Goal: Task Accomplishment & Management: Use online tool/utility

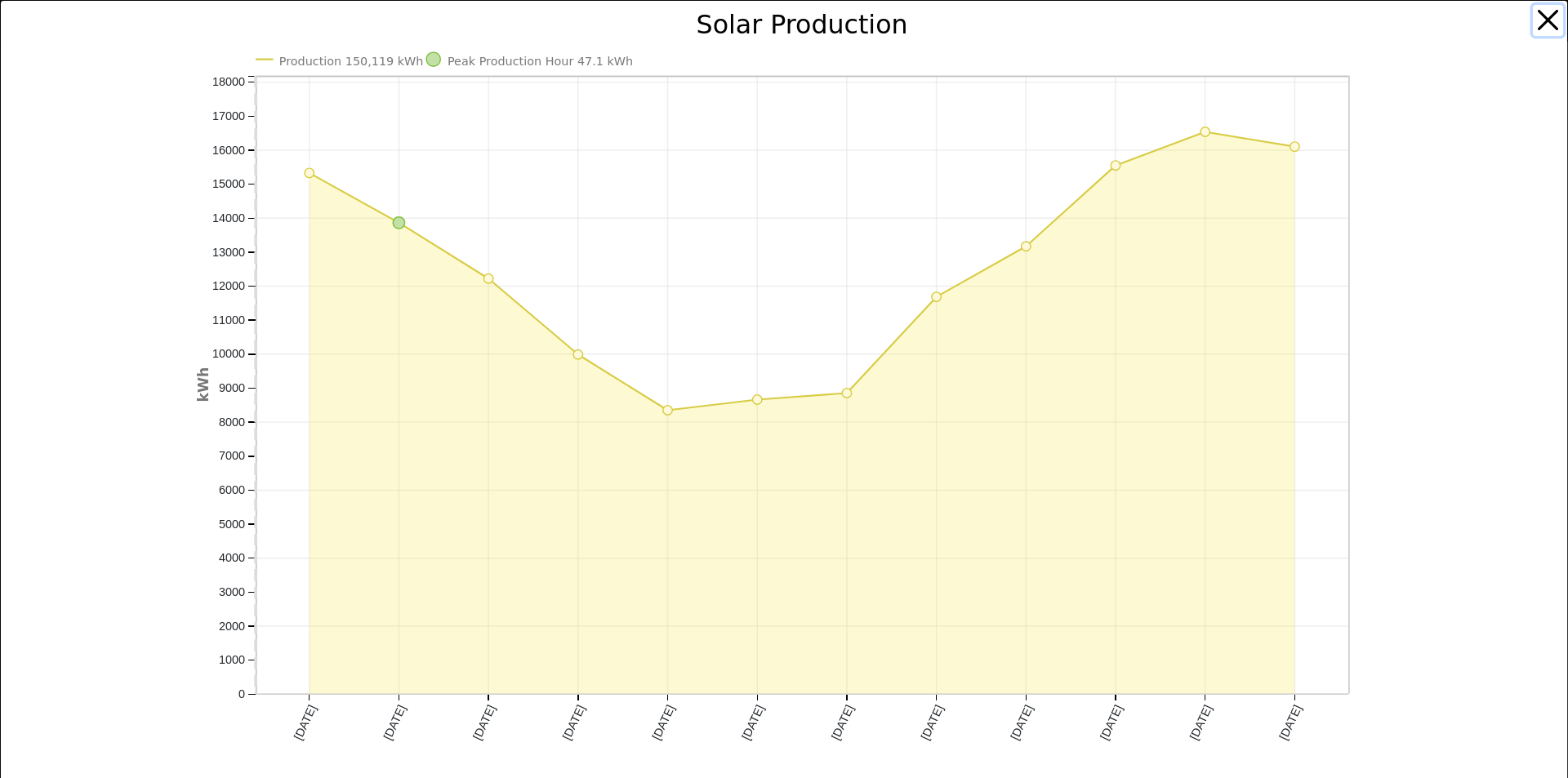
click at [1538, 18] on button "button" at bounding box center [1549, 21] width 31 height 31
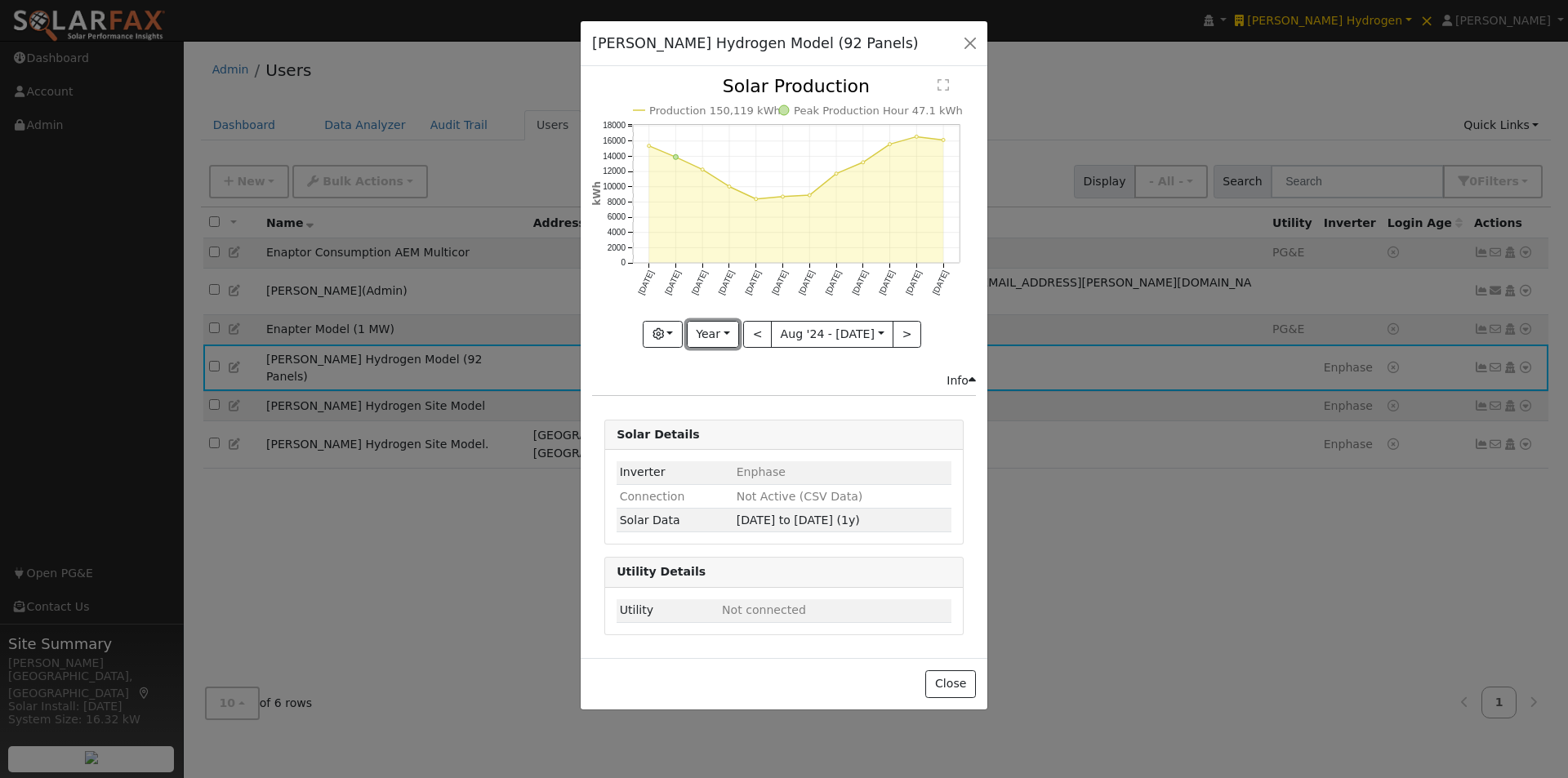
drag, startPoint x: 720, startPoint y: 338, endPoint x: 715, endPoint y: 422, distance: 84.1
click at [720, 341] on button "Year" at bounding box center [712, 335] width 52 height 28
click at [727, 461] on link "Custom" at bounding box center [744, 460] width 114 height 23
click at [928, 321] on button "month" at bounding box center [926, 335] width 64 height 28
click at [861, 386] on link "Day" at bounding box center [901, 391] width 114 height 23
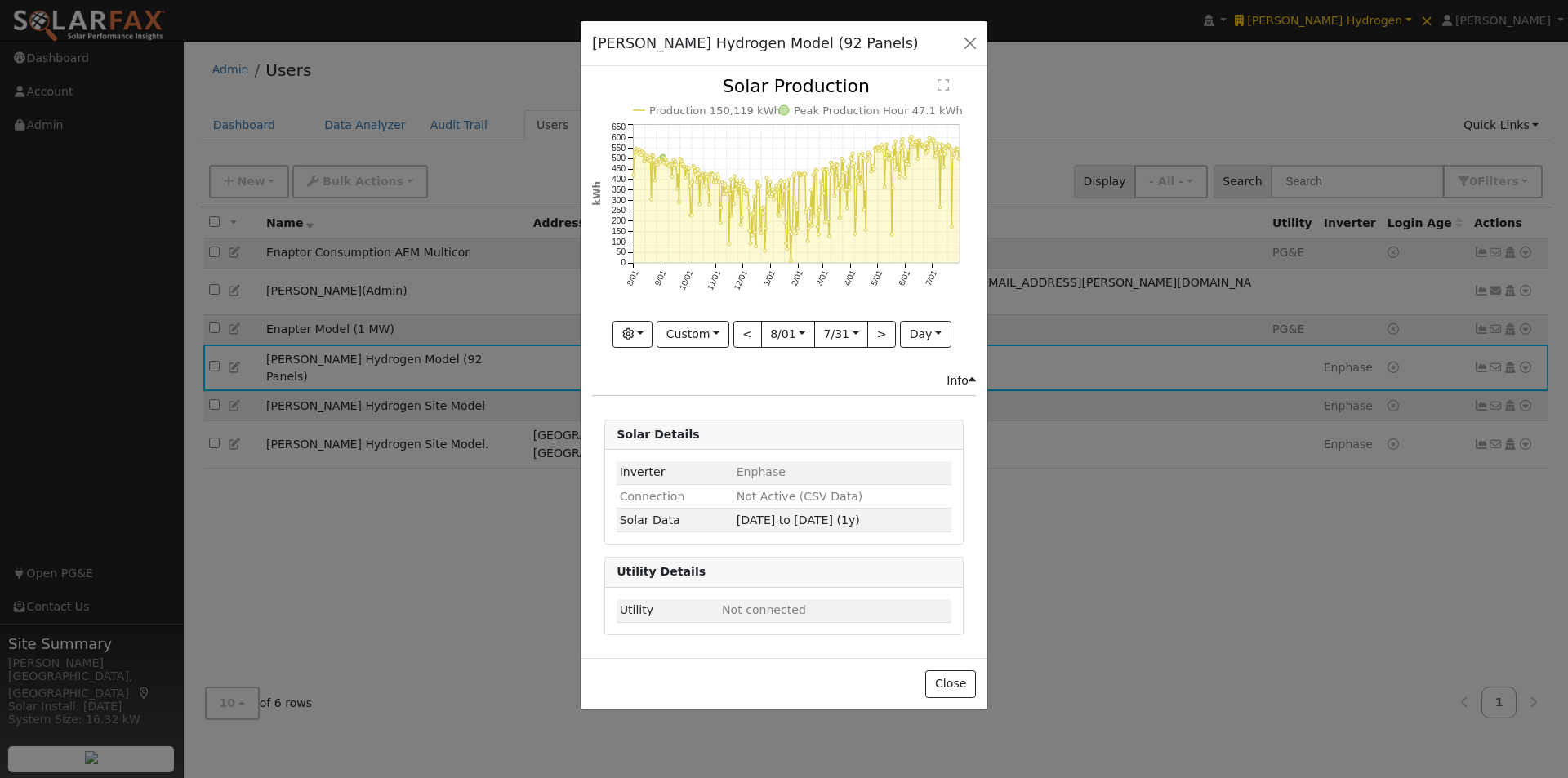
click at [939, 83] on text "" at bounding box center [944, 85] width 12 height 13
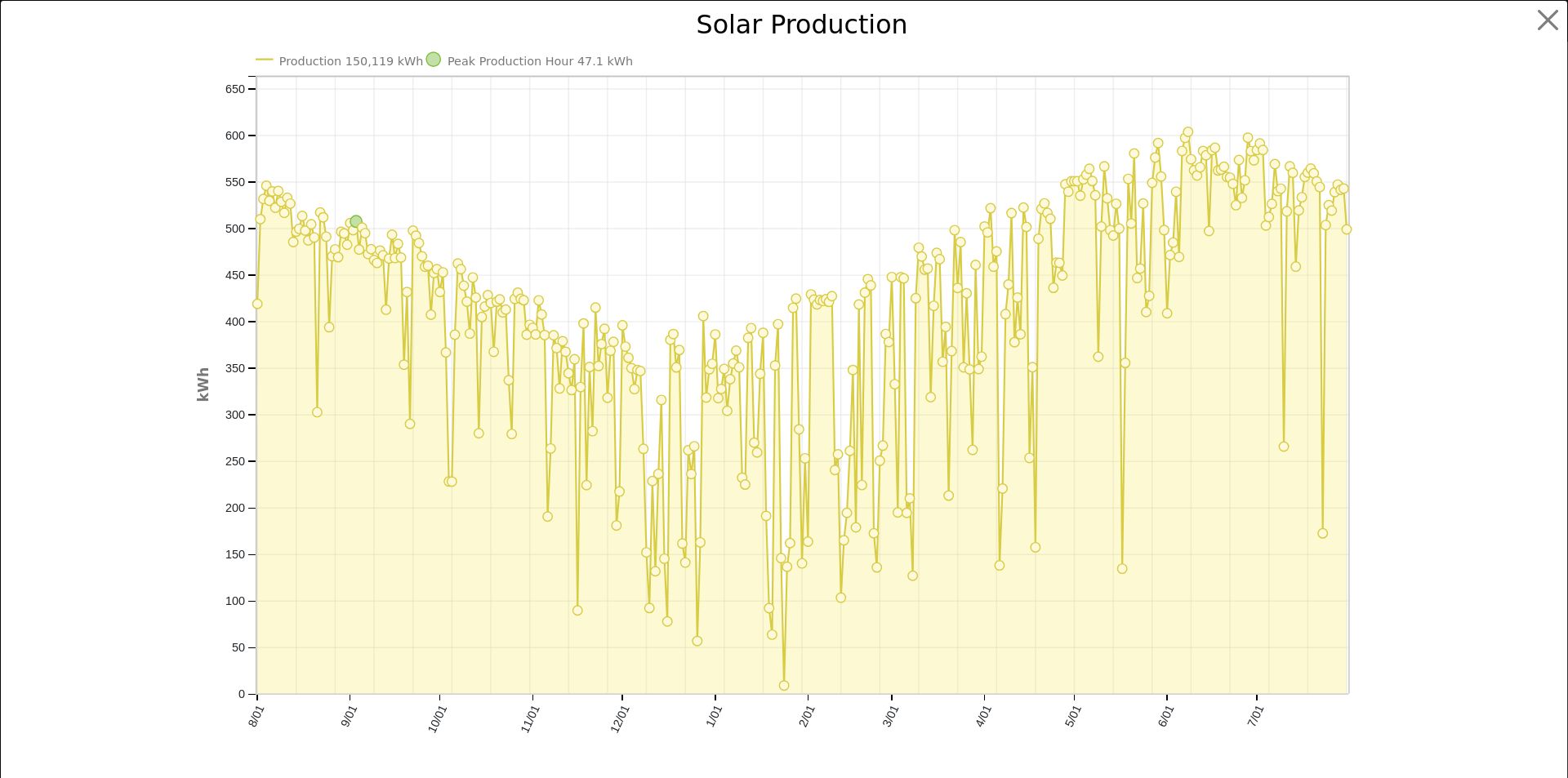
drag, startPoint x: 618, startPoint y: 212, endPoint x: 602, endPoint y: 207, distance: 16.8
click at [618, 212] on icon "Production 150,119 kWh Peak Production Hour 47.1 kWh 8/01 9/01 10/01 11/01 12/0…" at bounding box center [784, 404] width 1175 height 784
click at [1536, 19] on button "button" at bounding box center [1549, 21] width 31 height 31
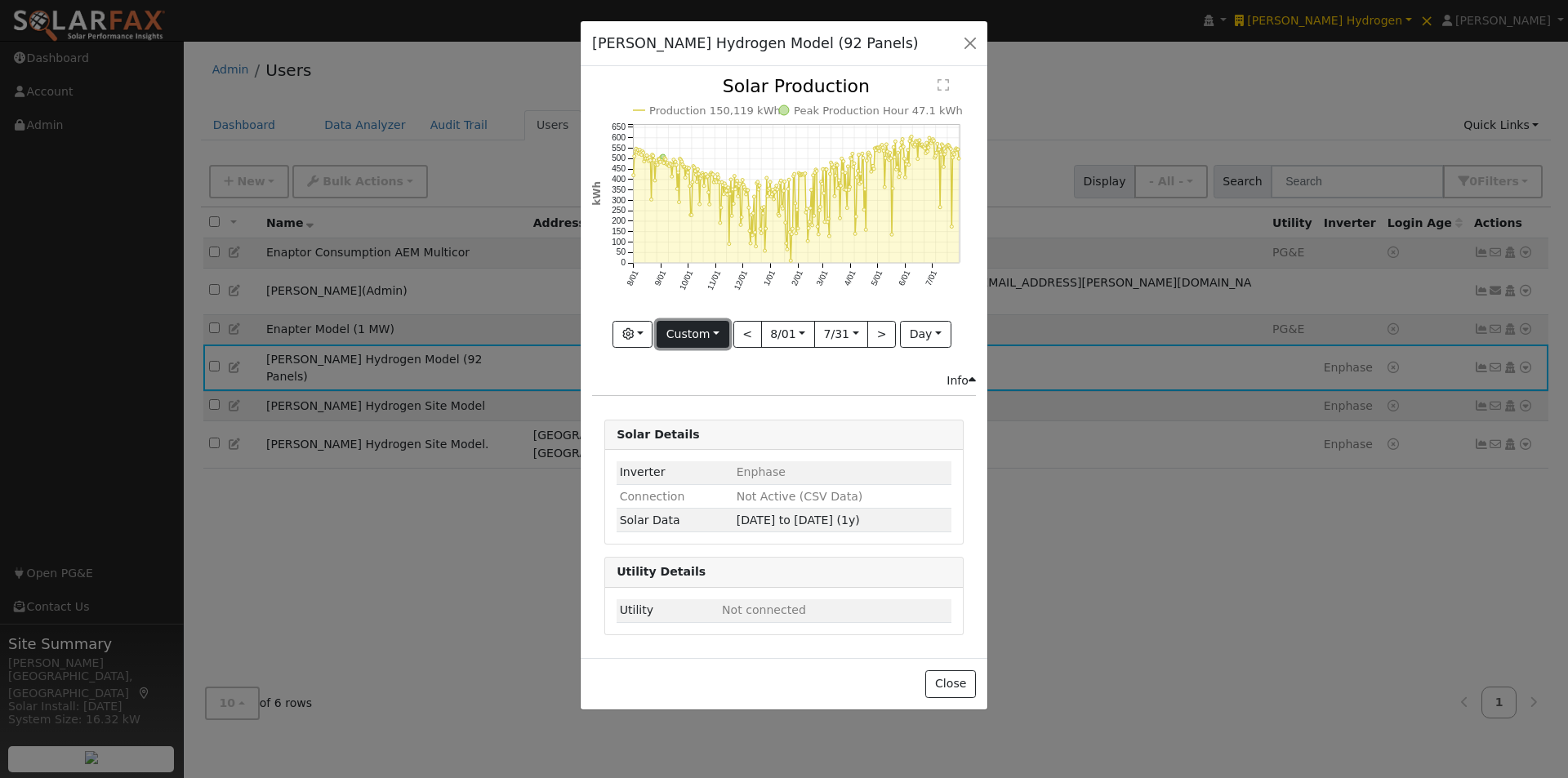
click at [702, 336] on button "Custom" at bounding box center [693, 335] width 72 height 28
click at [696, 442] on link "Year" at bounding box center [714, 437] width 114 height 23
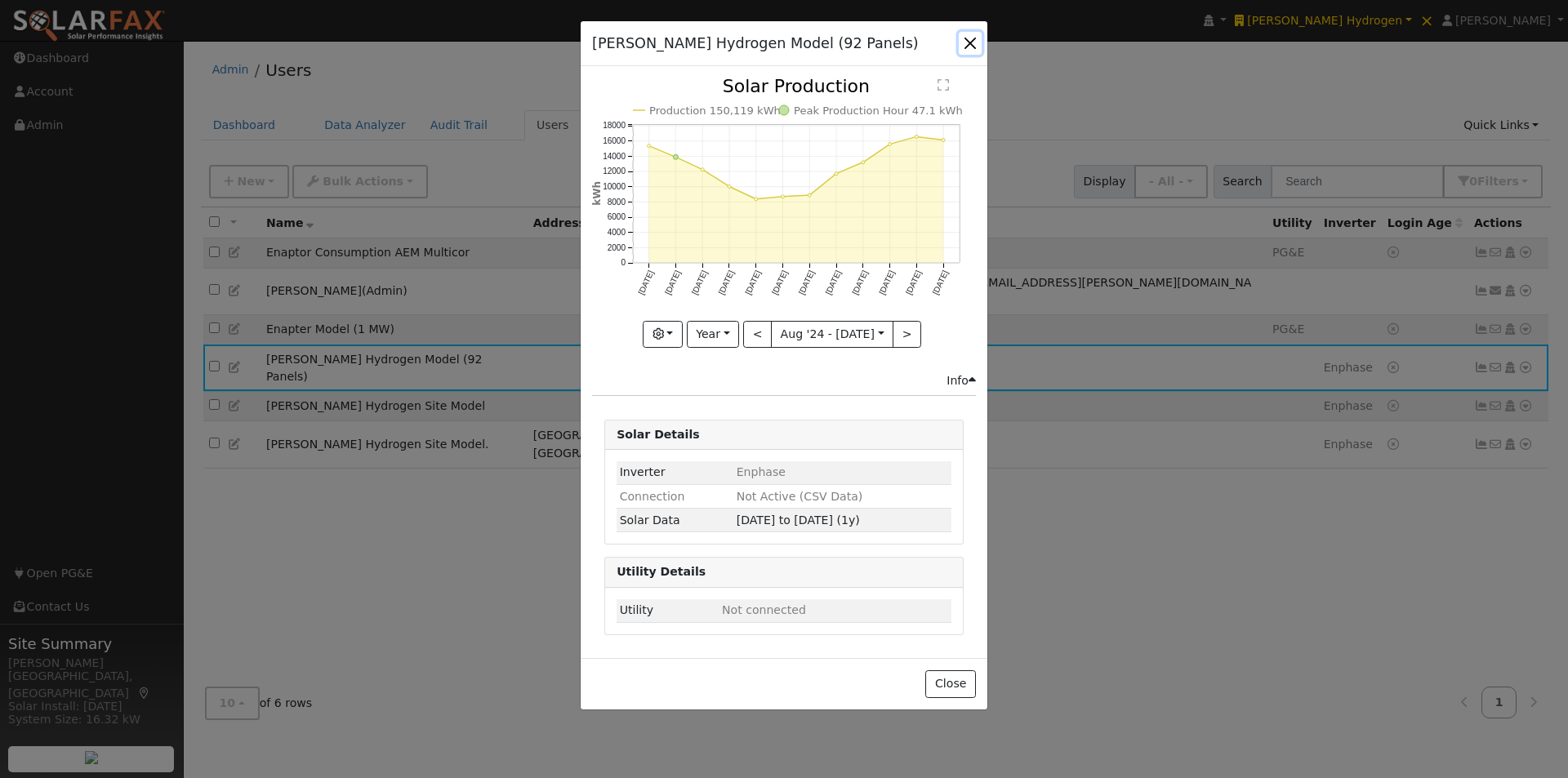
click at [967, 40] on button "button" at bounding box center [970, 44] width 23 height 23
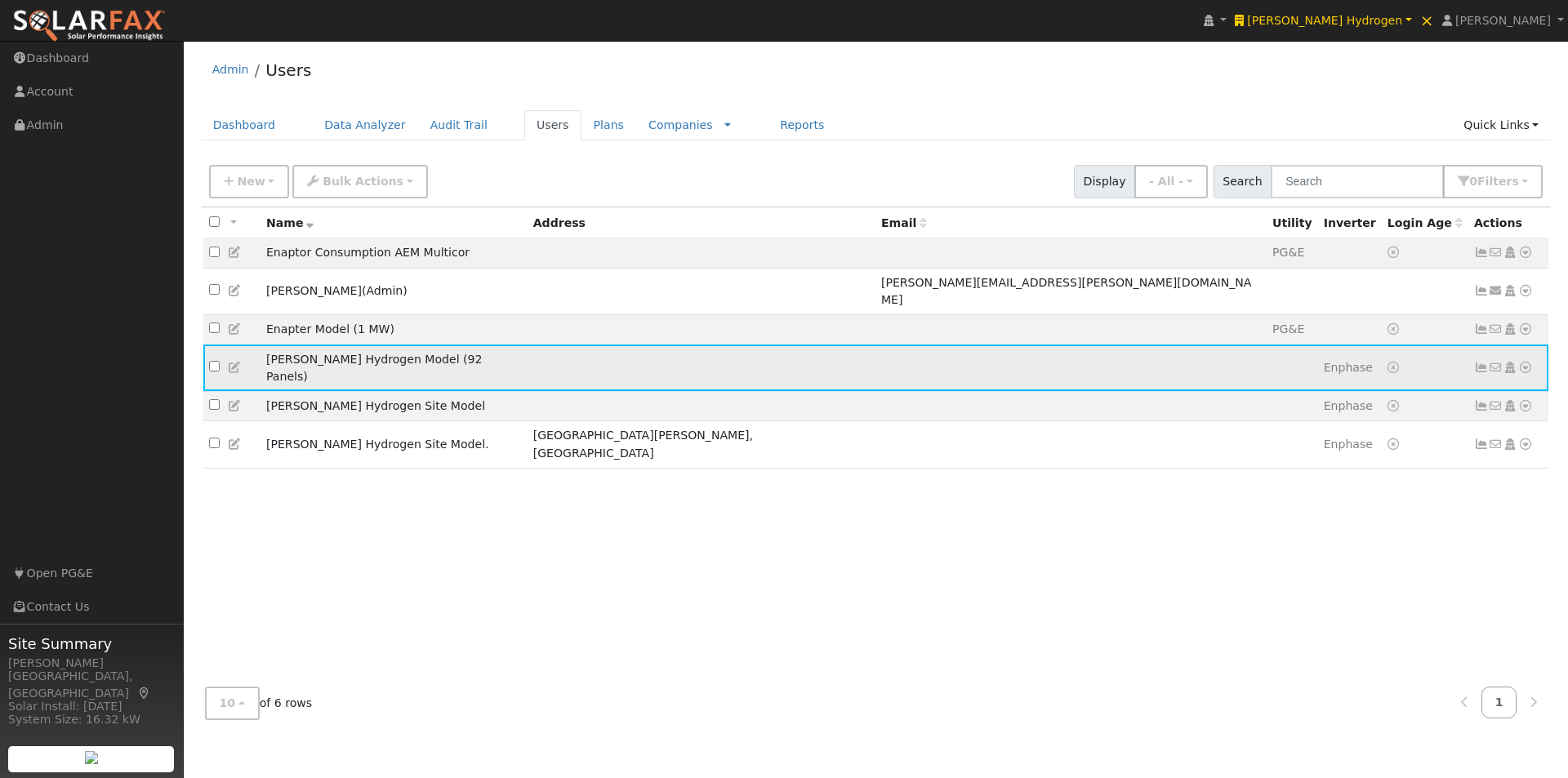
click at [1477, 361] on icon at bounding box center [1482, 367] width 15 height 12
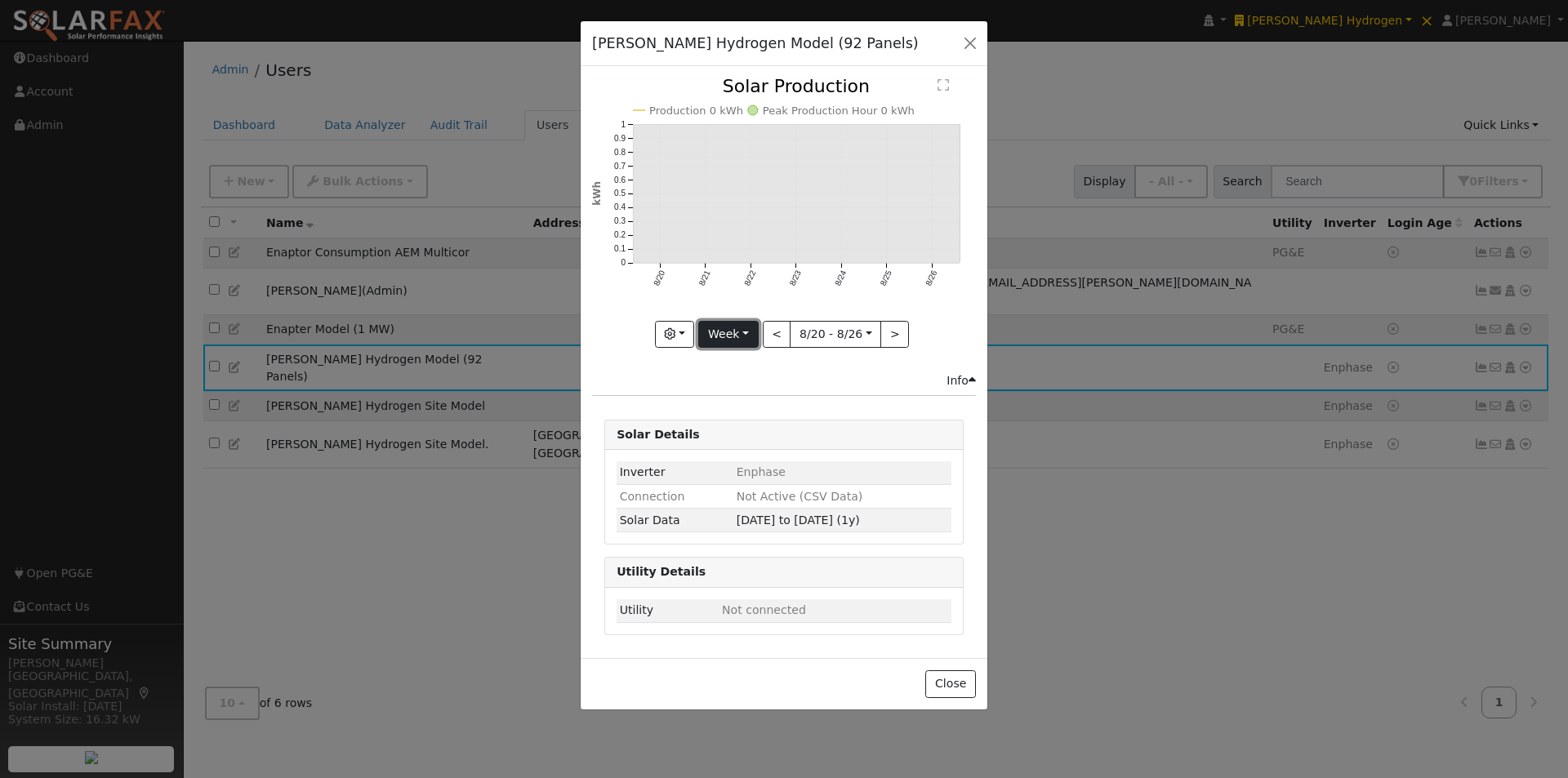
click at [728, 330] on button "Week" at bounding box center [728, 335] width 59 height 28
drag, startPoint x: 718, startPoint y: 433, endPoint x: 770, endPoint y: 372, distance: 80.2
click at [721, 431] on link "Year" at bounding box center [756, 437] width 114 height 23
type input "[DATE]"
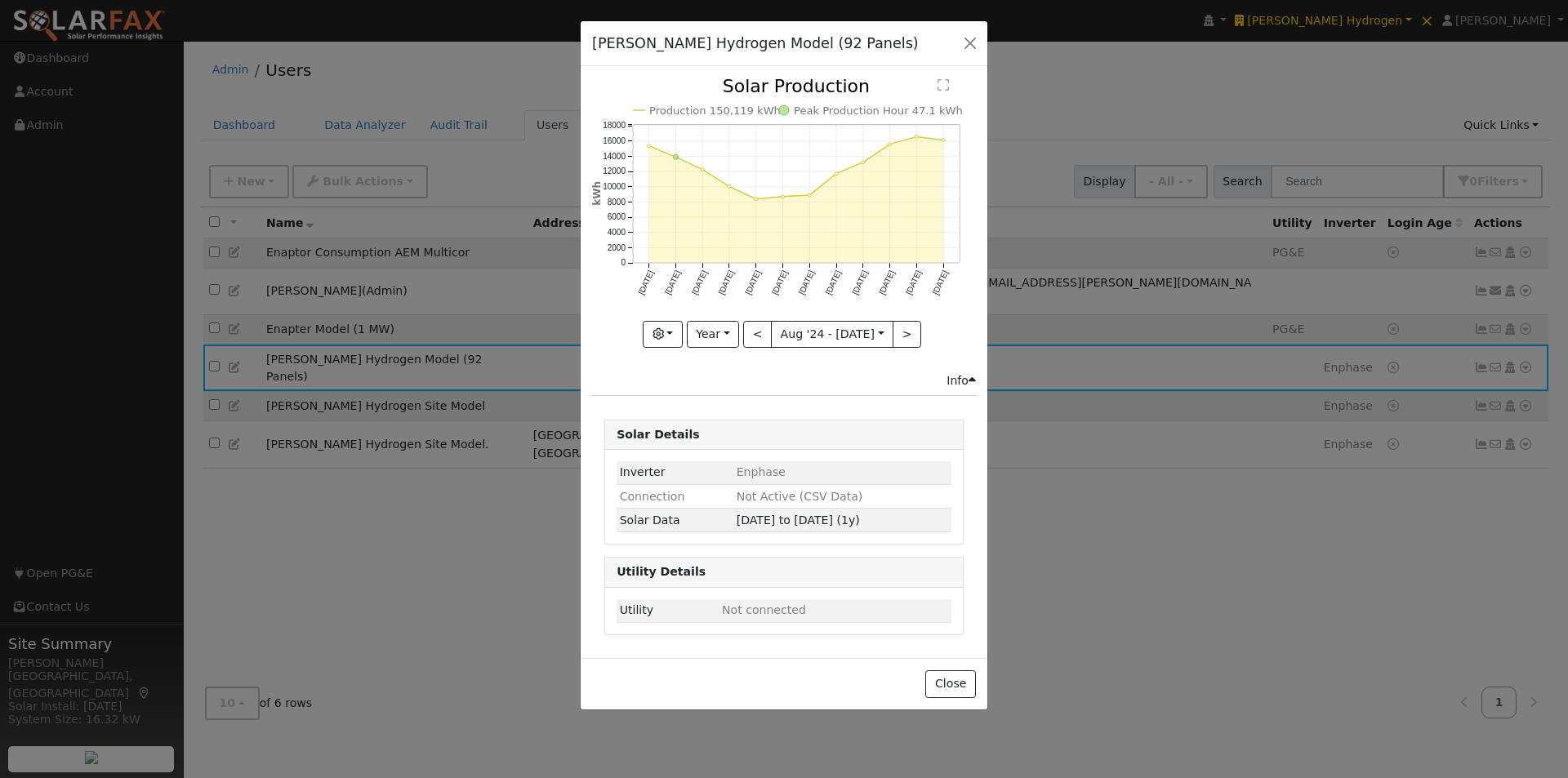
click at [945, 81] on text "" at bounding box center [944, 85] width 12 height 13
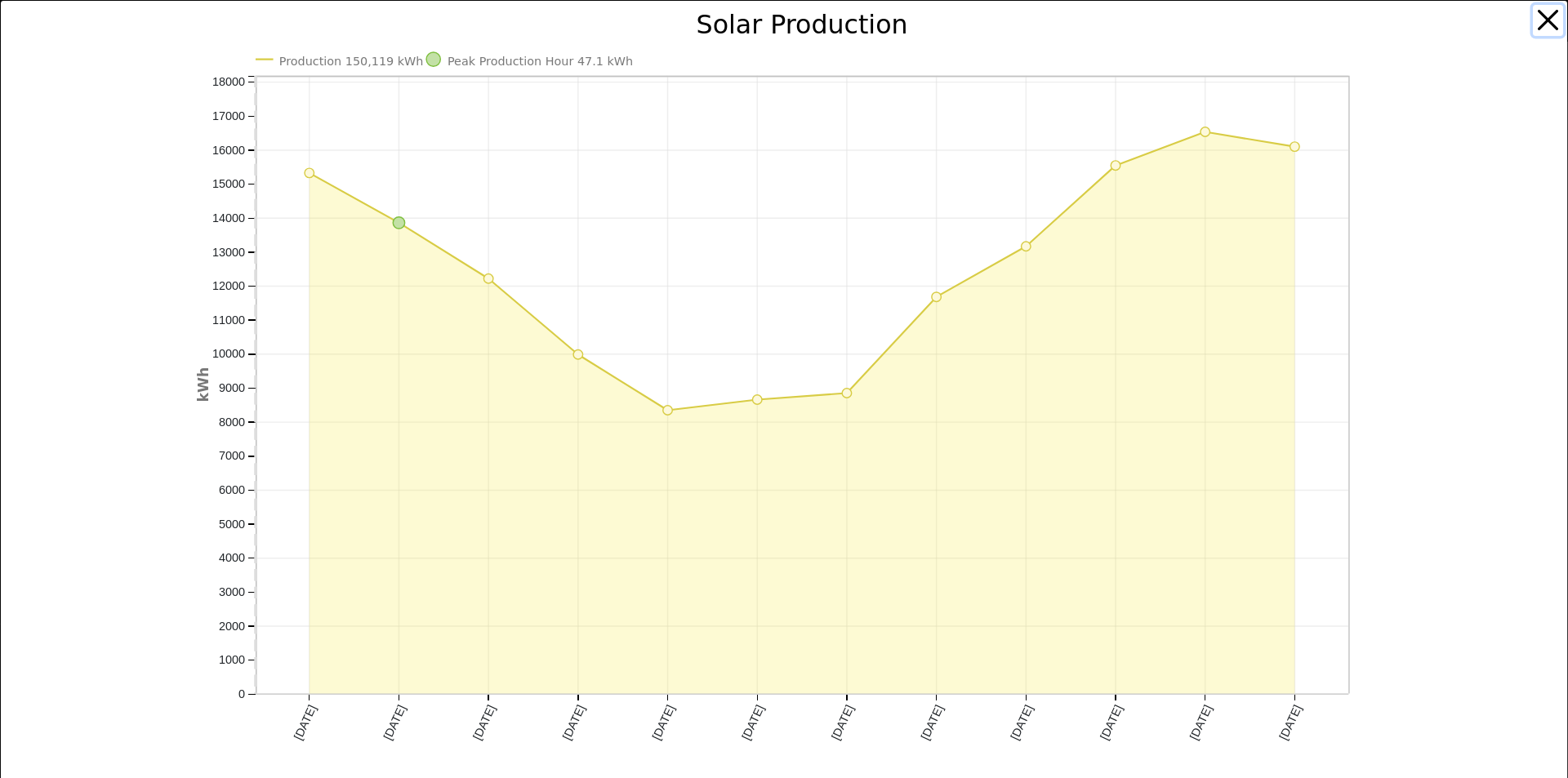
click at [1538, 15] on button "button" at bounding box center [1549, 21] width 31 height 31
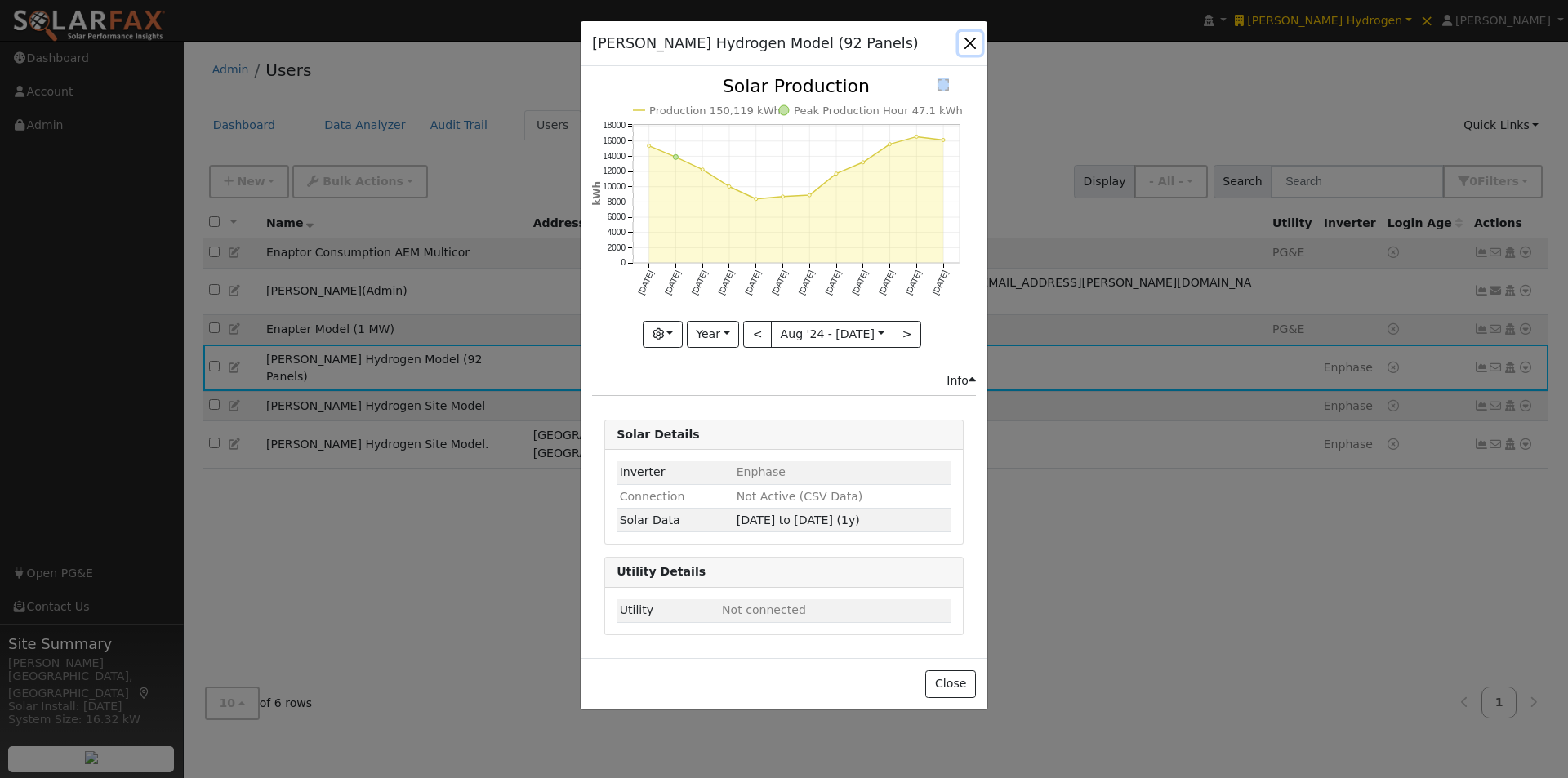
click at [973, 40] on button "button" at bounding box center [970, 44] width 23 height 23
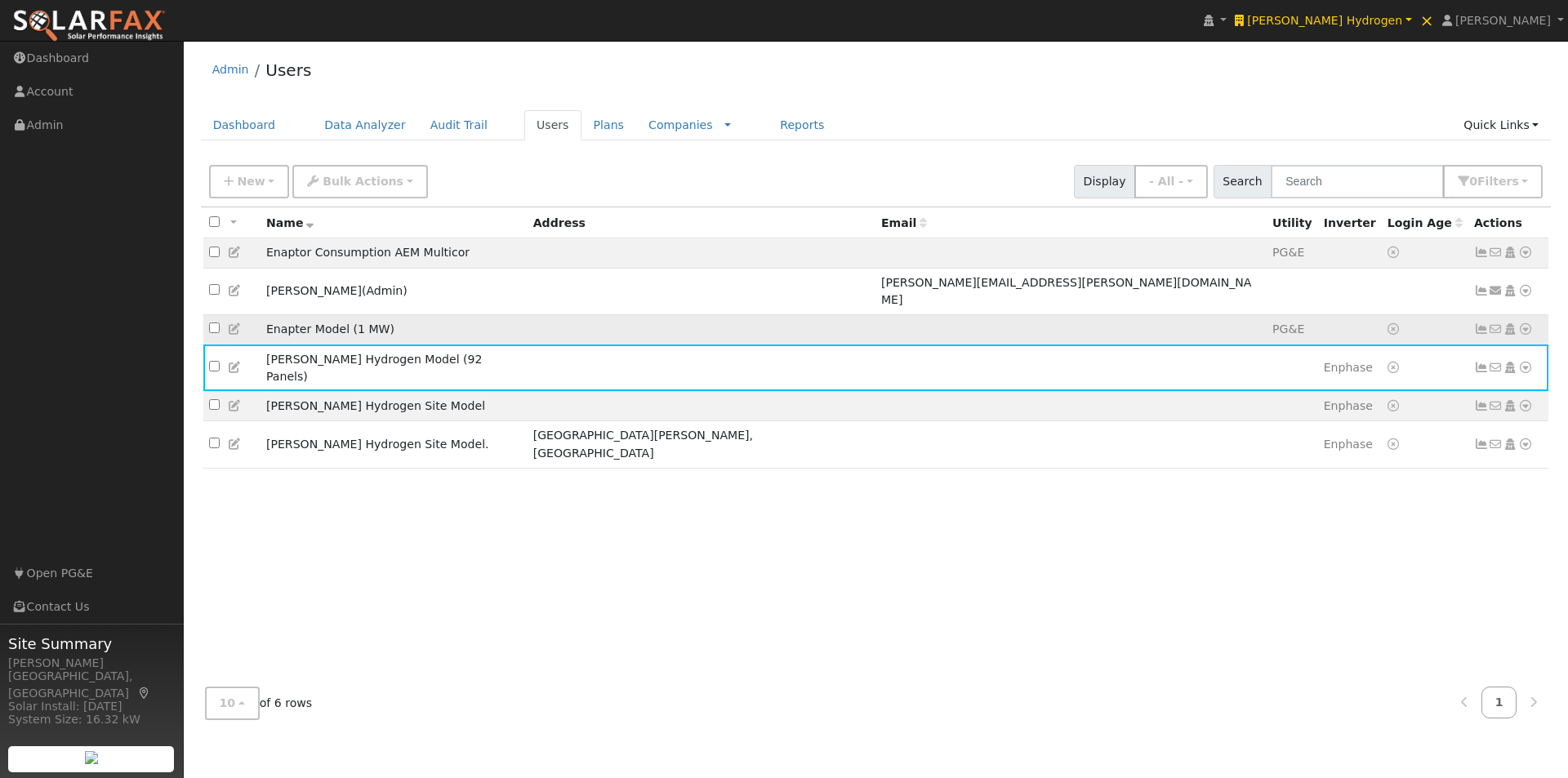
drag, startPoint x: 492, startPoint y: 310, endPoint x: 510, endPoint y: 310, distance: 18.0
click at [493, 314] on td "Enapter Model (1 MW)" at bounding box center [394, 329] width 267 height 30
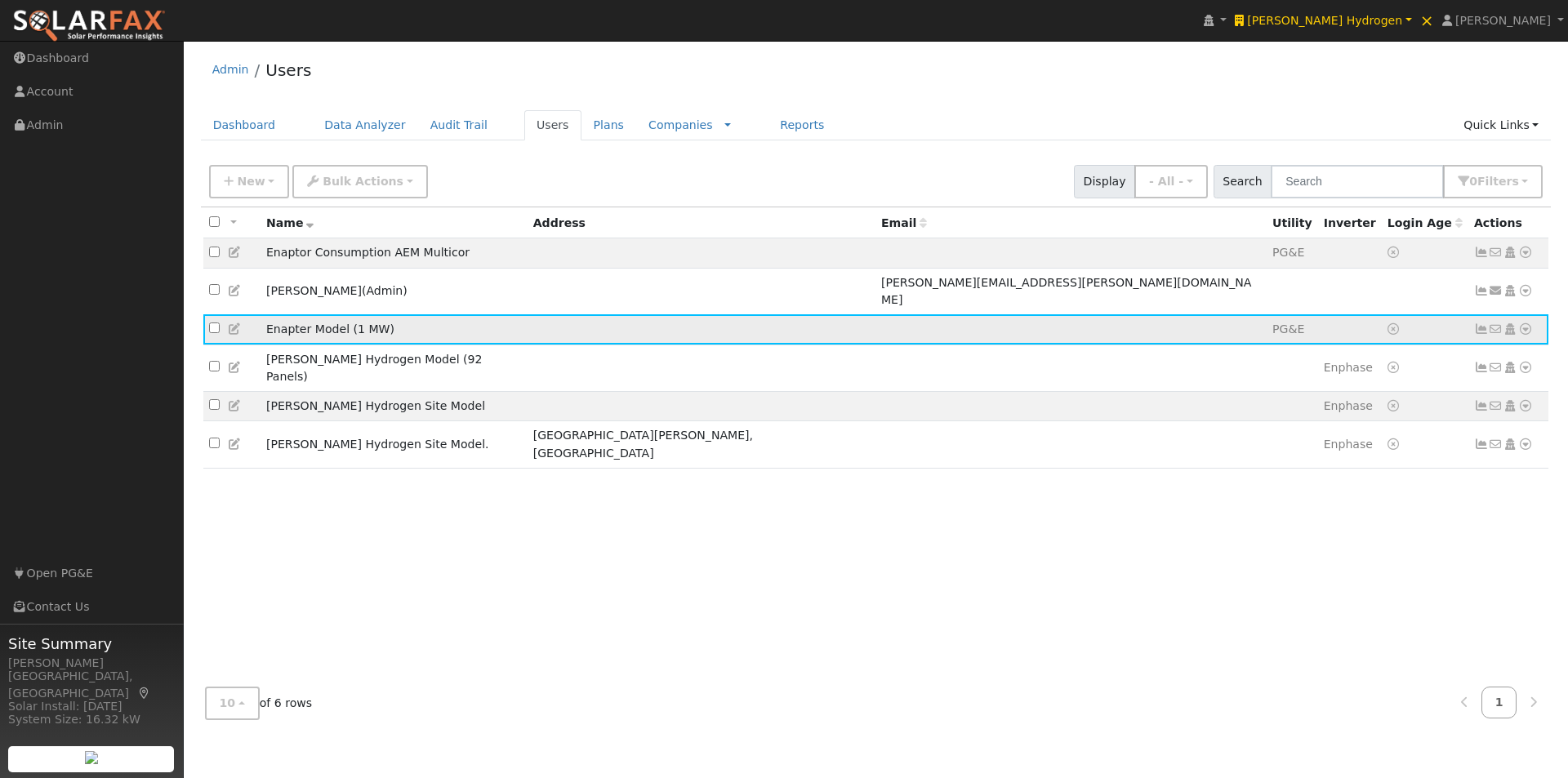
click at [1525, 324] on icon at bounding box center [1526, 329] width 15 height 12
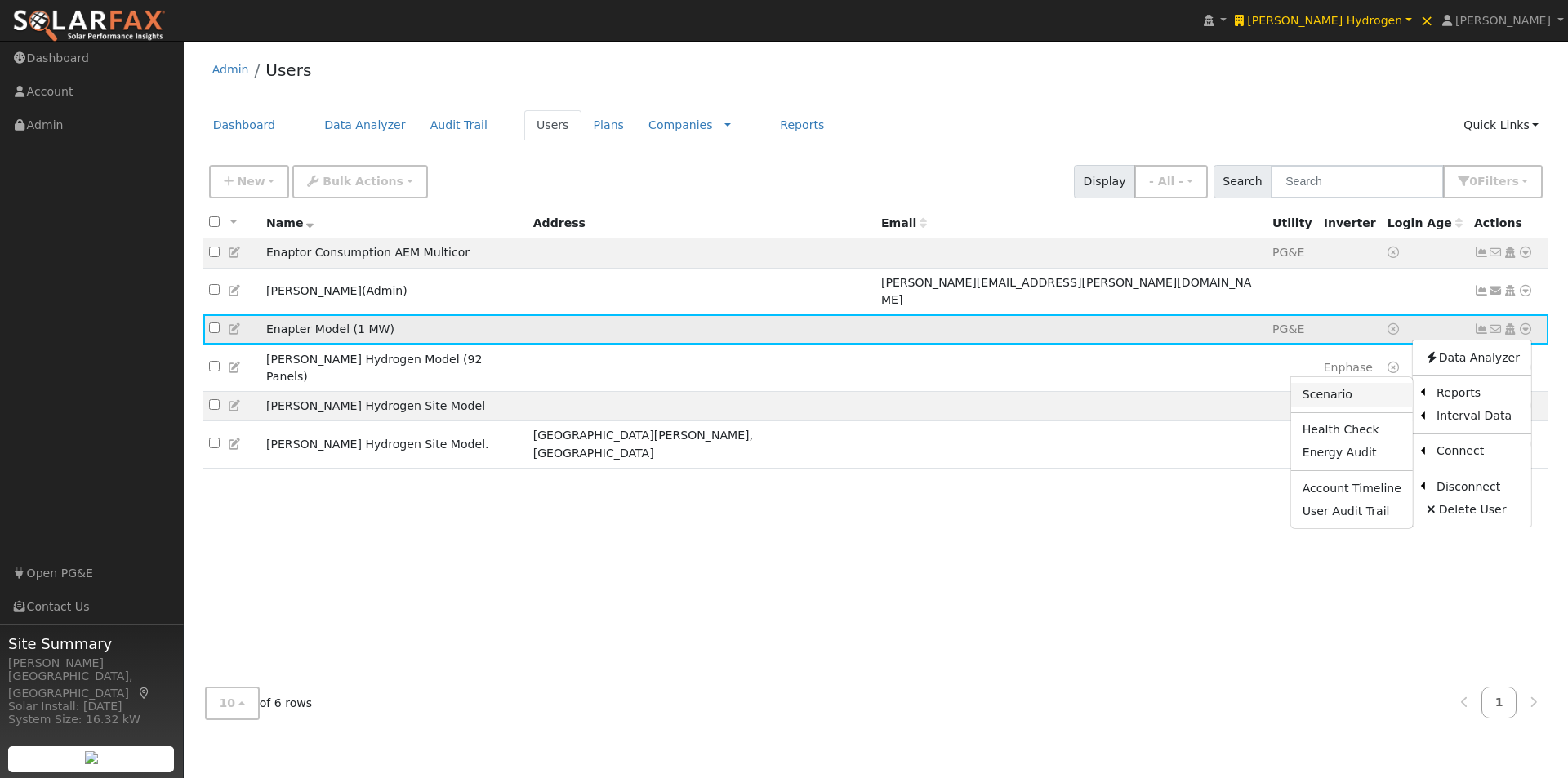
click at [1328, 383] on link "Scenario" at bounding box center [1352, 394] width 122 height 23
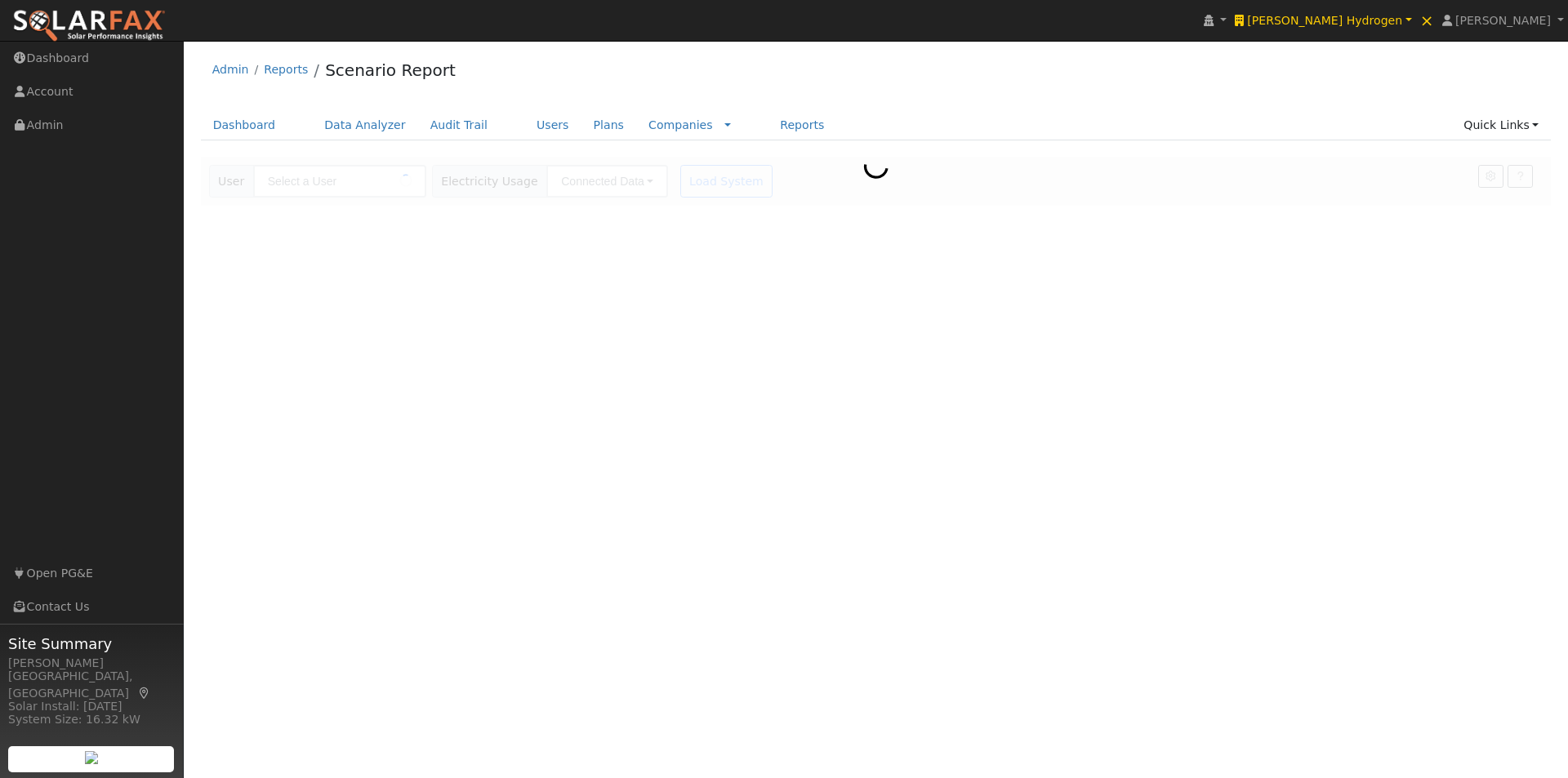
type input "Enapter Model (1 MW)"
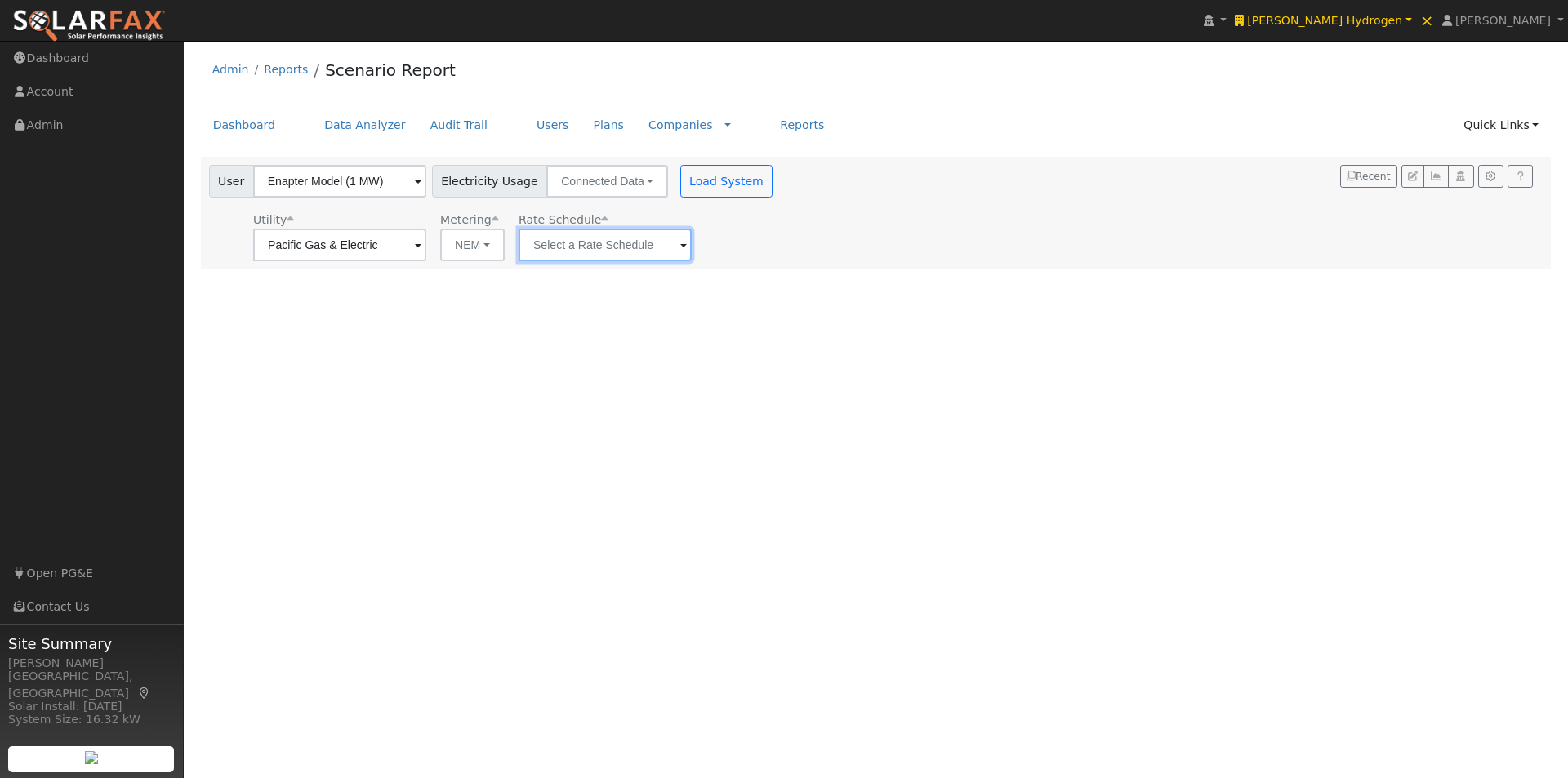
click at [427, 250] on input "text" at bounding box center [339, 245] width 173 height 33
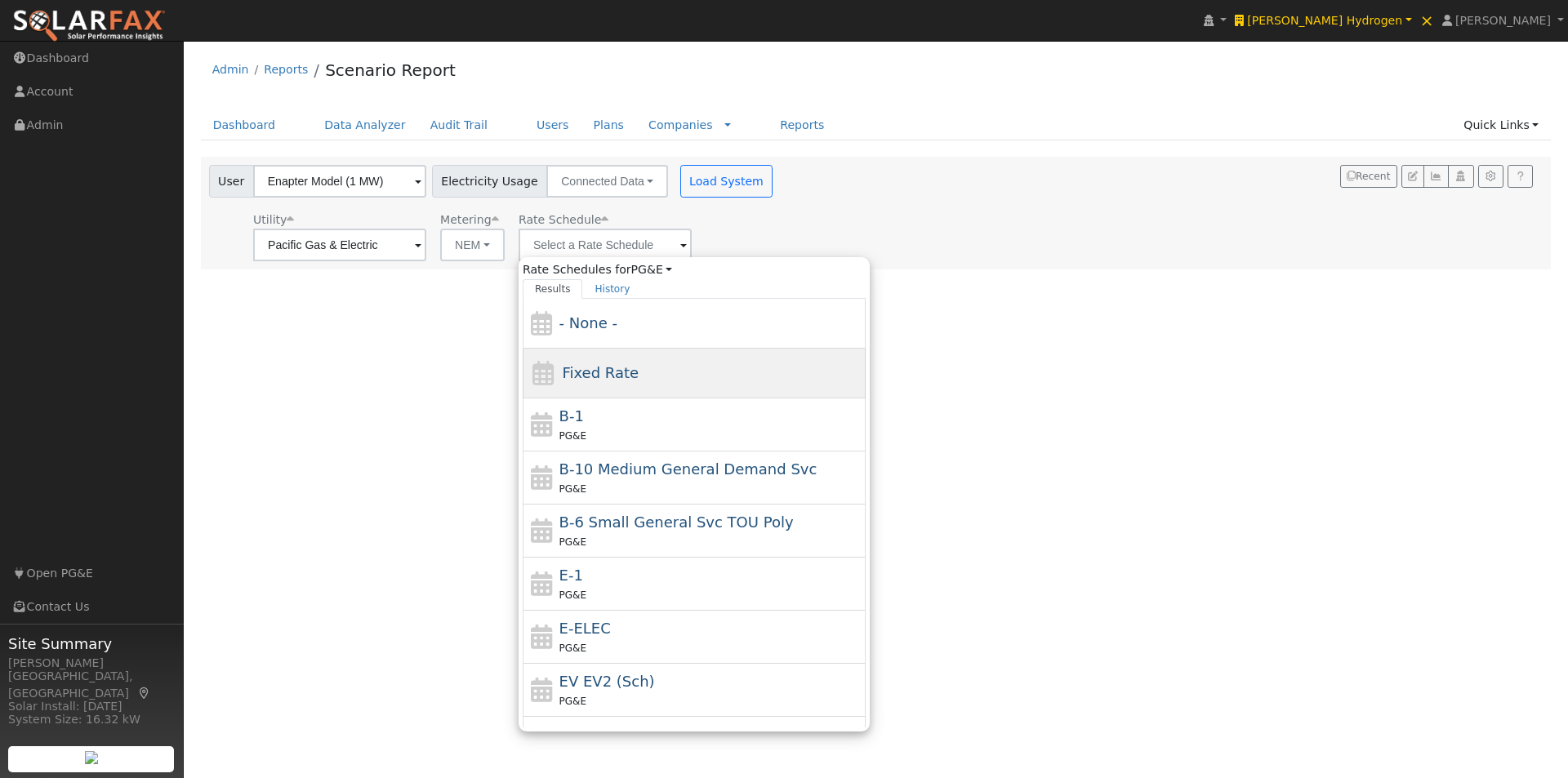
click at [584, 372] on span "Fixed Rate" at bounding box center [600, 372] width 77 height 17
type input "Fixed Rate"
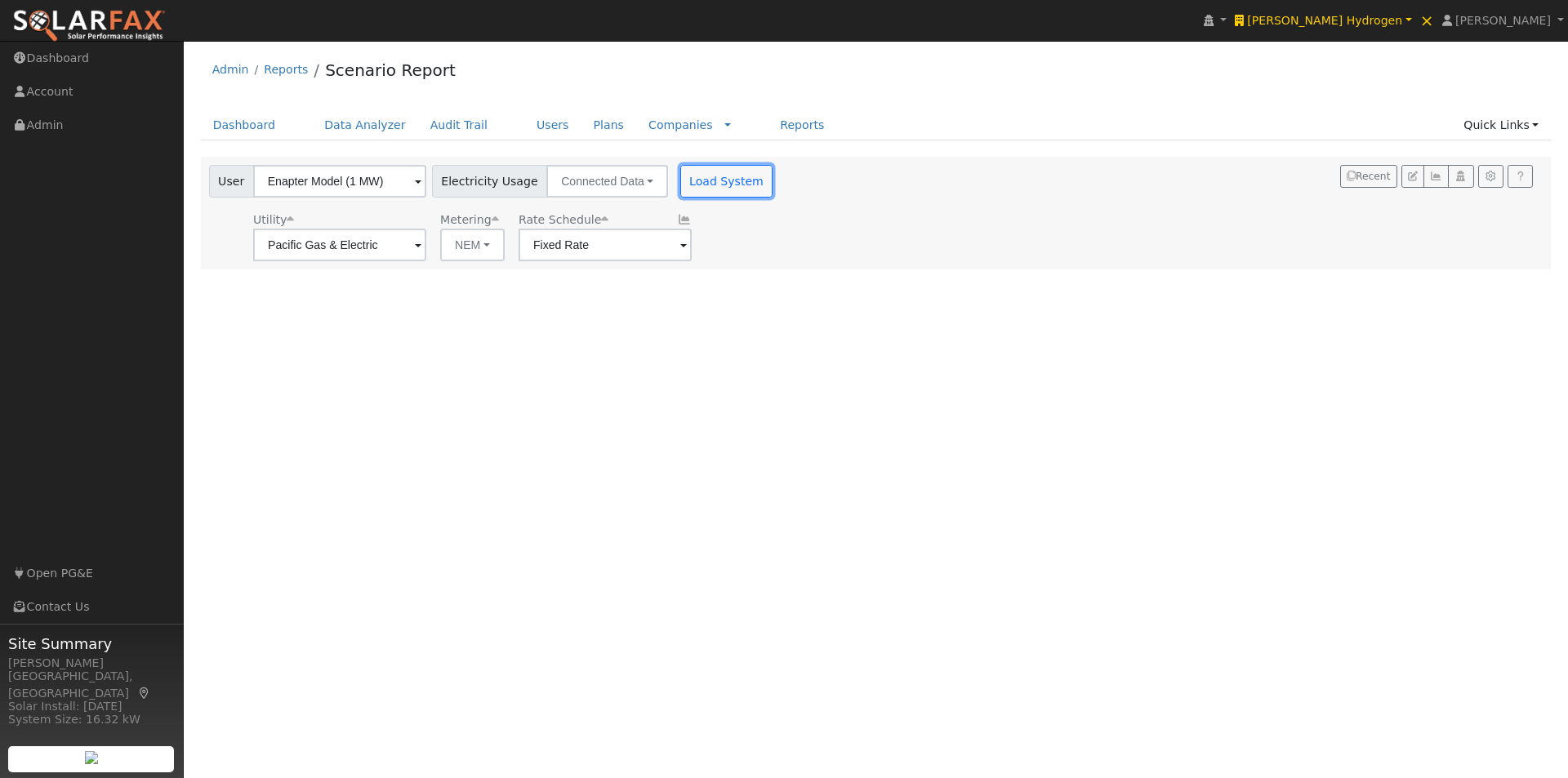
drag, startPoint x: 709, startPoint y: 188, endPoint x: 777, endPoint y: 179, distance: 68.6
click at [709, 189] on button "Load System" at bounding box center [726, 181] width 93 height 33
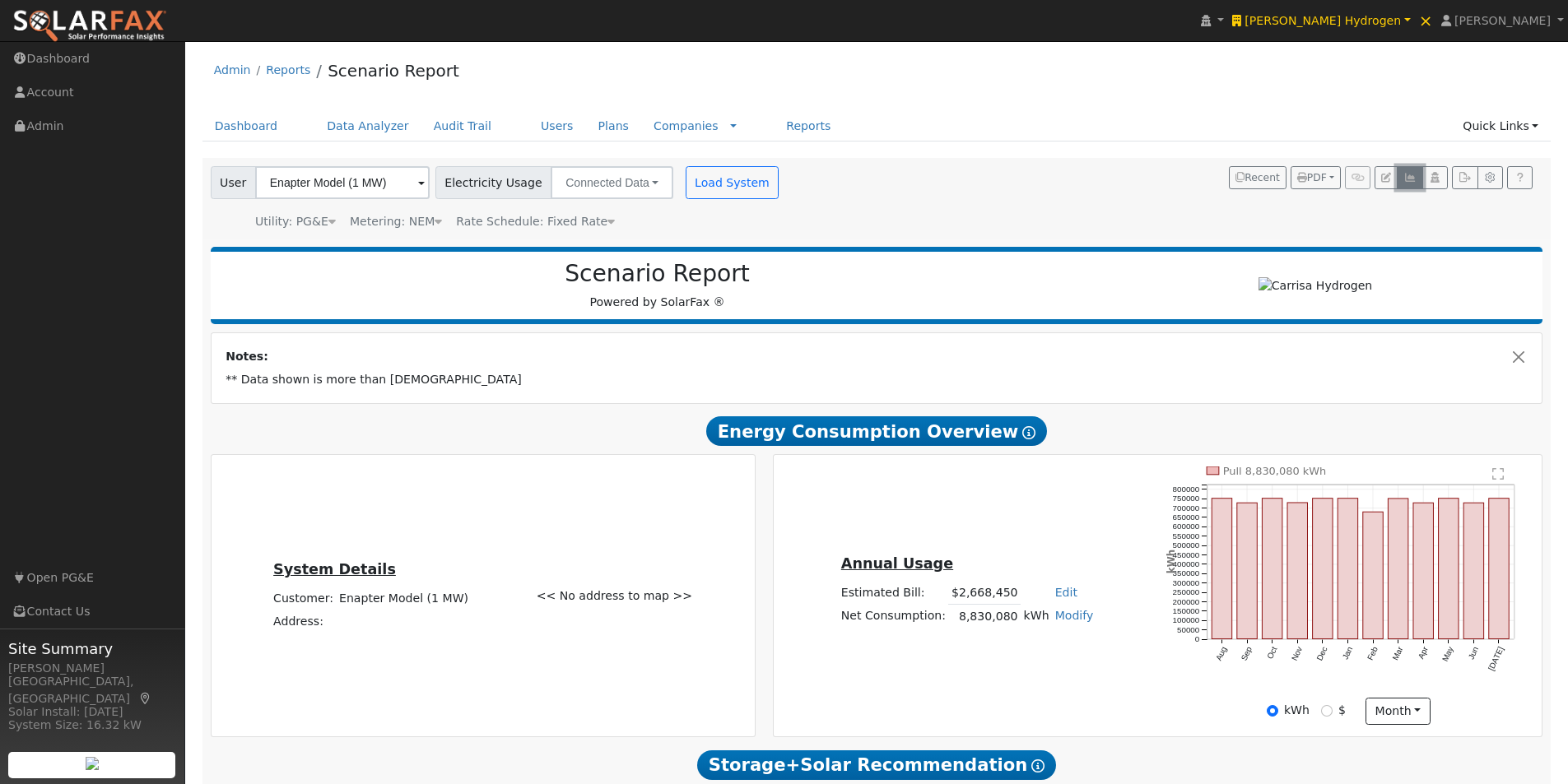
click at [1406, 175] on icon "button" at bounding box center [1409, 178] width 12 height 10
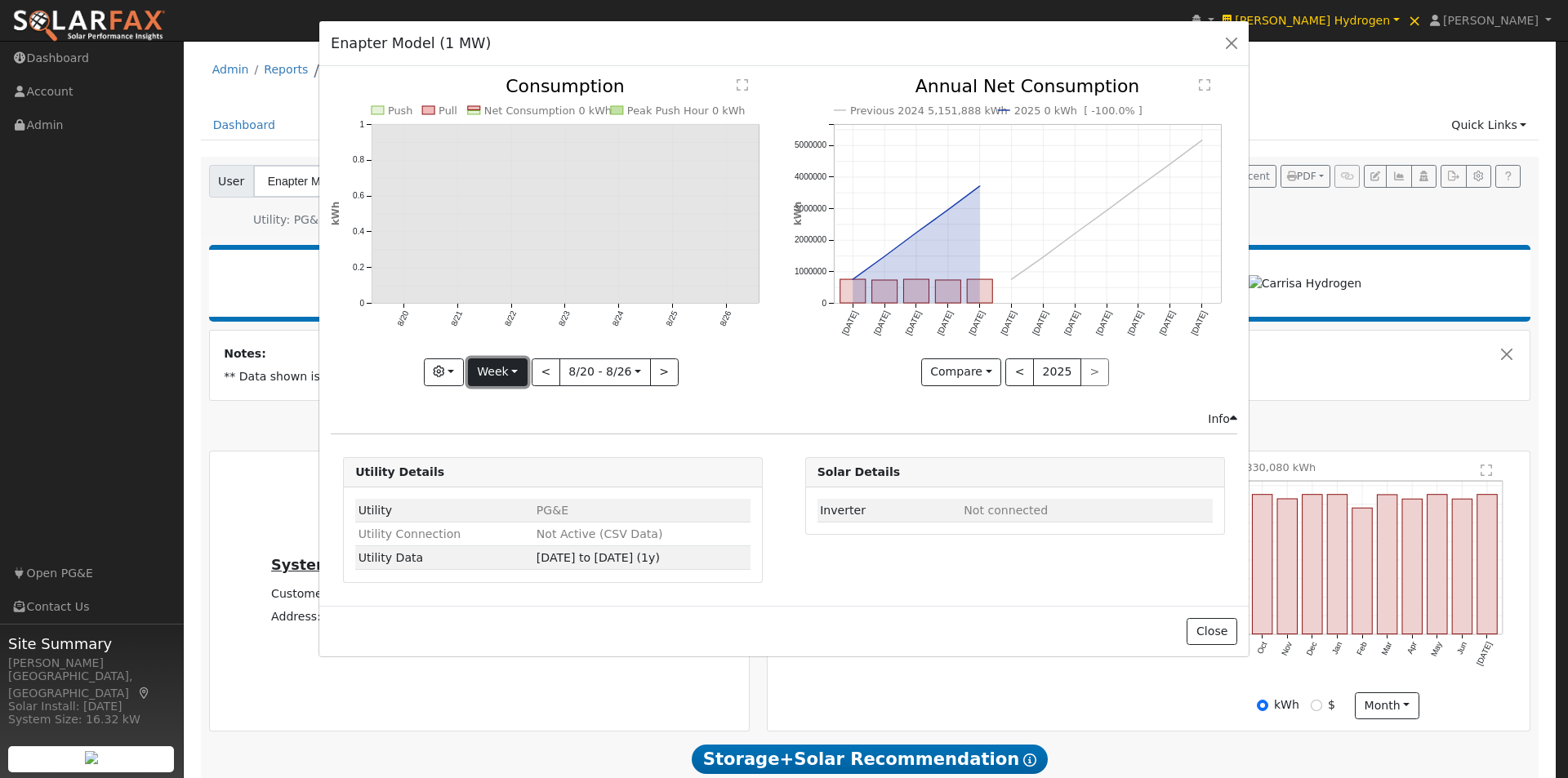
drag, startPoint x: 512, startPoint y: 365, endPoint x: 513, endPoint y: 477, distance: 112.0
click at [512, 366] on button "Week" at bounding box center [497, 372] width 59 height 28
click at [500, 470] on link "Year" at bounding box center [525, 474] width 114 height 23
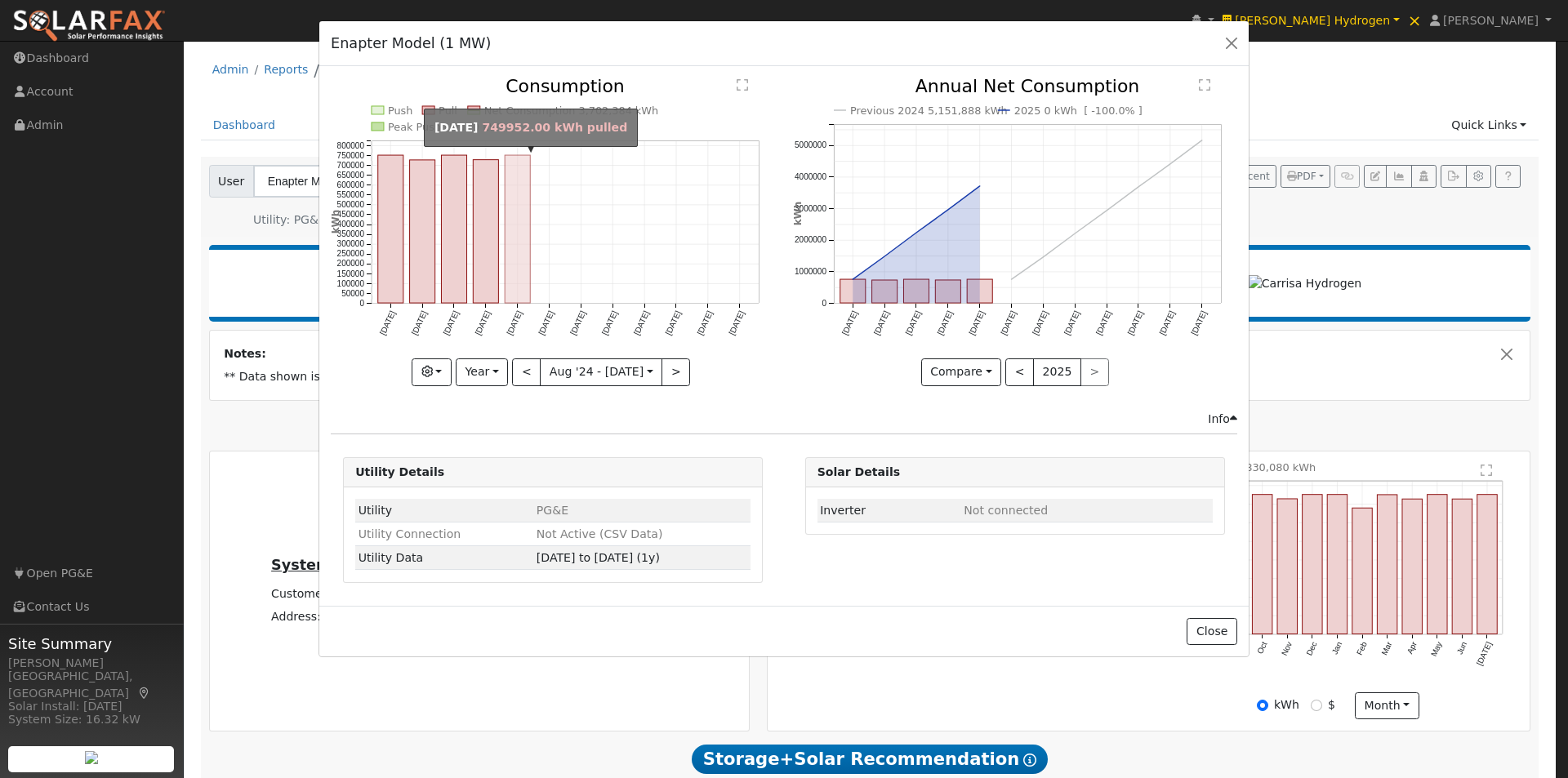
click at [524, 241] on rect "onclick=""" at bounding box center [517, 229] width 26 height 148
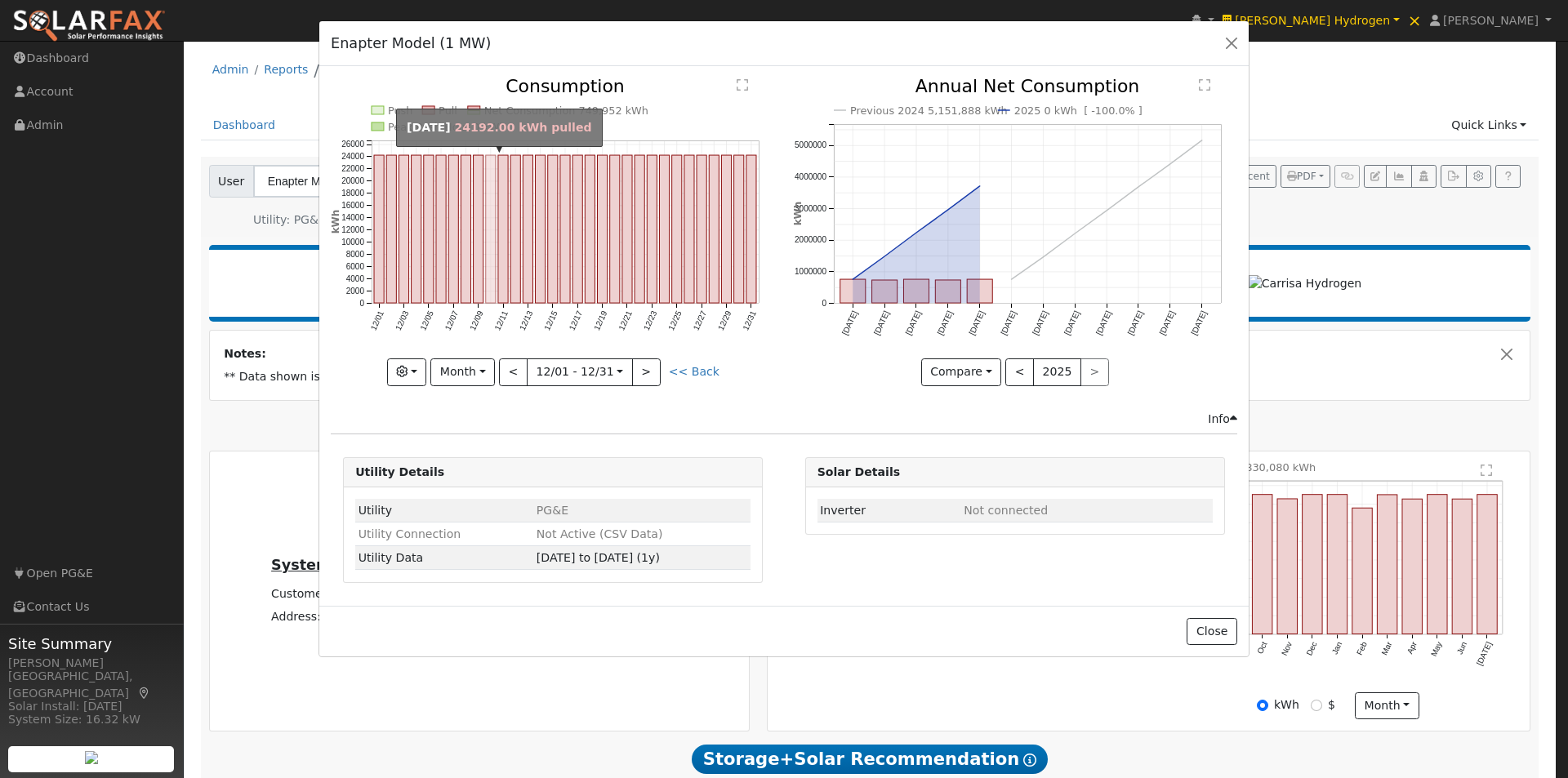
click at [490, 180] on rect "onclick=""" at bounding box center [491, 229] width 10 height 148
type input "[DATE]"
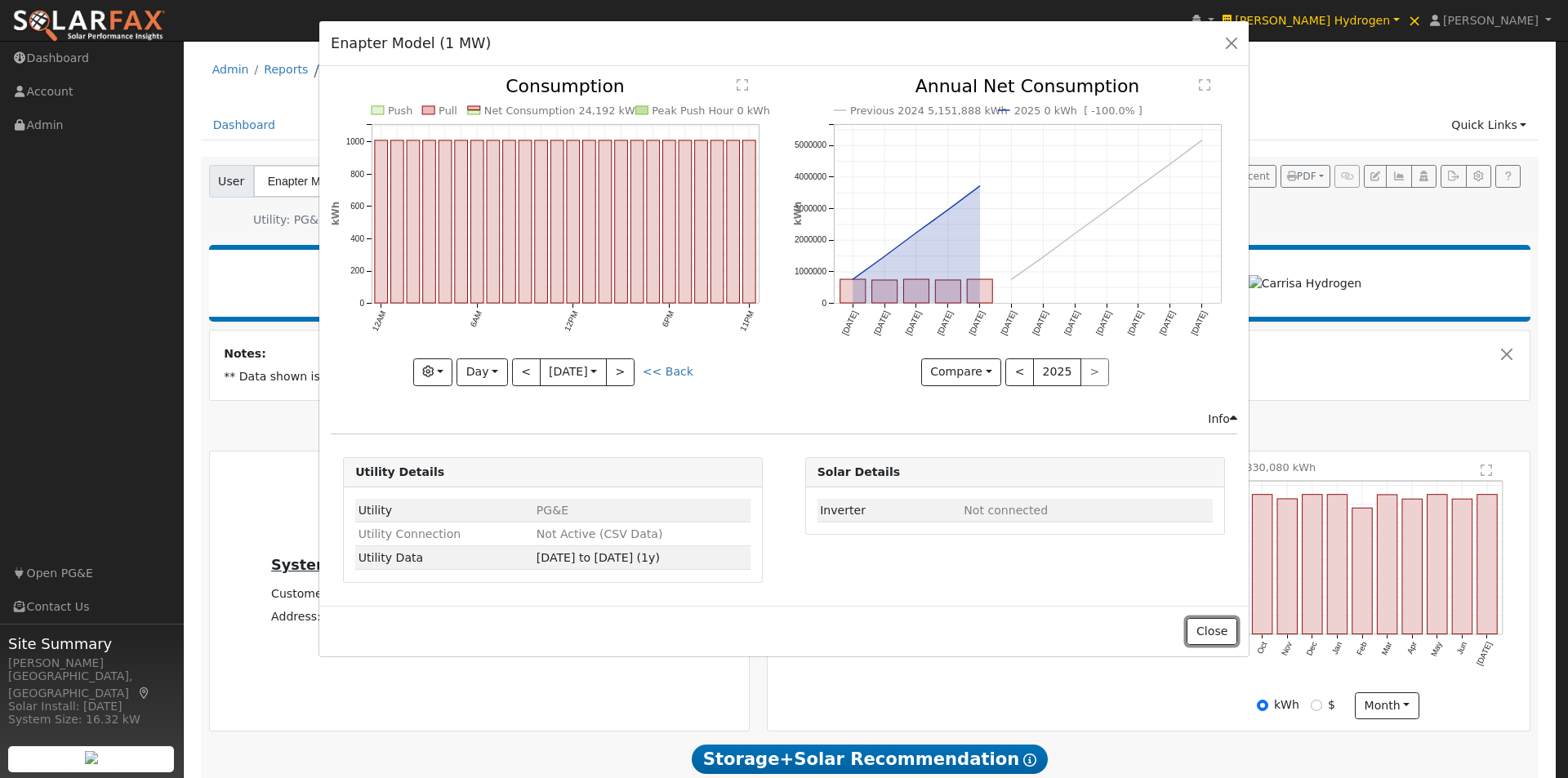
drag, startPoint x: 1211, startPoint y: 627, endPoint x: 1200, endPoint y: 596, distance: 32.9
click at [1211, 626] on button "Close" at bounding box center [1211, 632] width 50 height 28
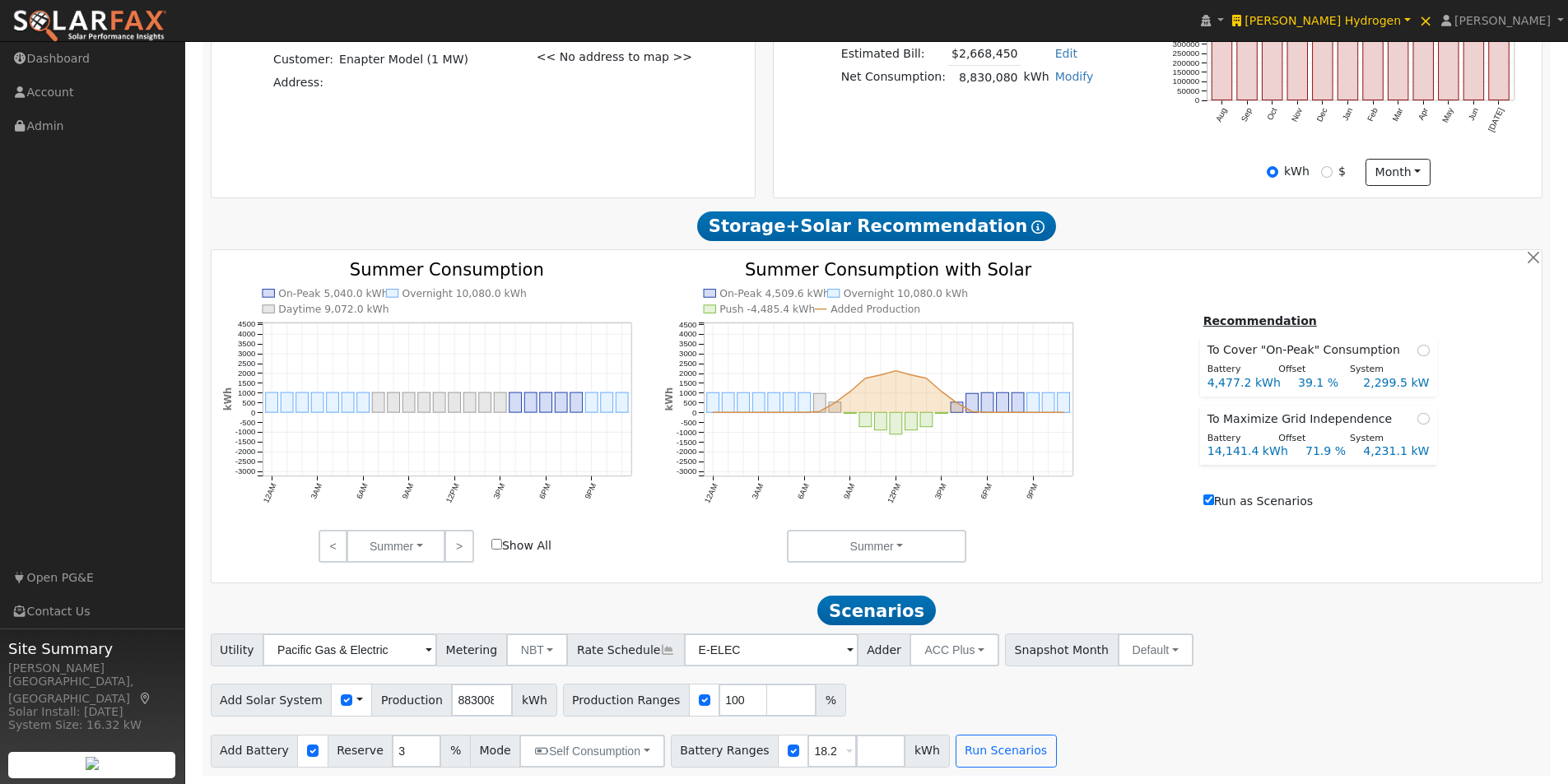
scroll to position [547, 0]
click at [1418, 421] on input "radio" at bounding box center [1424, 419] width 12 height 12
radio input "true"
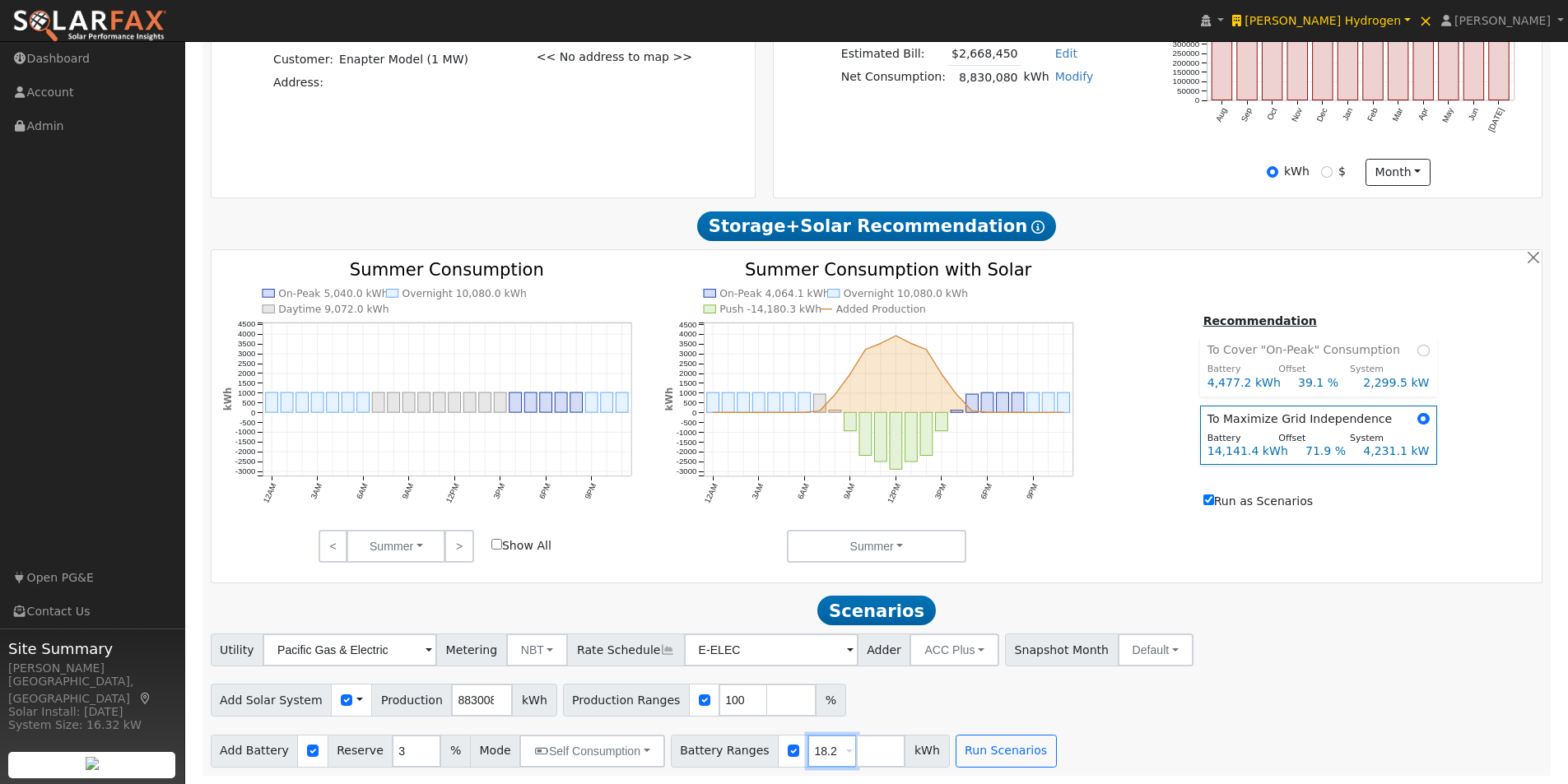
drag, startPoint x: 810, startPoint y: 748, endPoint x: 779, endPoint y: 755, distance: 31.8
click at [808, 755] on input "18.2" at bounding box center [833, 752] width 50 height 33
type input "14141"
click at [999, 749] on button "Run Scenarios" at bounding box center [1007, 752] width 101 height 33
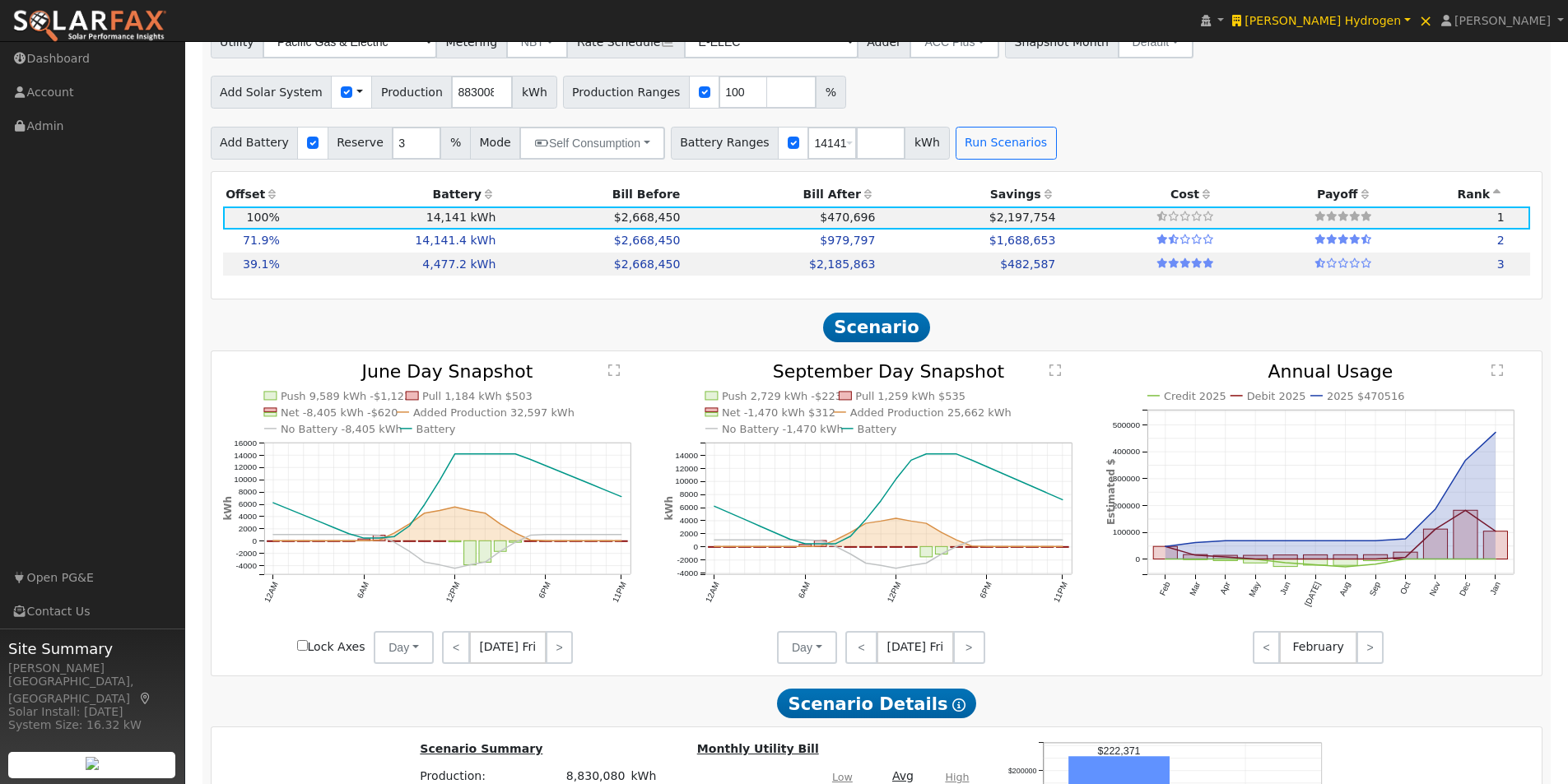
scroll to position [1174, 0]
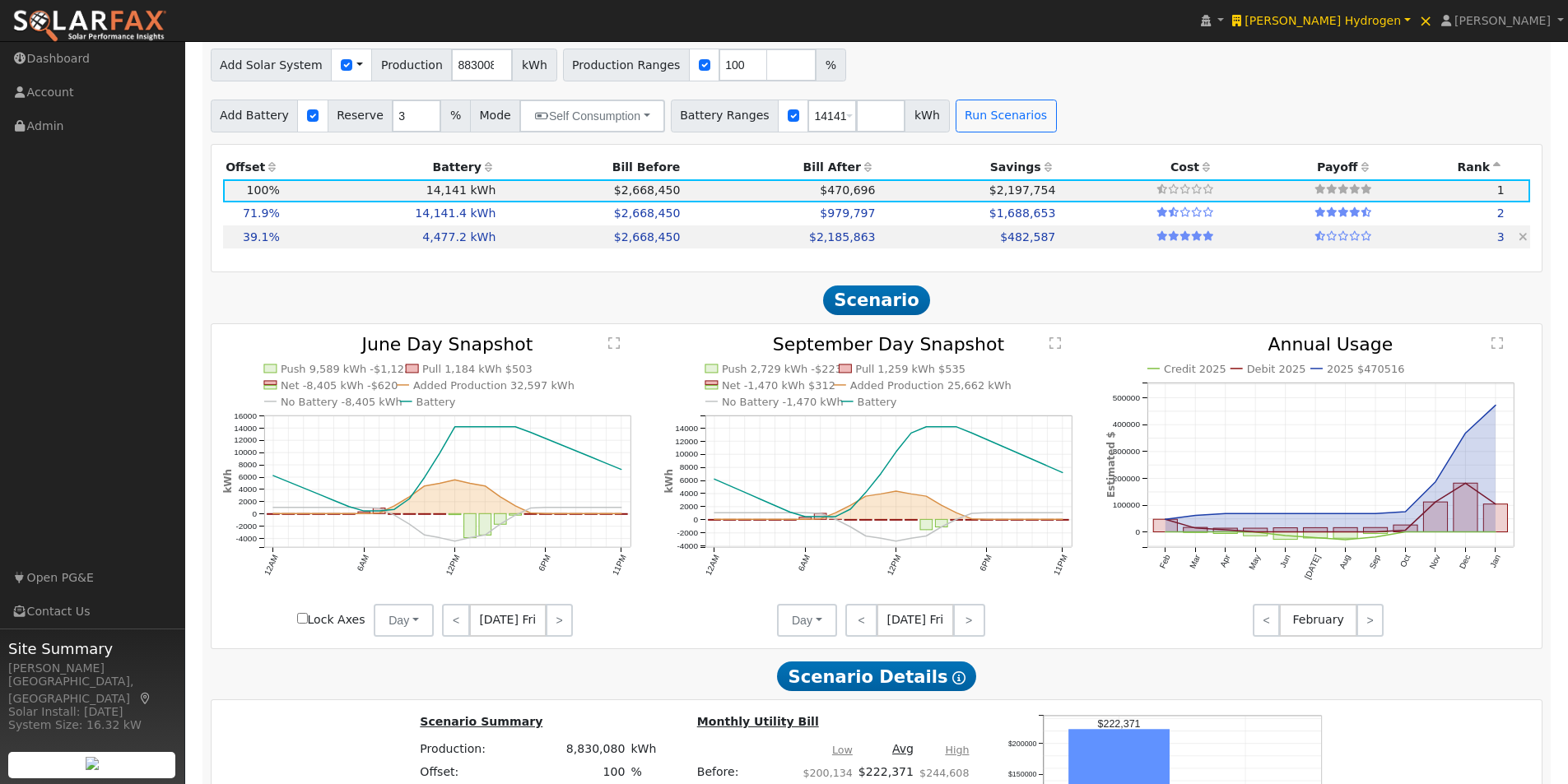
click at [431, 241] on td "4,477.2 kWh" at bounding box center [390, 237] width 217 height 23
type input "2,299.5"
type input "$8,048,250"
type input "$5,372,640"
type input "$4,026,267"
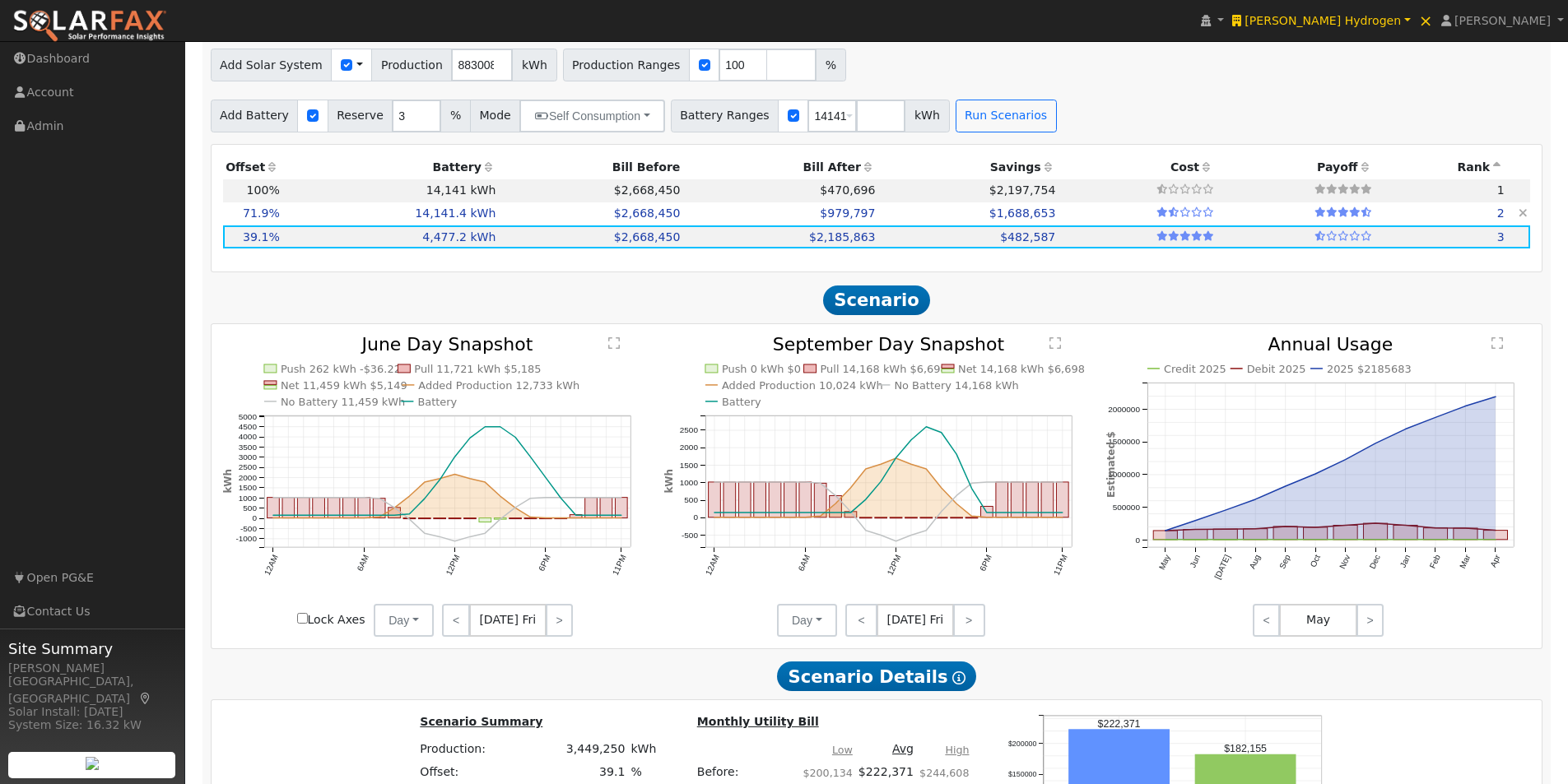
click at [388, 221] on td "14,141.4 kWh" at bounding box center [390, 214] width 217 height 23
type input "4,231.1"
type input "$14,808,780"
type input "$16,969,680"
type input "$9,533,538"
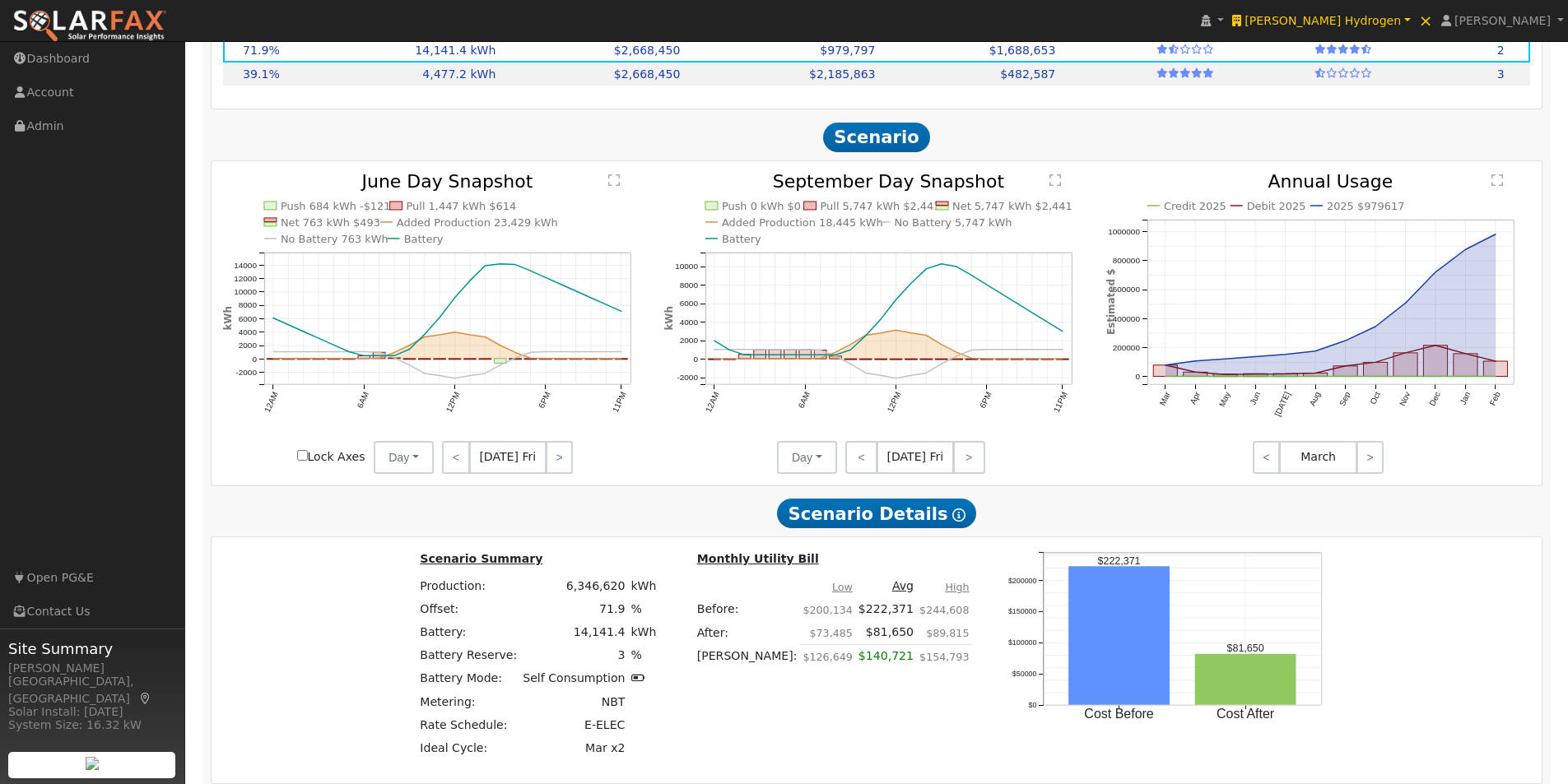
scroll to position [1339, 0]
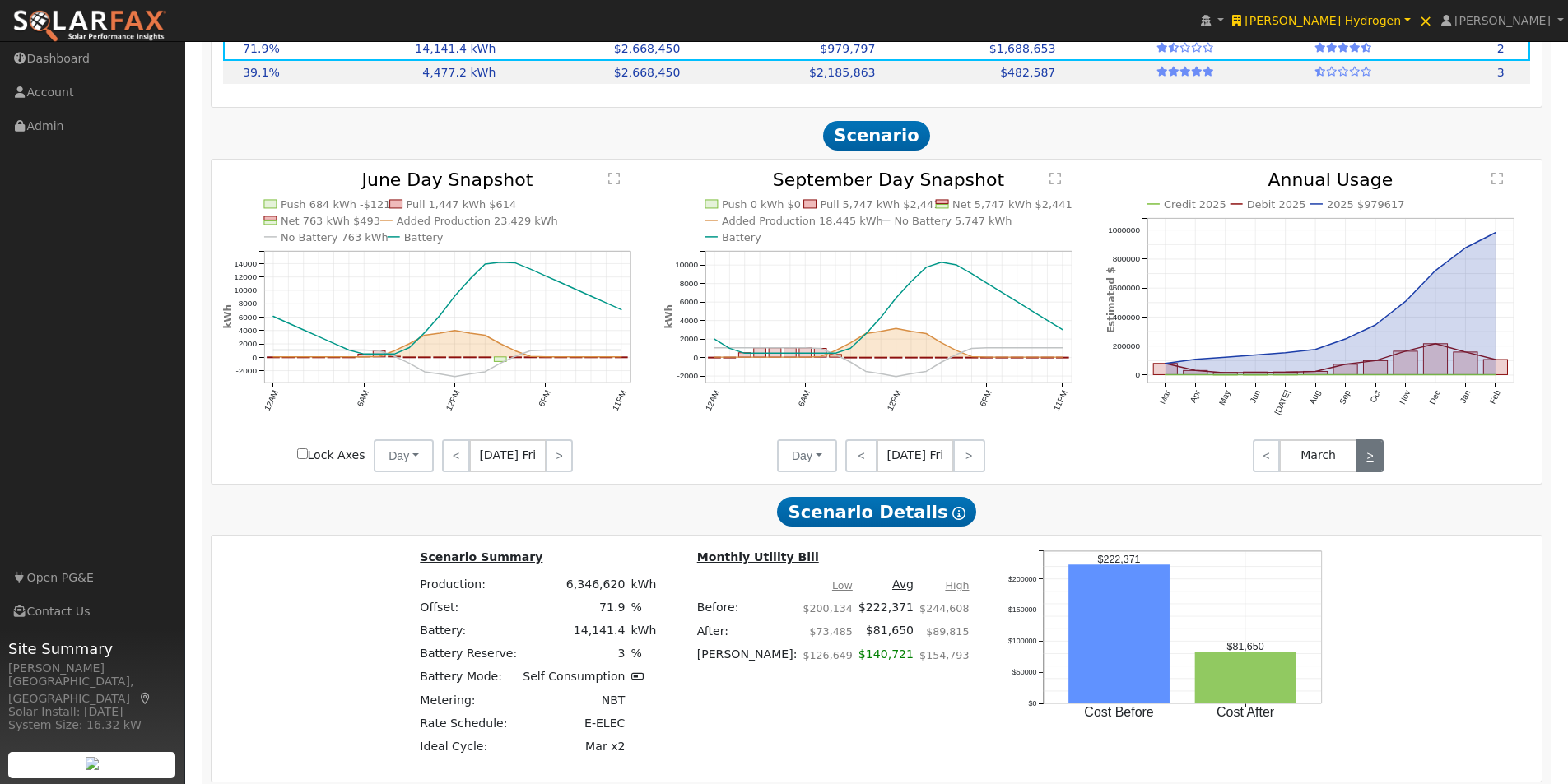
click at [1375, 464] on link ">" at bounding box center [1370, 456] width 27 height 33
click at [1366, 464] on link ">" at bounding box center [1370, 456] width 27 height 33
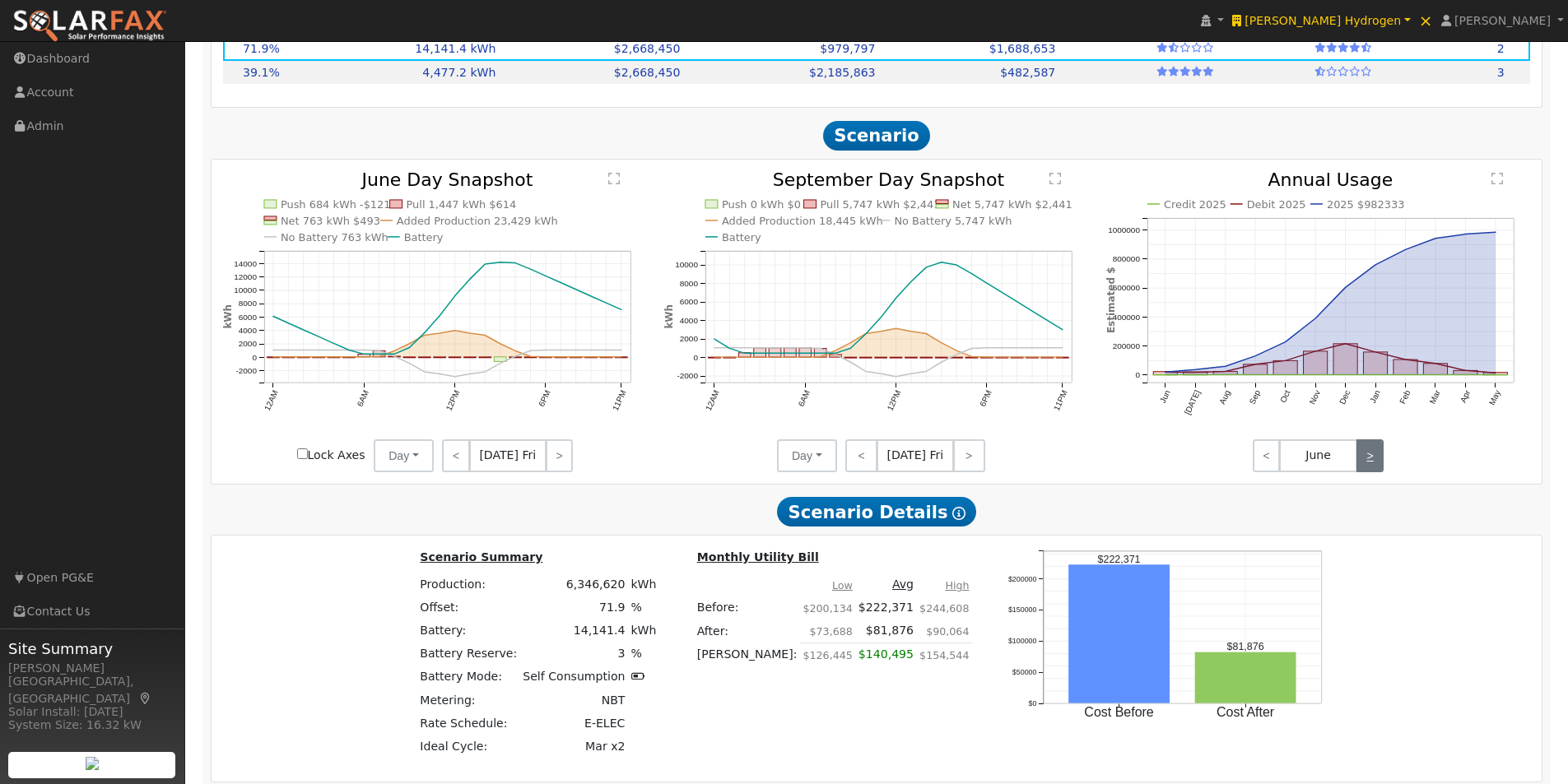
click at [1366, 464] on link ">" at bounding box center [1370, 456] width 27 height 33
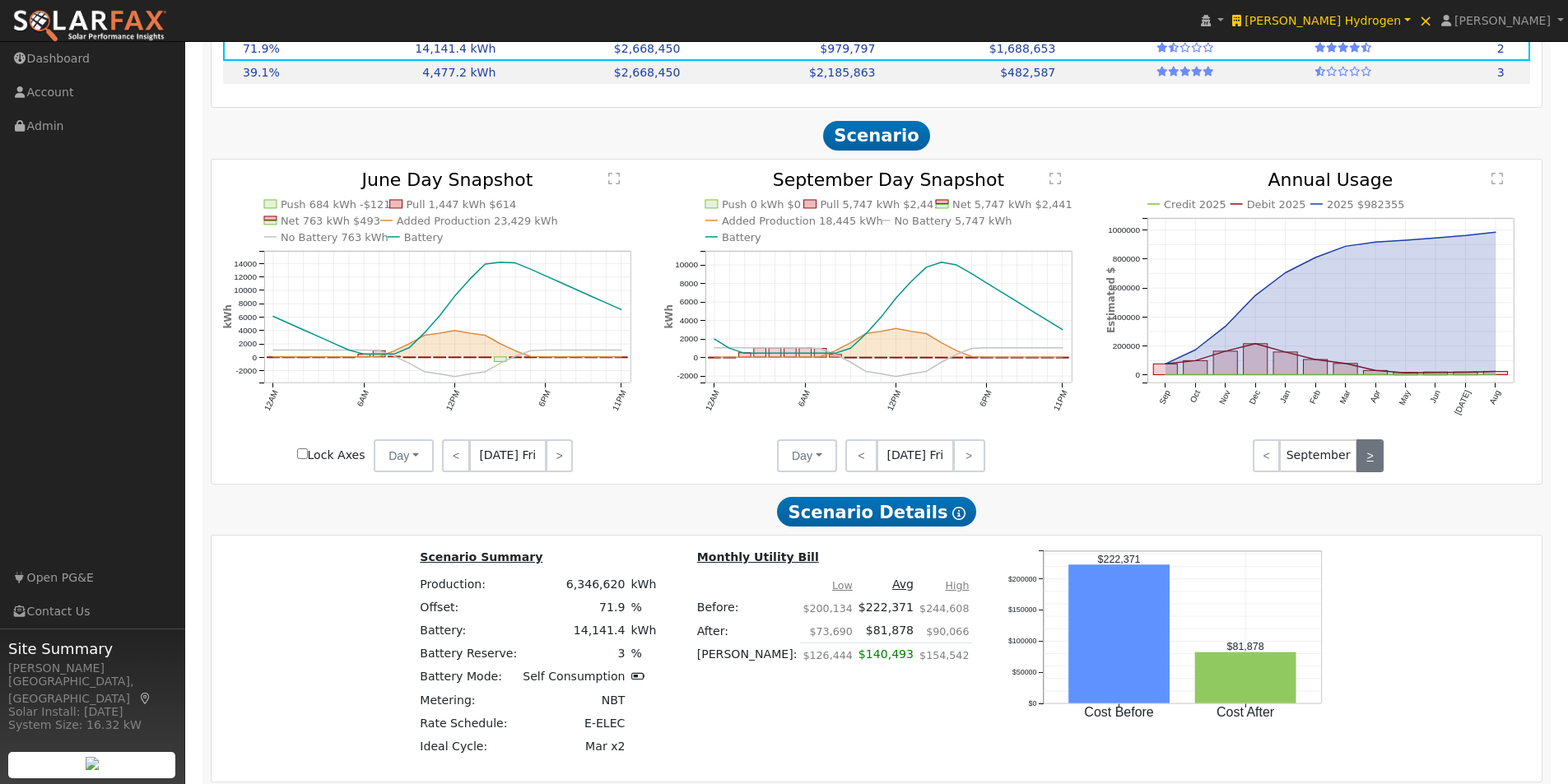
click at [1366, 464] on link ">" at bounding box center [1370, 456] width 27 height 33
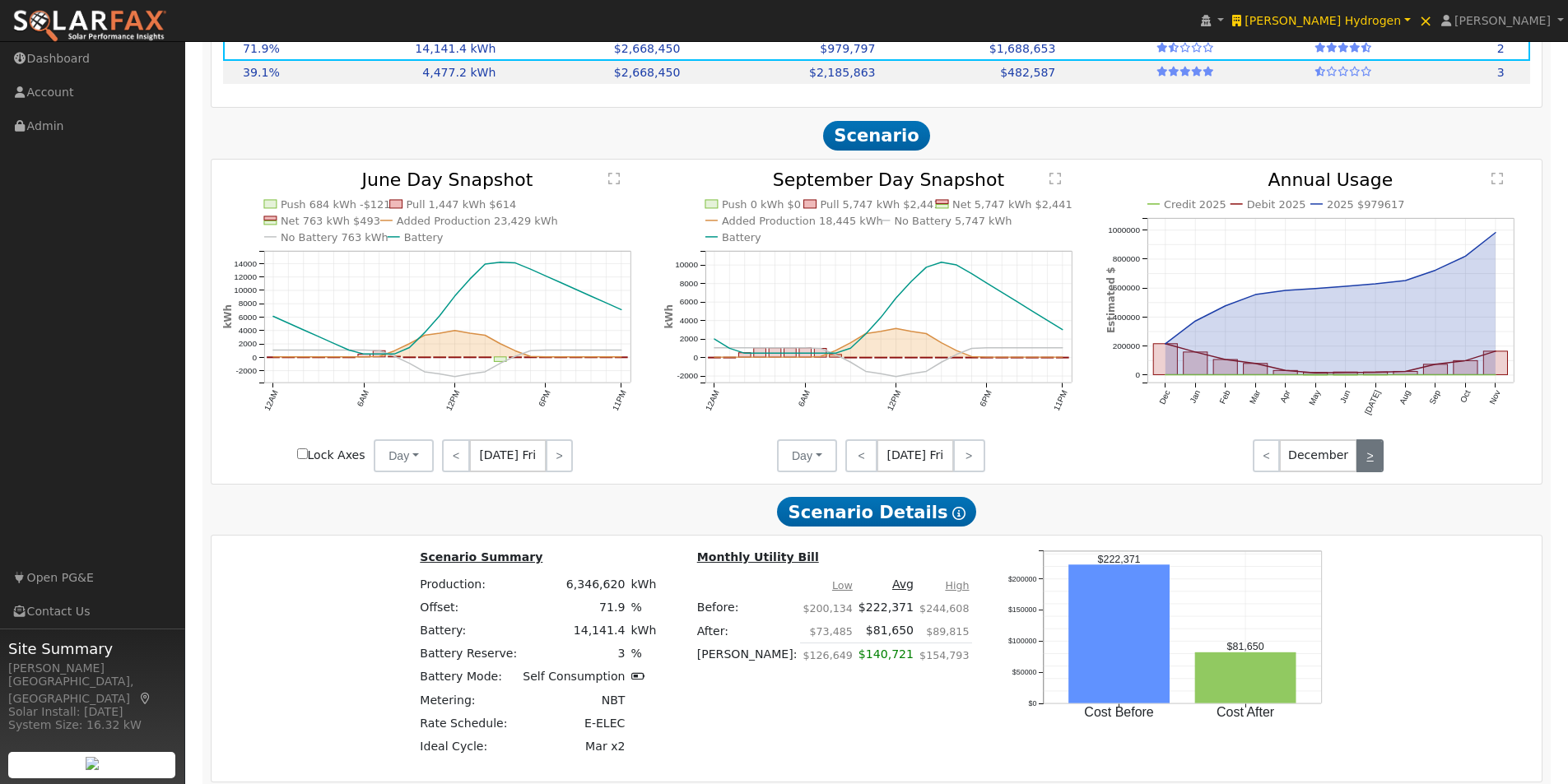
click at [1366, 464] on link ">" at bounding box center [1370, 456] width 27 height 33
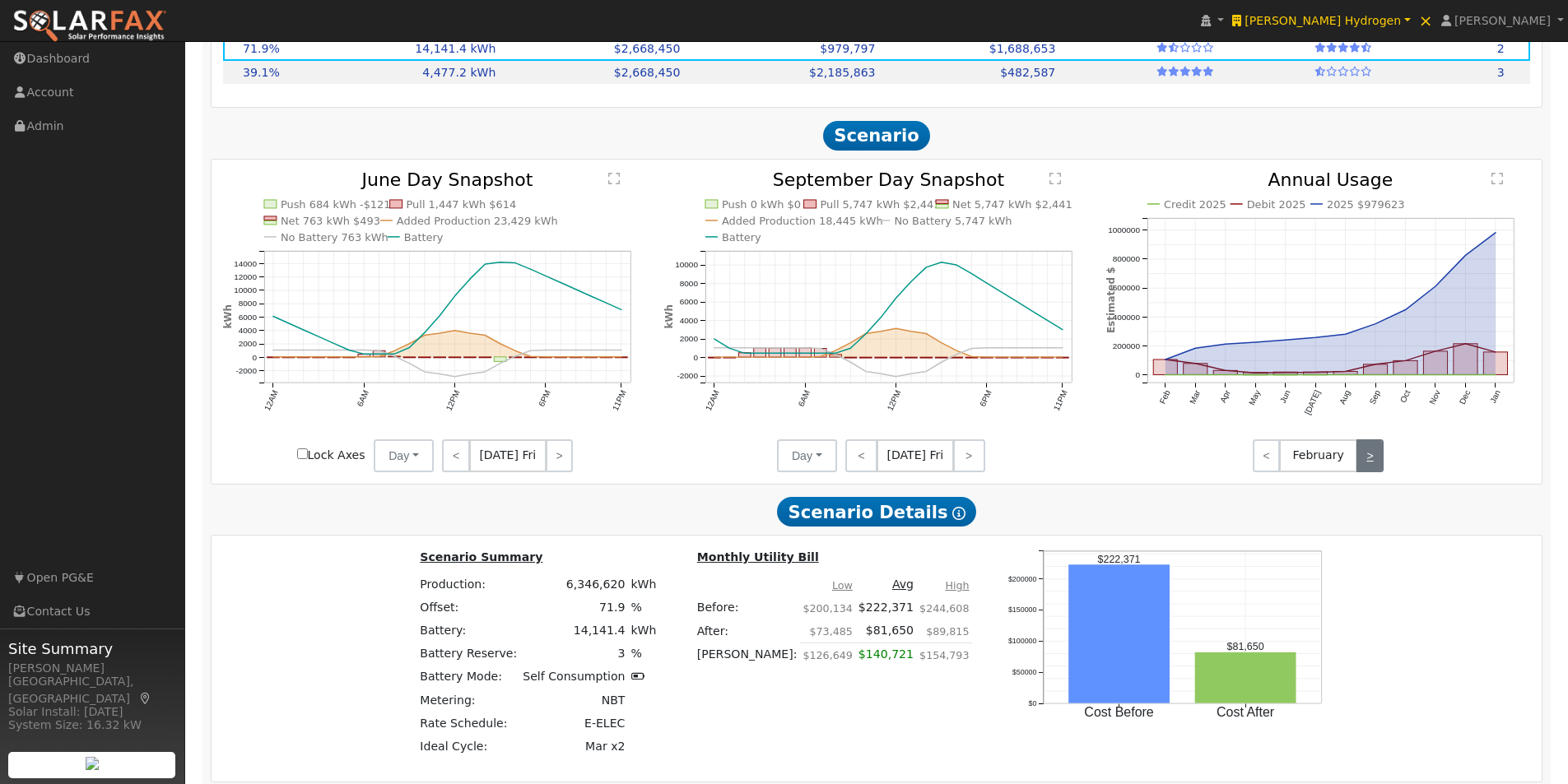
click at [1366, 464] on link ">" at bounding box center [1370, 456] width 27 height 33
click at [1262, 462] on link "<" at bounding box center [1267, 456] width 27 height 33
click at [1502, 184] on text "" at bounding box center [1497, 178] width 12 height 13
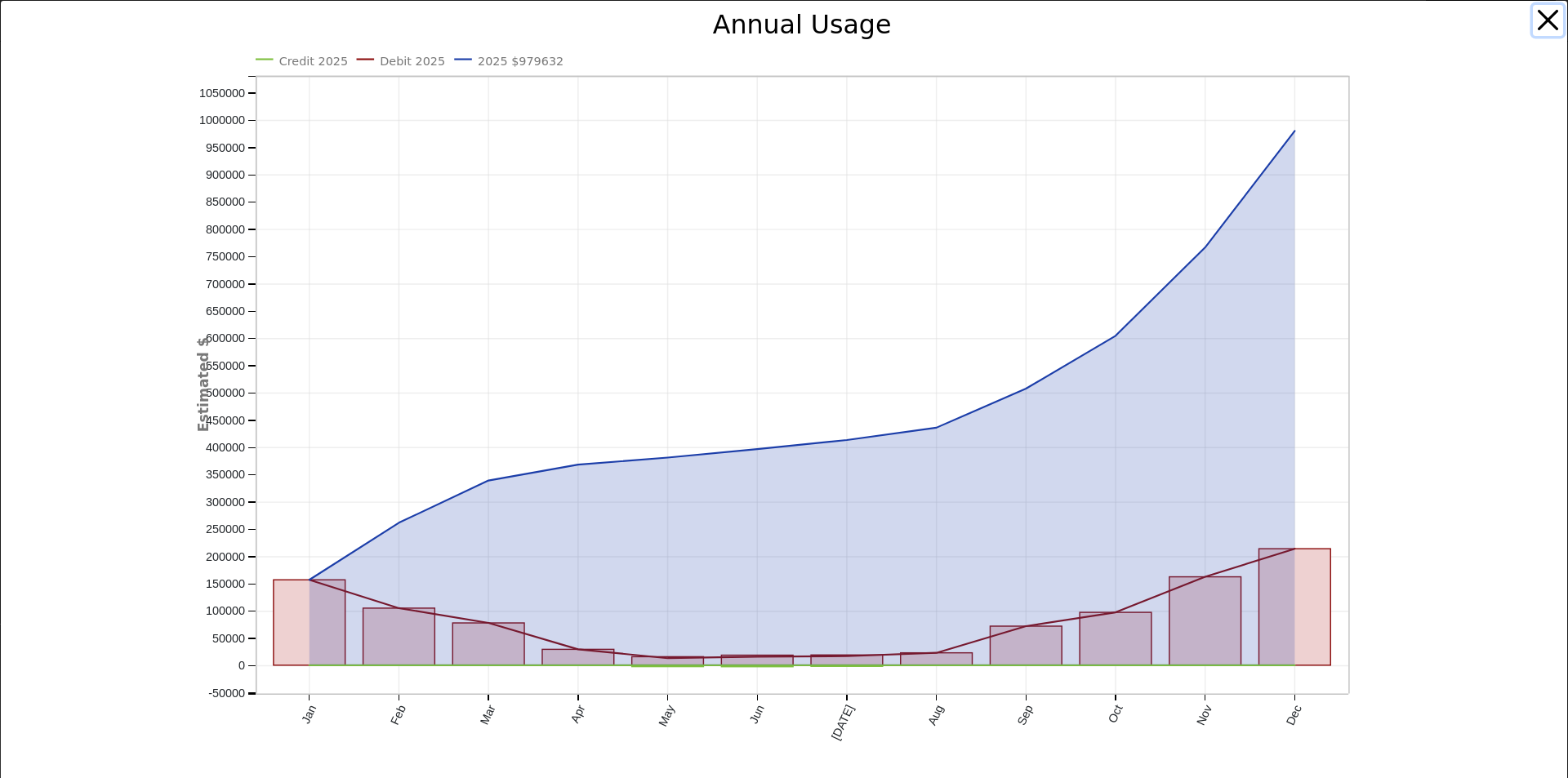
click at [1541, 16] on button "button" at bounding box center [1549, 21] width 31 height 31
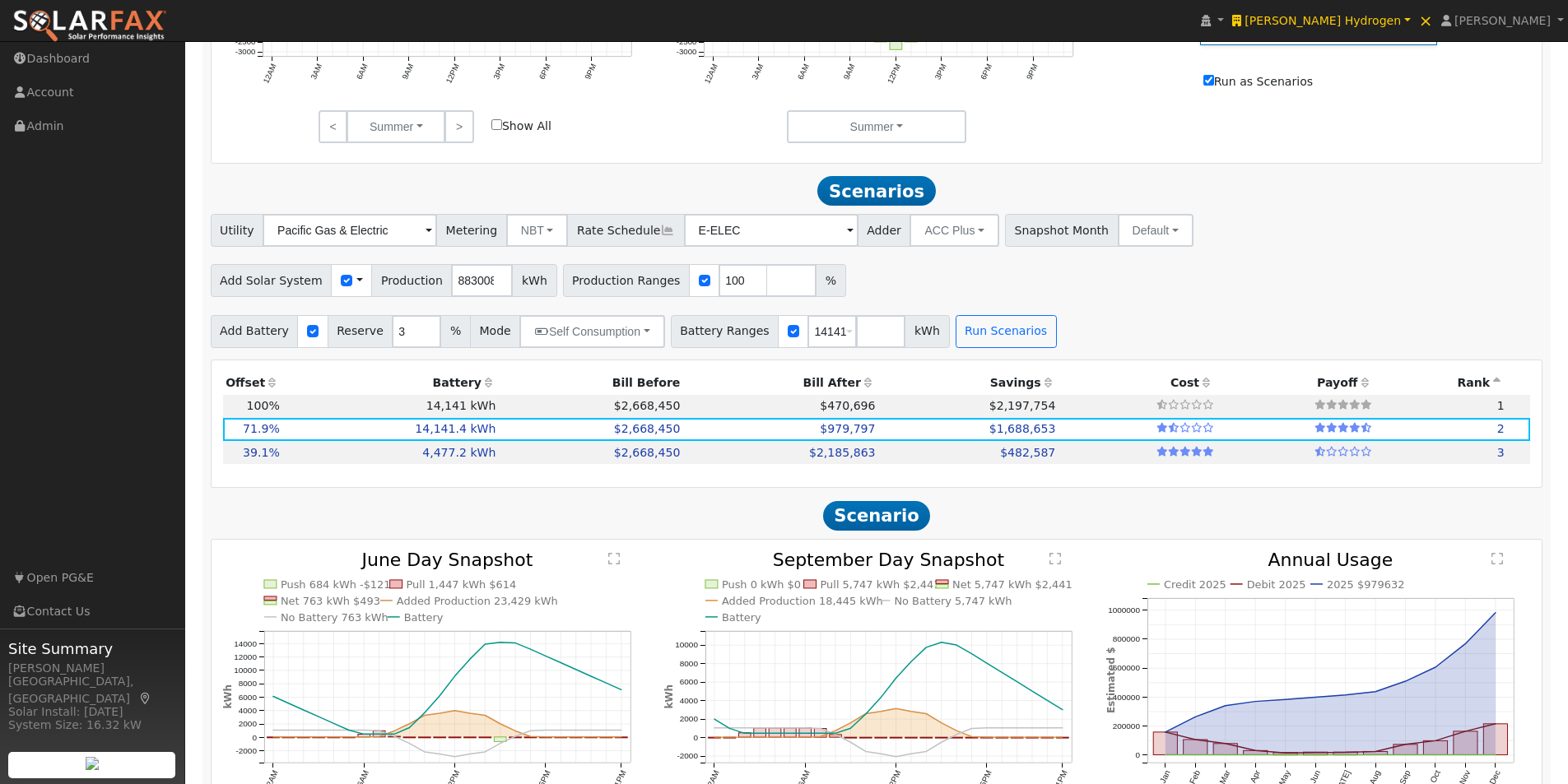
scroll to position [945, 0]
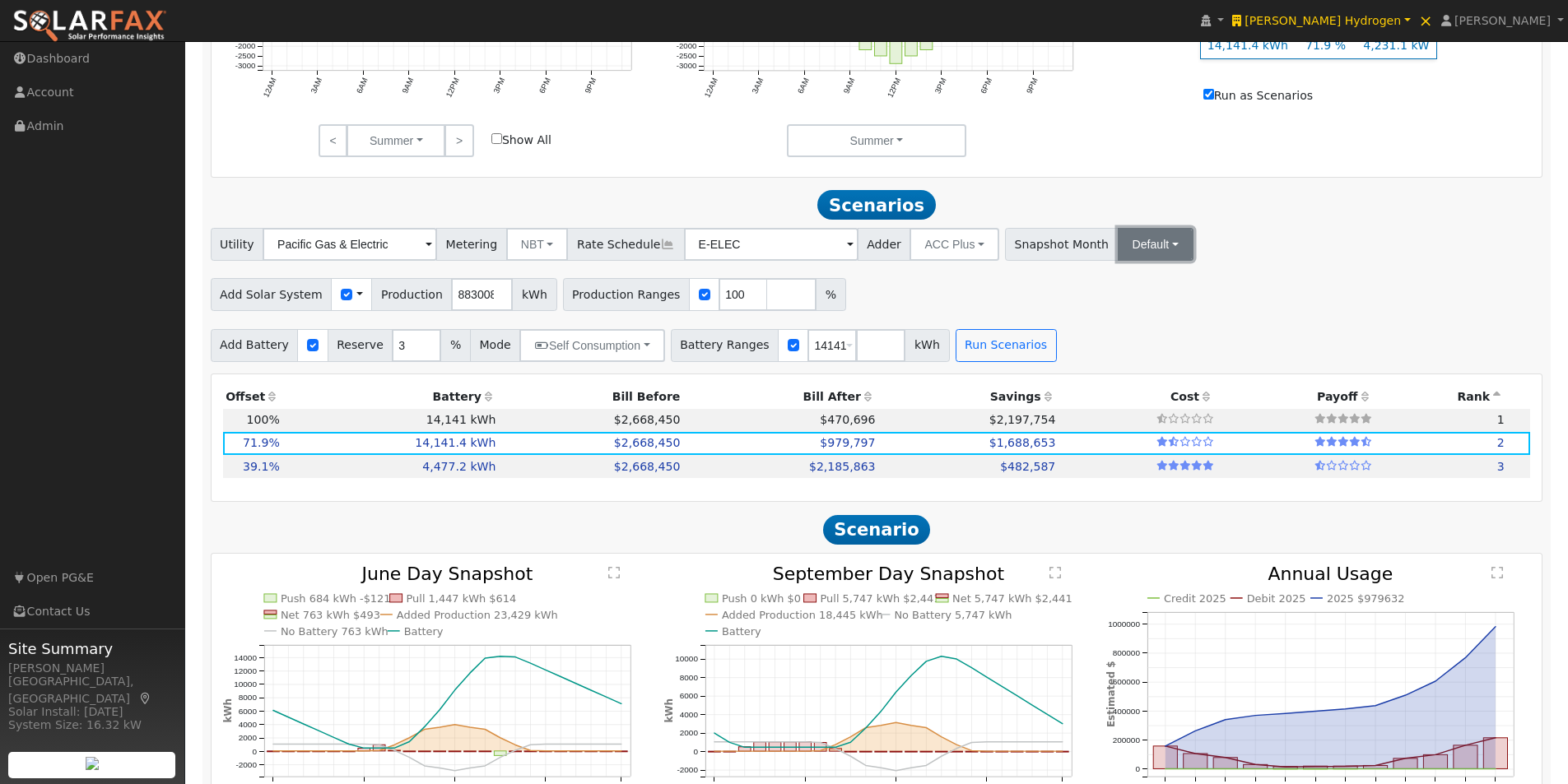
click at [1135, 251] on button "Default" at bounding box center [1155, 245] width 76 height 33
click at [1113, 290] on link "Jan" at bounding box center [1166, 280] width 115 height 23
drag, startPoint x: 1301, startPoint y: 251, endPoint x: 1251, endPoint y: 463, distance: 217.8
click at [1310, 251] on button "Sep" at bounding box center [1339, 245] width 58 height 33
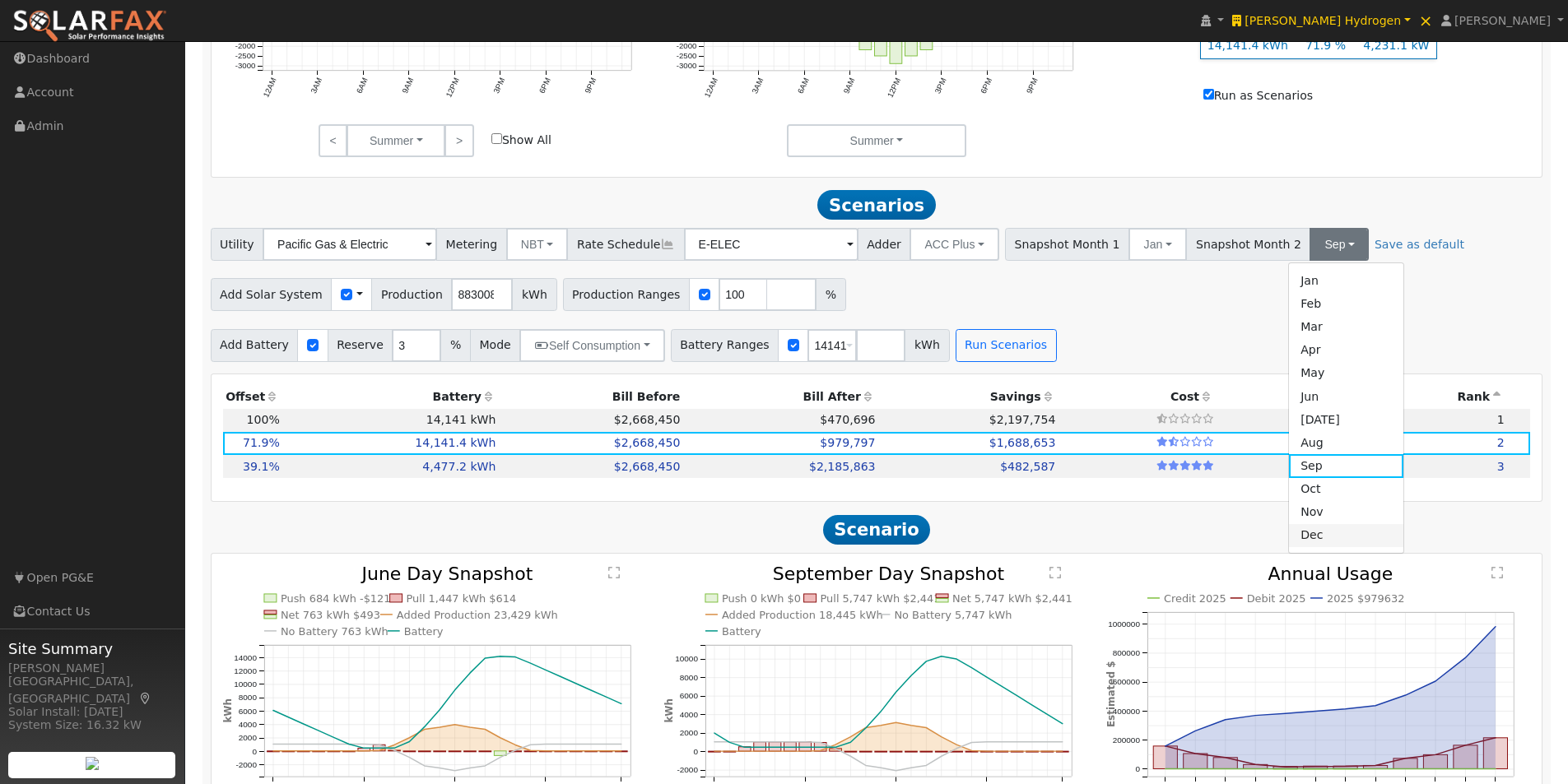
click at [1307, 548] on link "Dec" at bounding box center [1346, 536] width 115 height 23
click at [1375, 252] on link "Save as default" at bounding box center [1419, 245] width 90 height 17
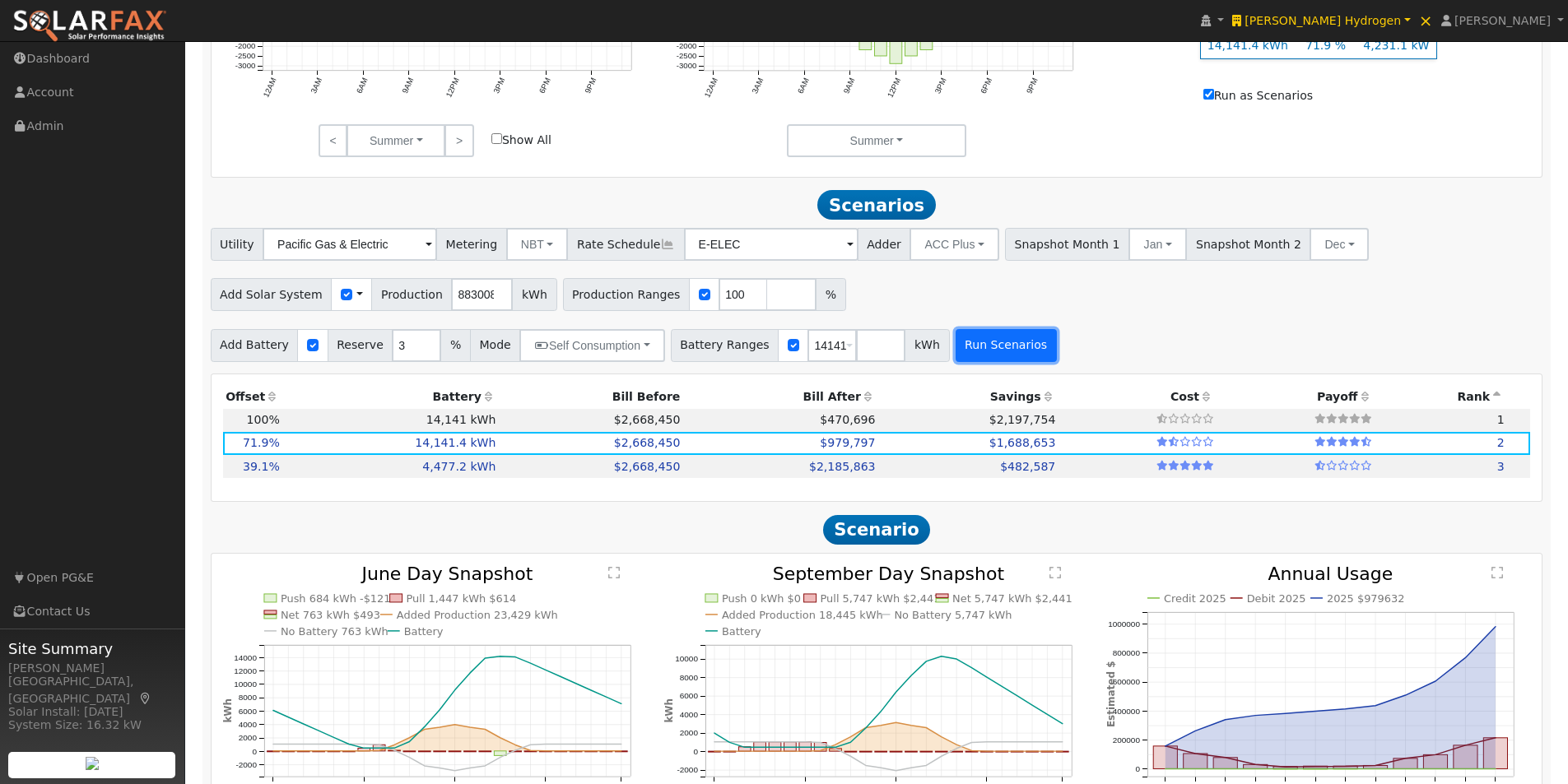
click at [965, 352] on button "Run Scenarios" at bounding box center [1007, 346] width 101 height 33
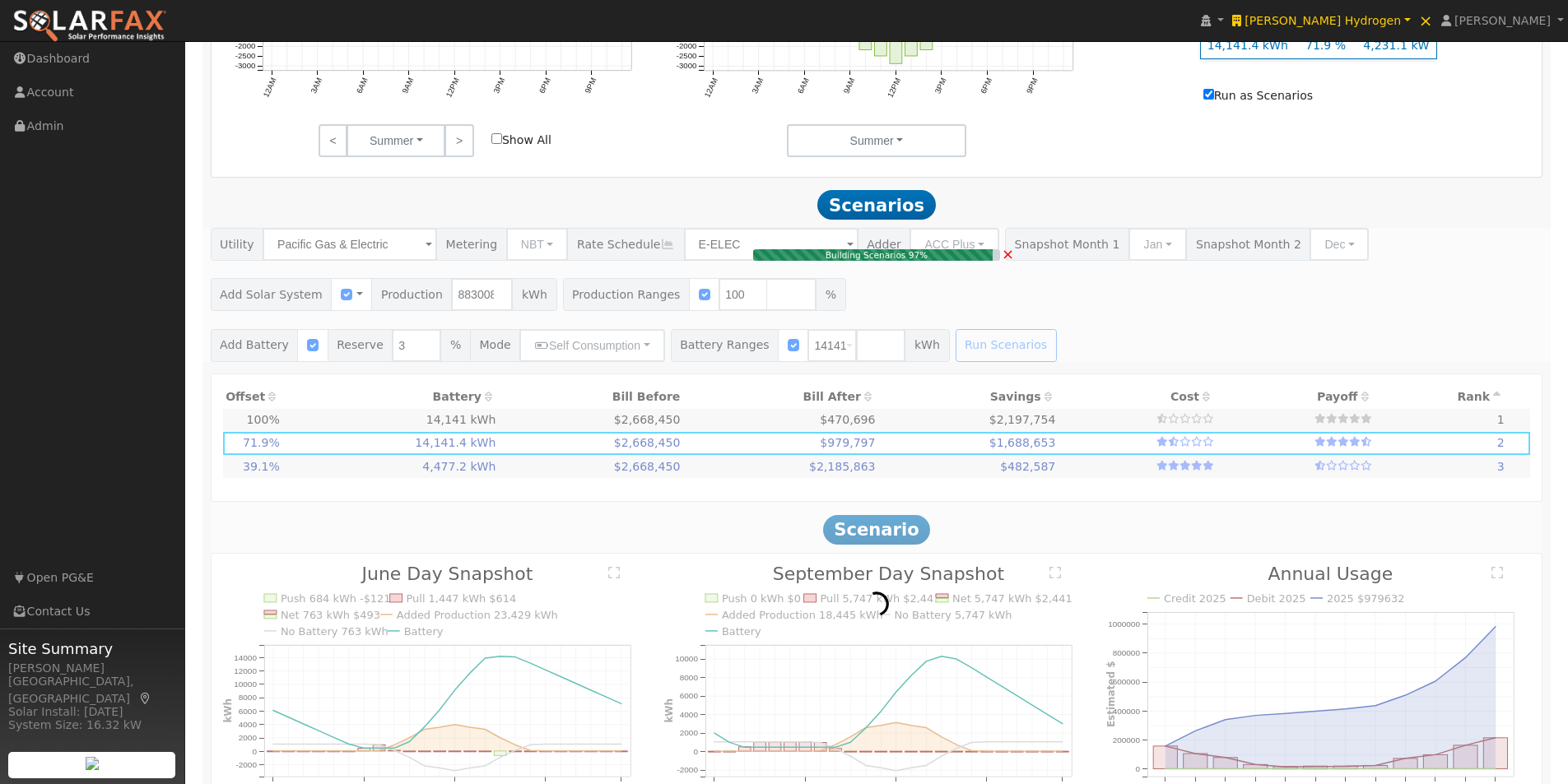
type input "5,886.7"
type input "$20,603,520"
type input "$16,969,200"
type input "$11,271,816"
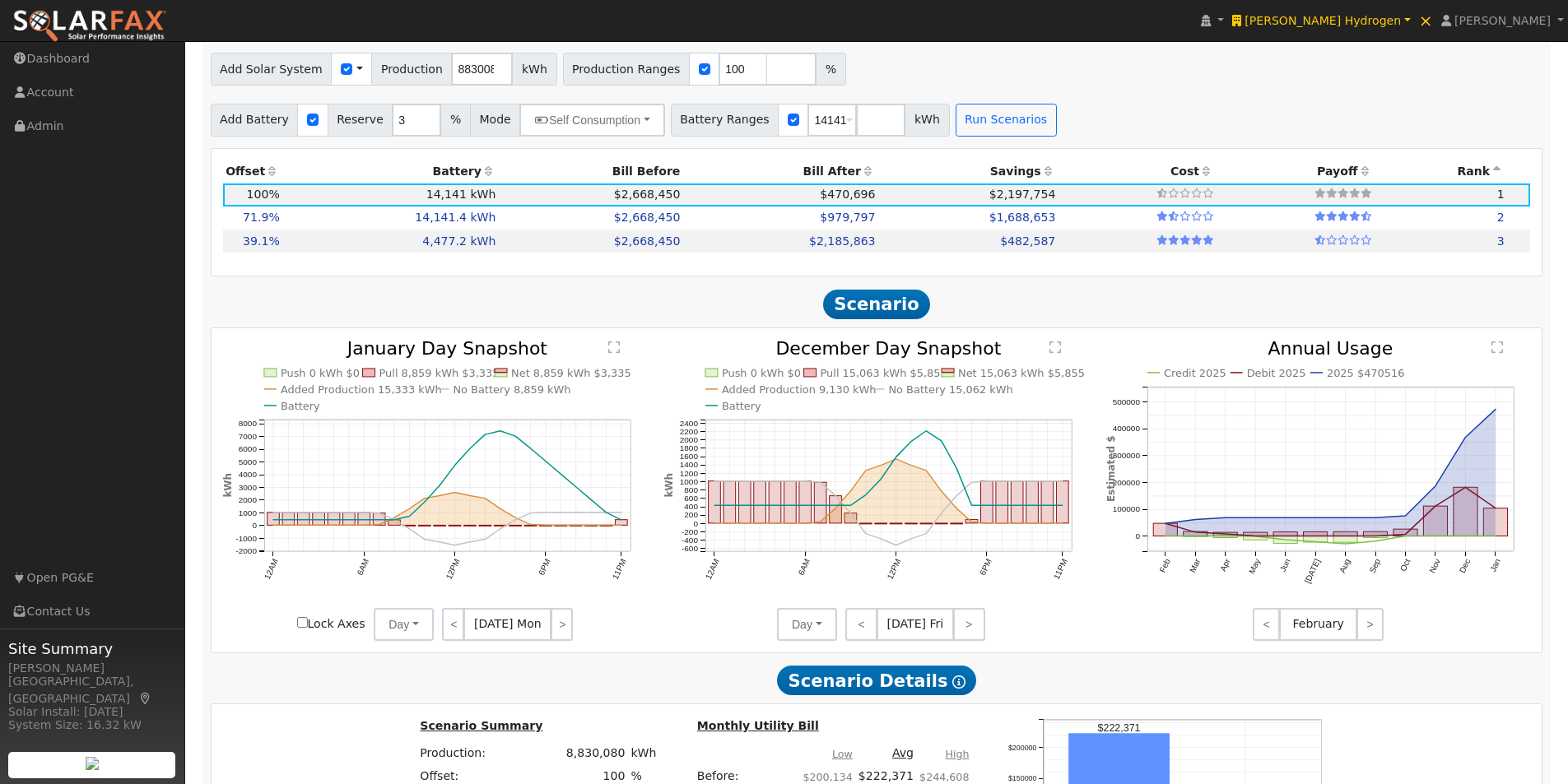
scroll to position [1174, 0]
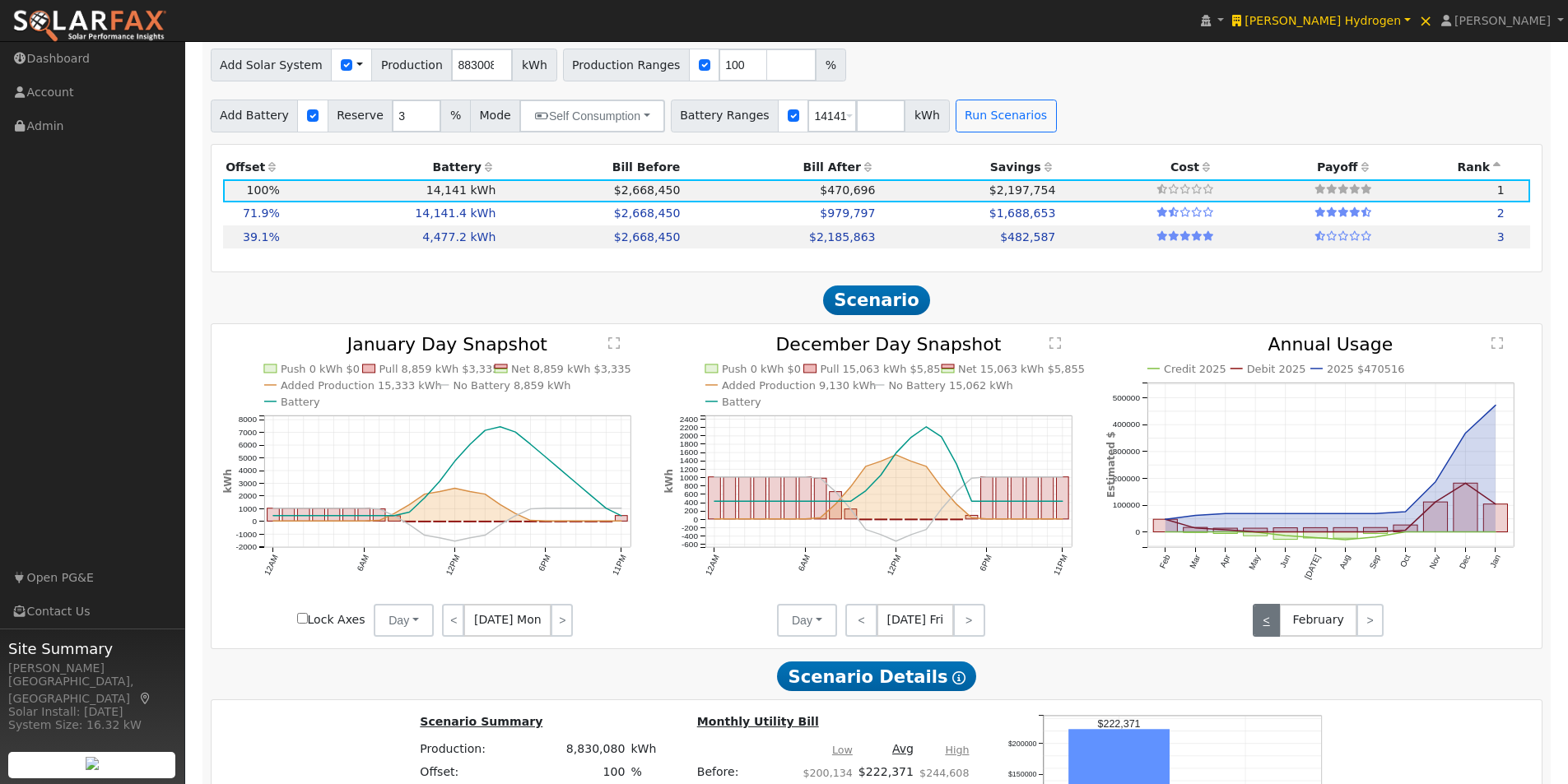
click at [1261, 626] on link "<" at bounding box center [1267, 621] width 27 height 33
click at [413, 221] on td "14,141.4 kWh" at bounding box center [390, 214] width 217 height 23
type input "4,231.1"
type input "$14,808,780"
type input "$16,969,680"
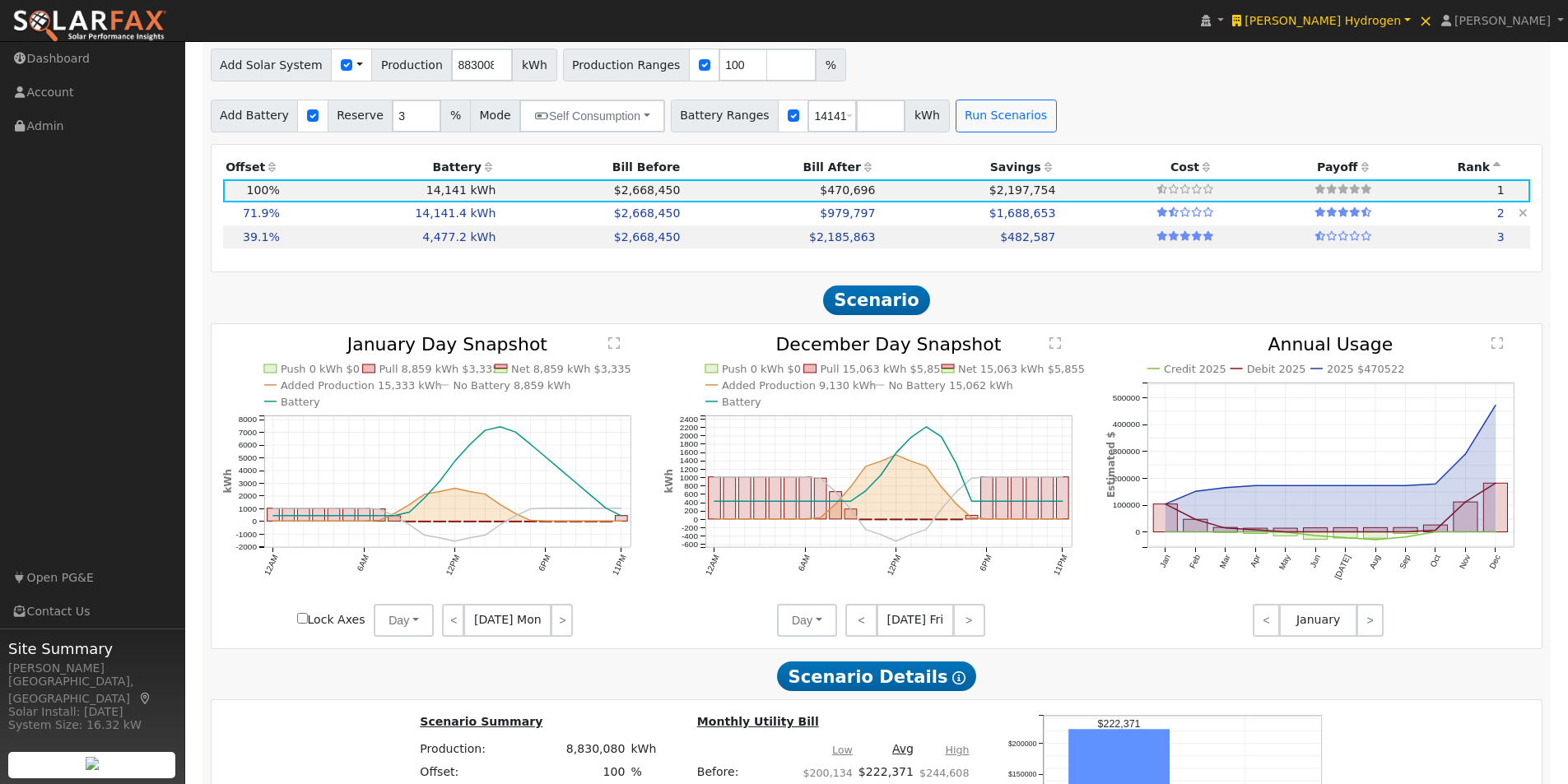
type input "$9,533,538"
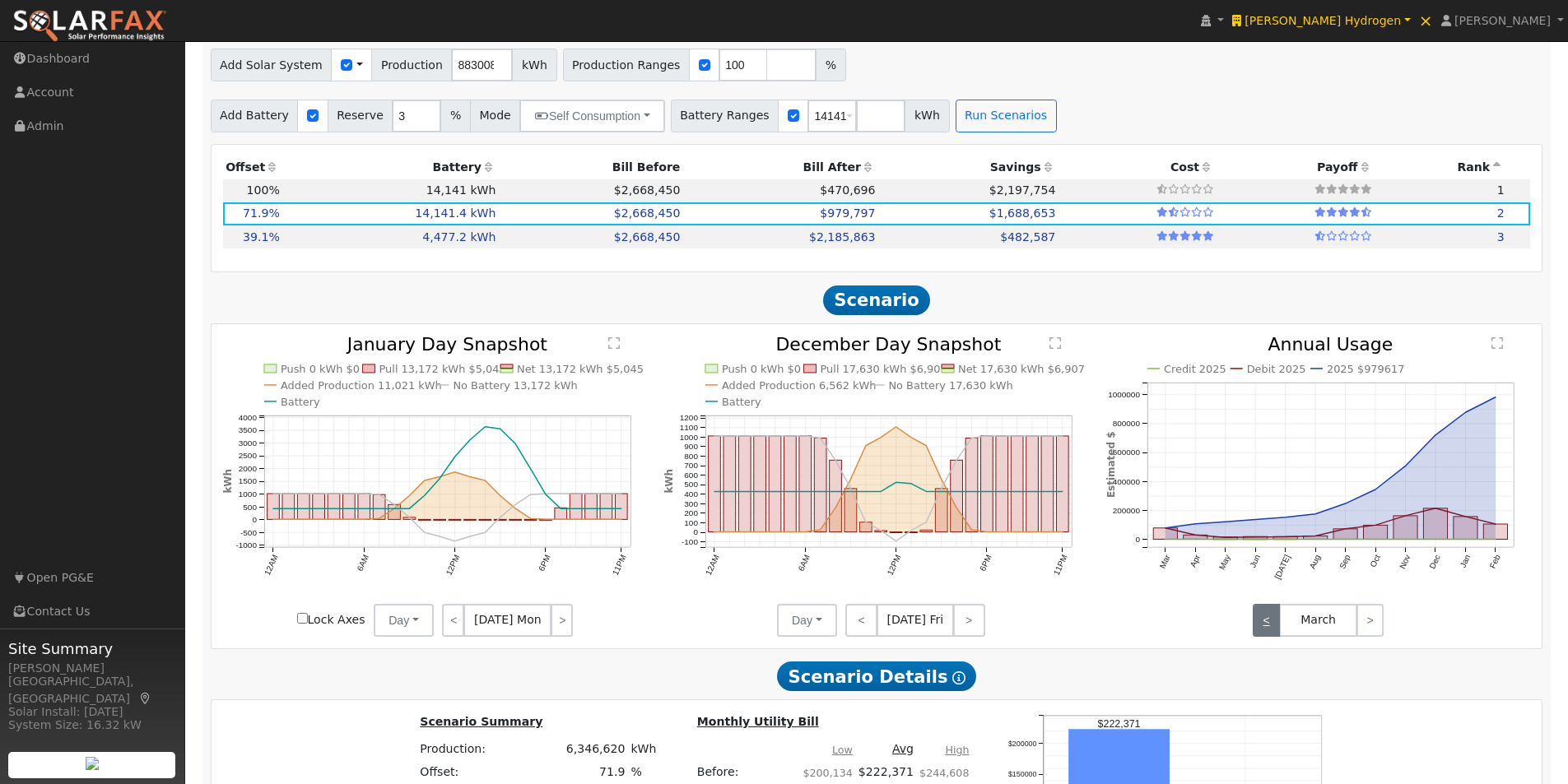
click at [1264, 635] on link "<" at bounding box center [1267, 621] width 27 height 33
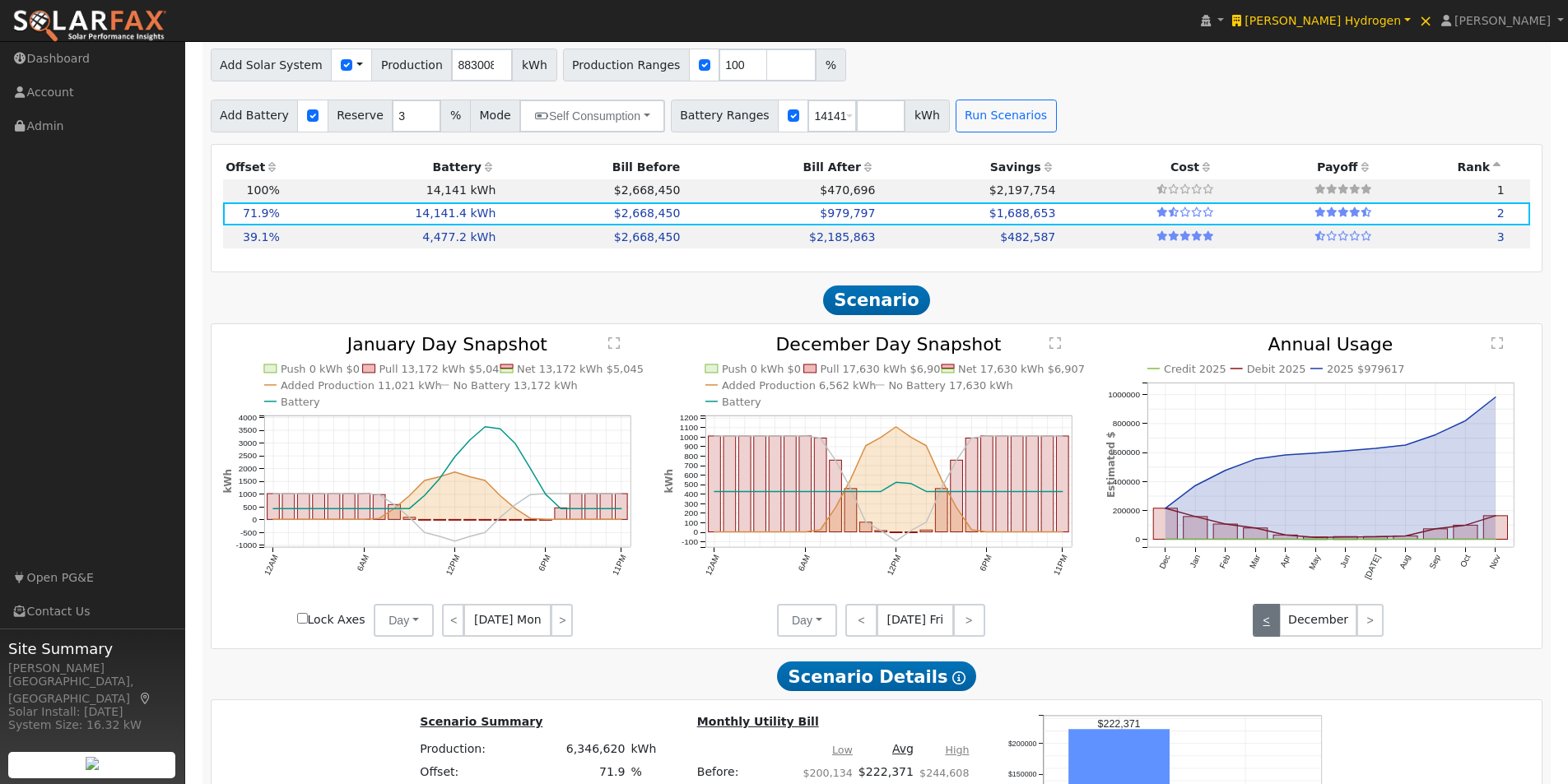
click at [1264, 635] on link "<" at bounding box center [1267, 621] width 27 height 33
click at [1375, 633] on link ">" at bounding box center [1370, 621] width 27 height 33
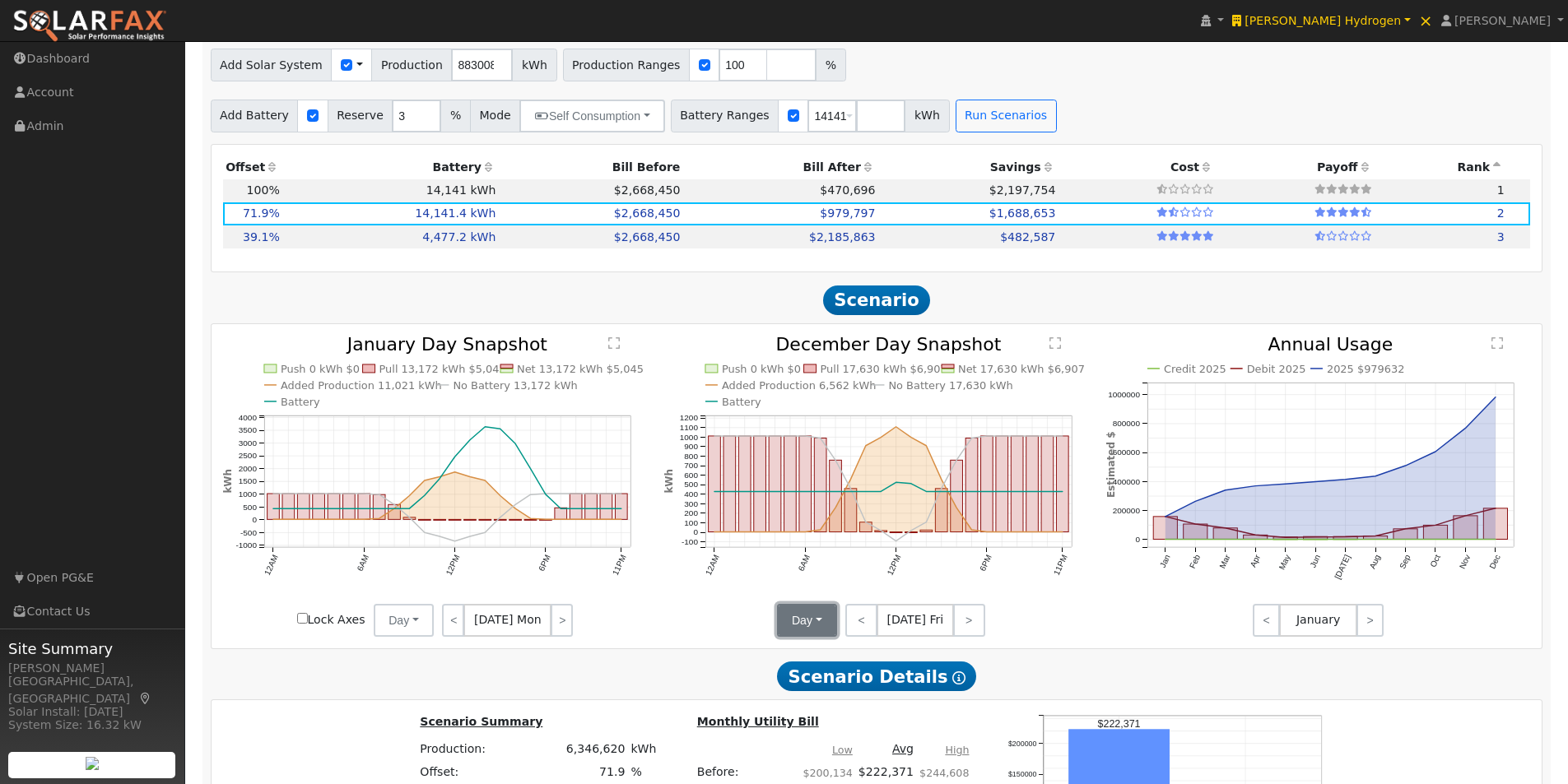
click at [808, 625] on button "Day" at bounding box center [807, 621] width 60 height 33
click at [806, 684] on link "Month Average" at bounding box center [835, 679] width 115 height 23
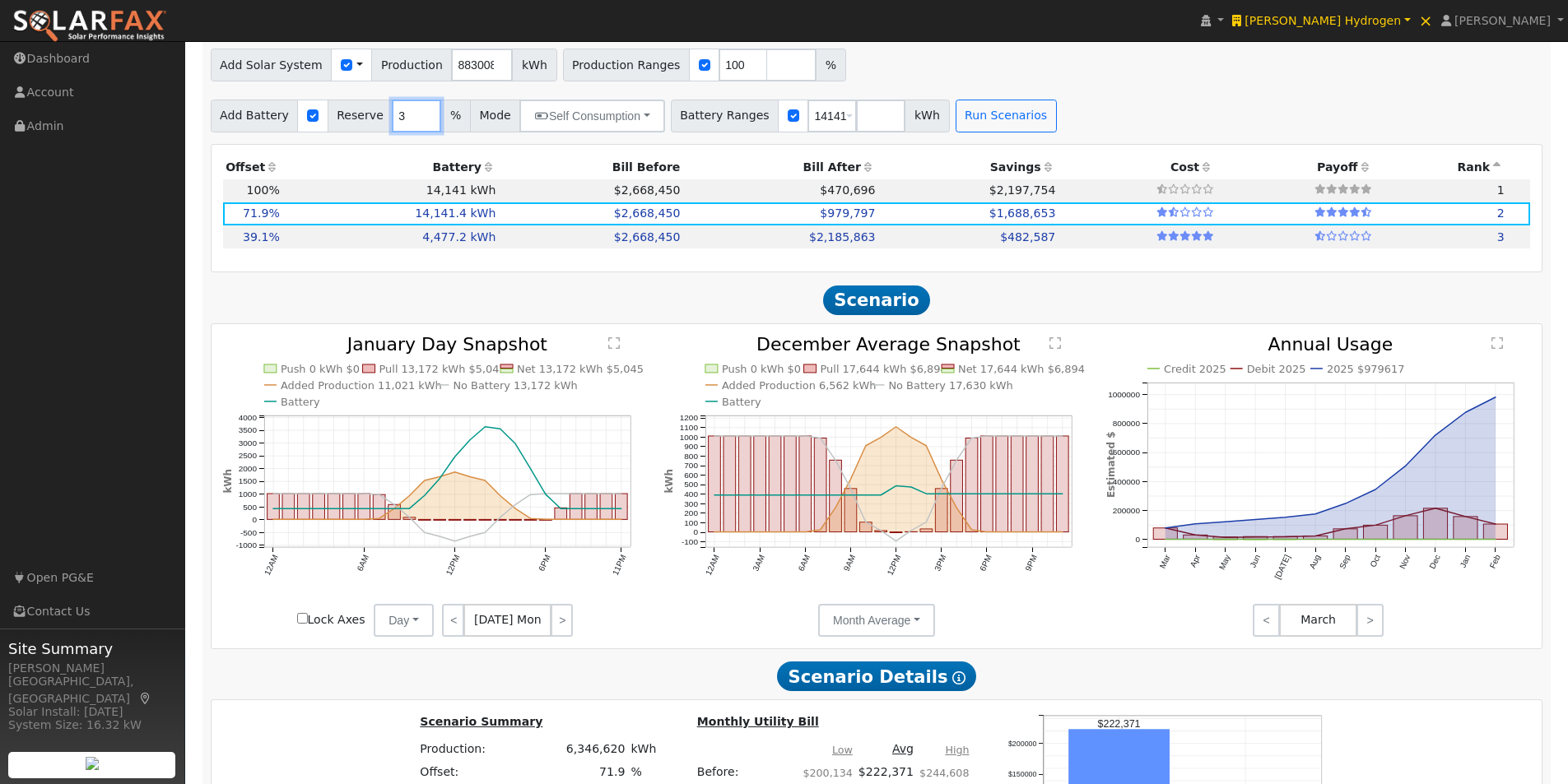
drag, startPoint x: 388, startPoint y: 125, endPoint x: 369, endPoint y: 128, distance: 19.2
click at [369, 128] on div "Add Battery Reserve 3 % Mode Self Consumption Self Consumption Peak Savings ACC…" at bounding box center [437, 116] width 454 height 33
click at [1257, 622] on link "<" at bounding box center [1267, 621] width 27 height 33
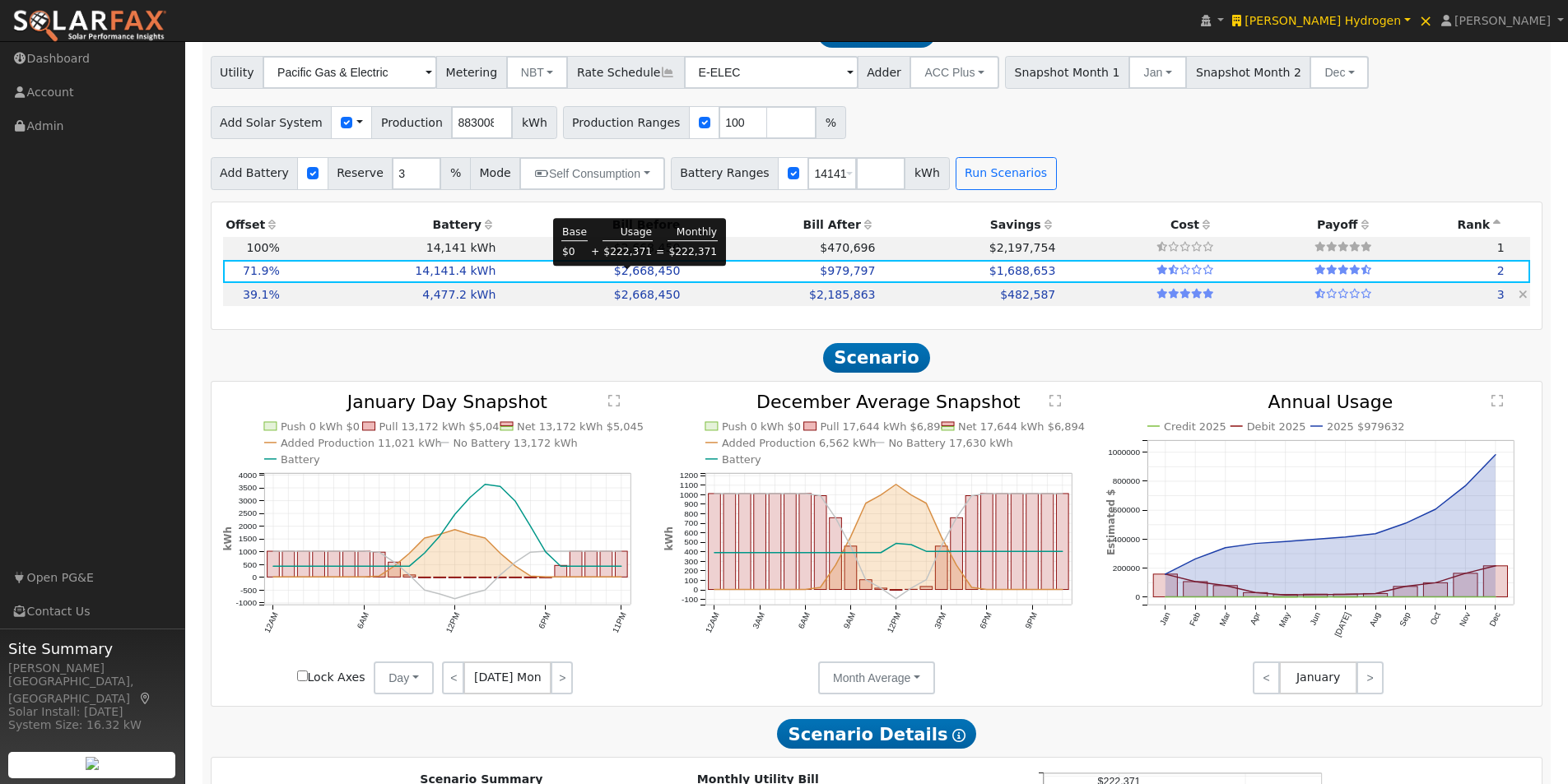
scroll to position [1092, 0]
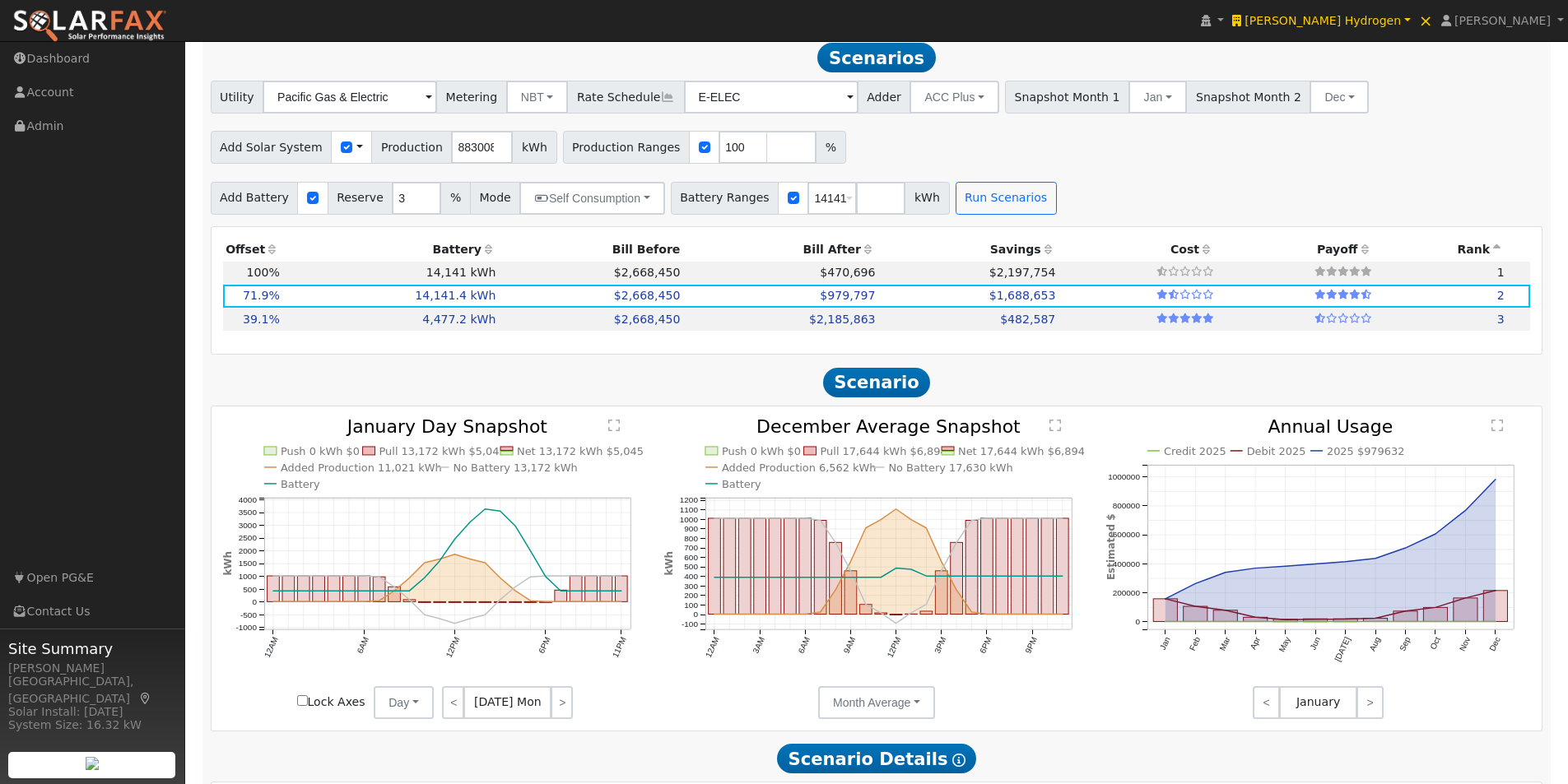
click at [356, 151] on span at bounding box center [359, 148] width 7 height 17
click at [398, 187] on link "Use CSV Data" at bounding box center [402, 176] width 115 height 23
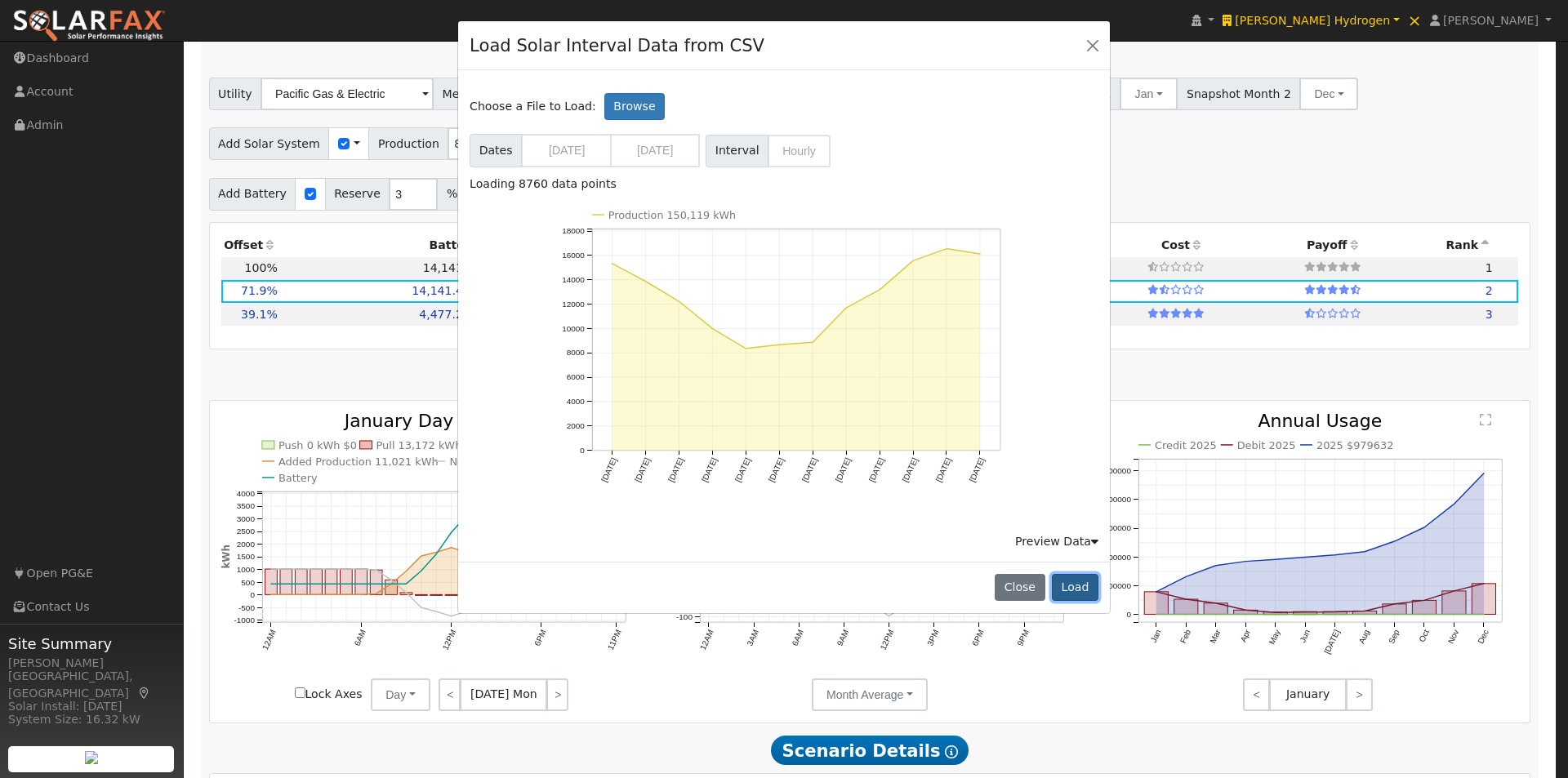
click at [1073, 589] on button "Load" at bounding box center [1075, 588] width 47 height 28
type input "150119"
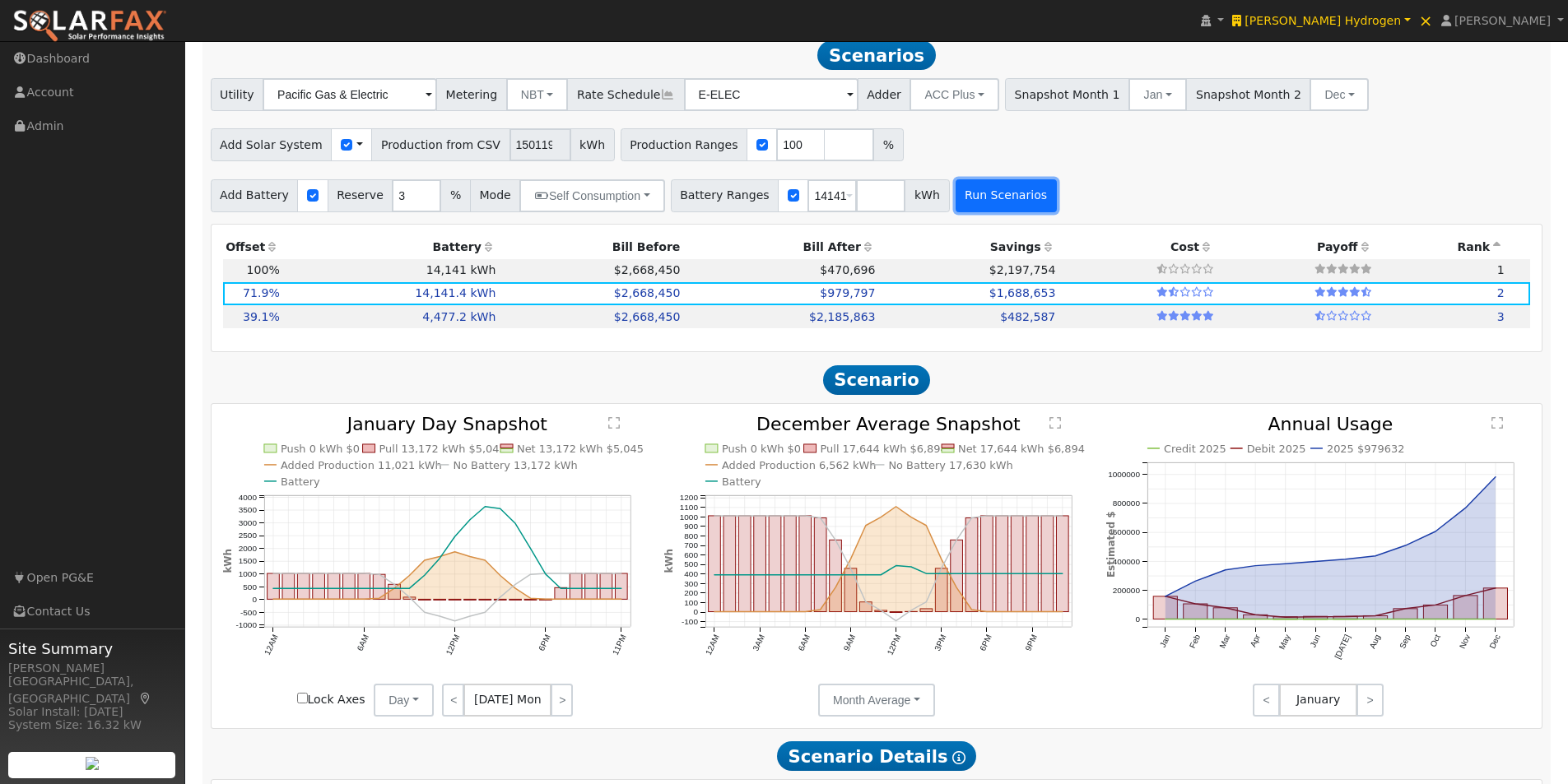
click at [962, 204] on button "Run Scenarios" at bounding box center [1007, 196] width 101 height 33
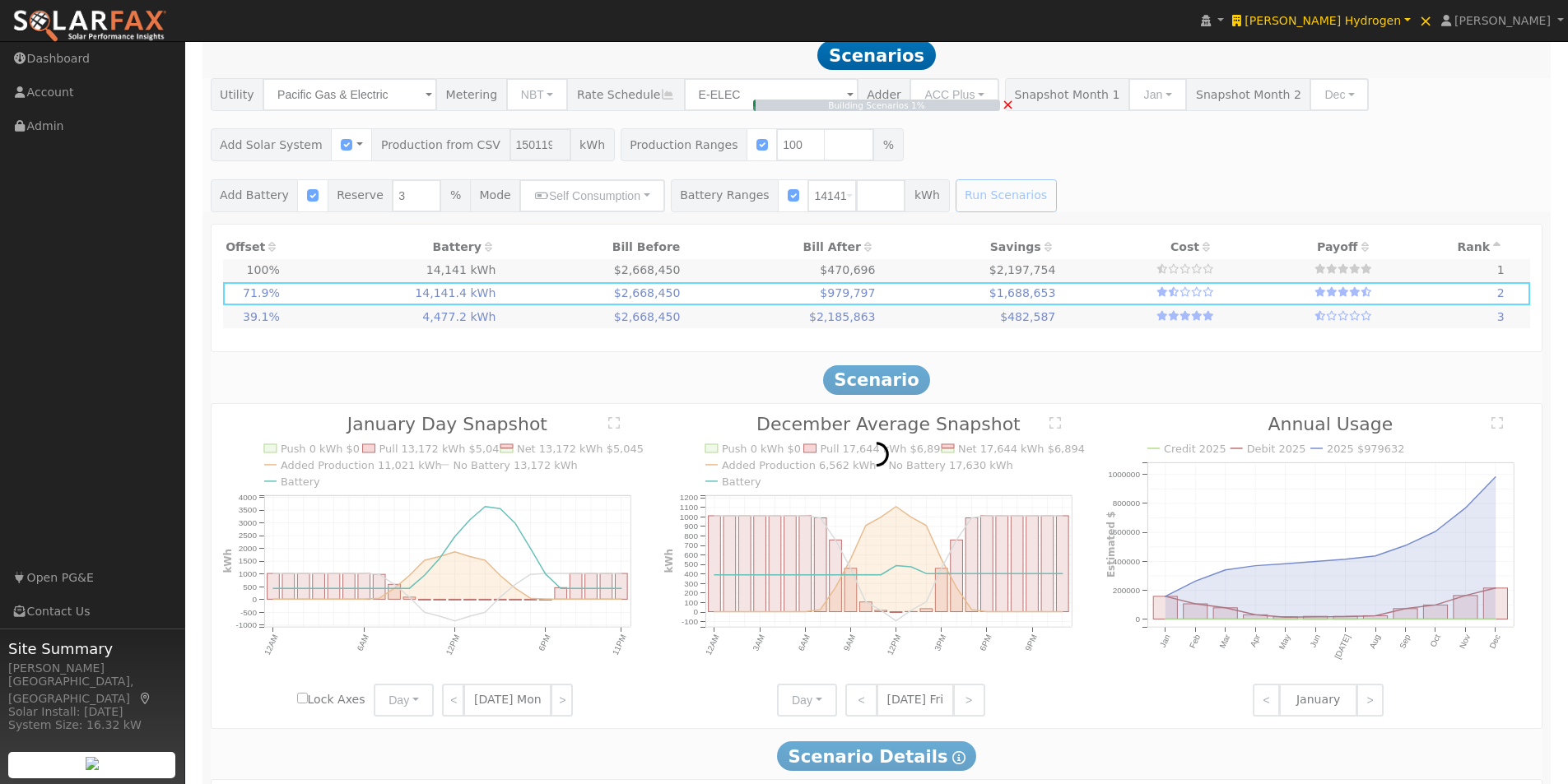
type input "100.1"
type input "$350,278"
type input "$16,969,200"
type input "$5,195,843"
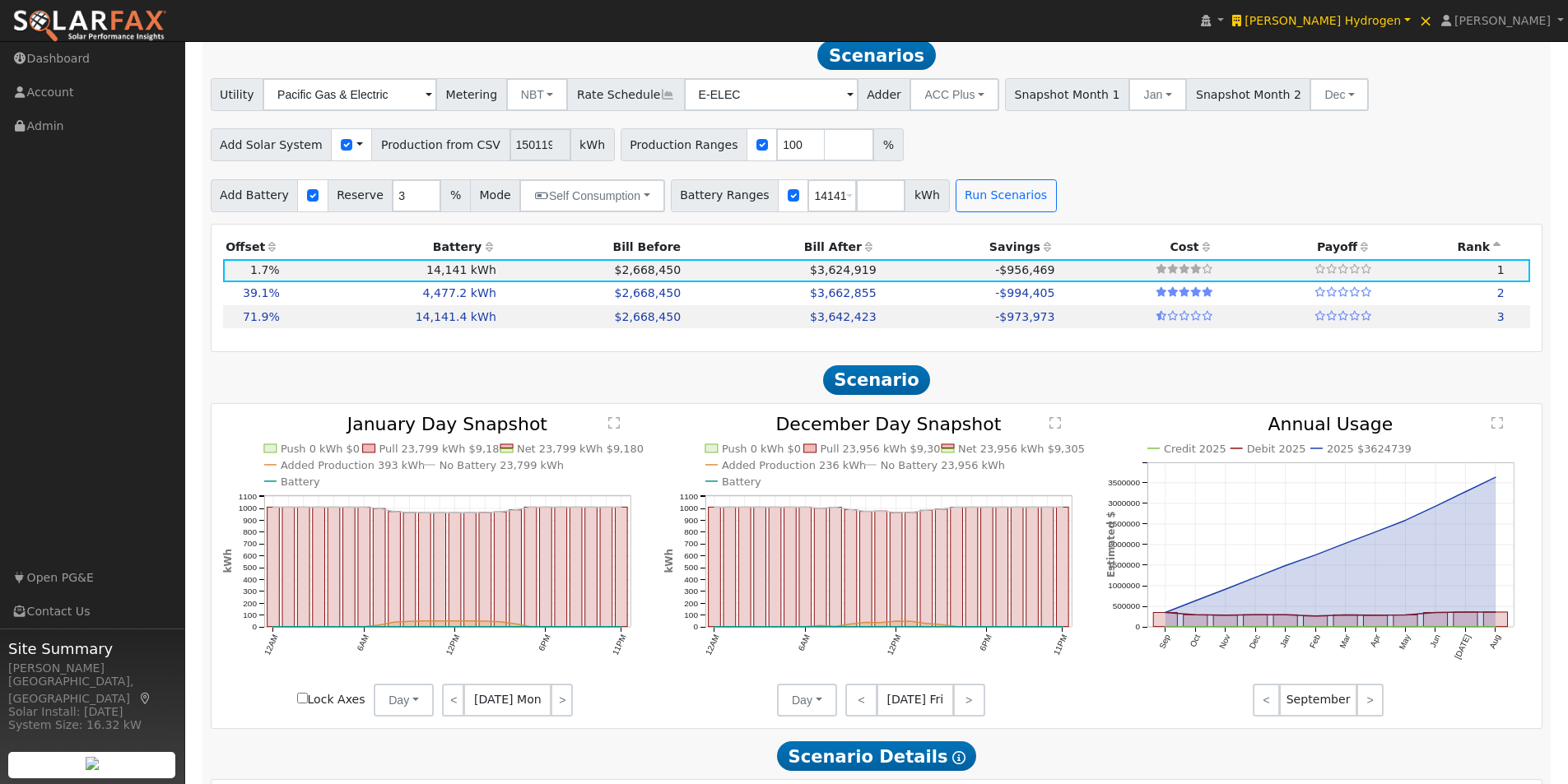
scroll to position [1092, 0]
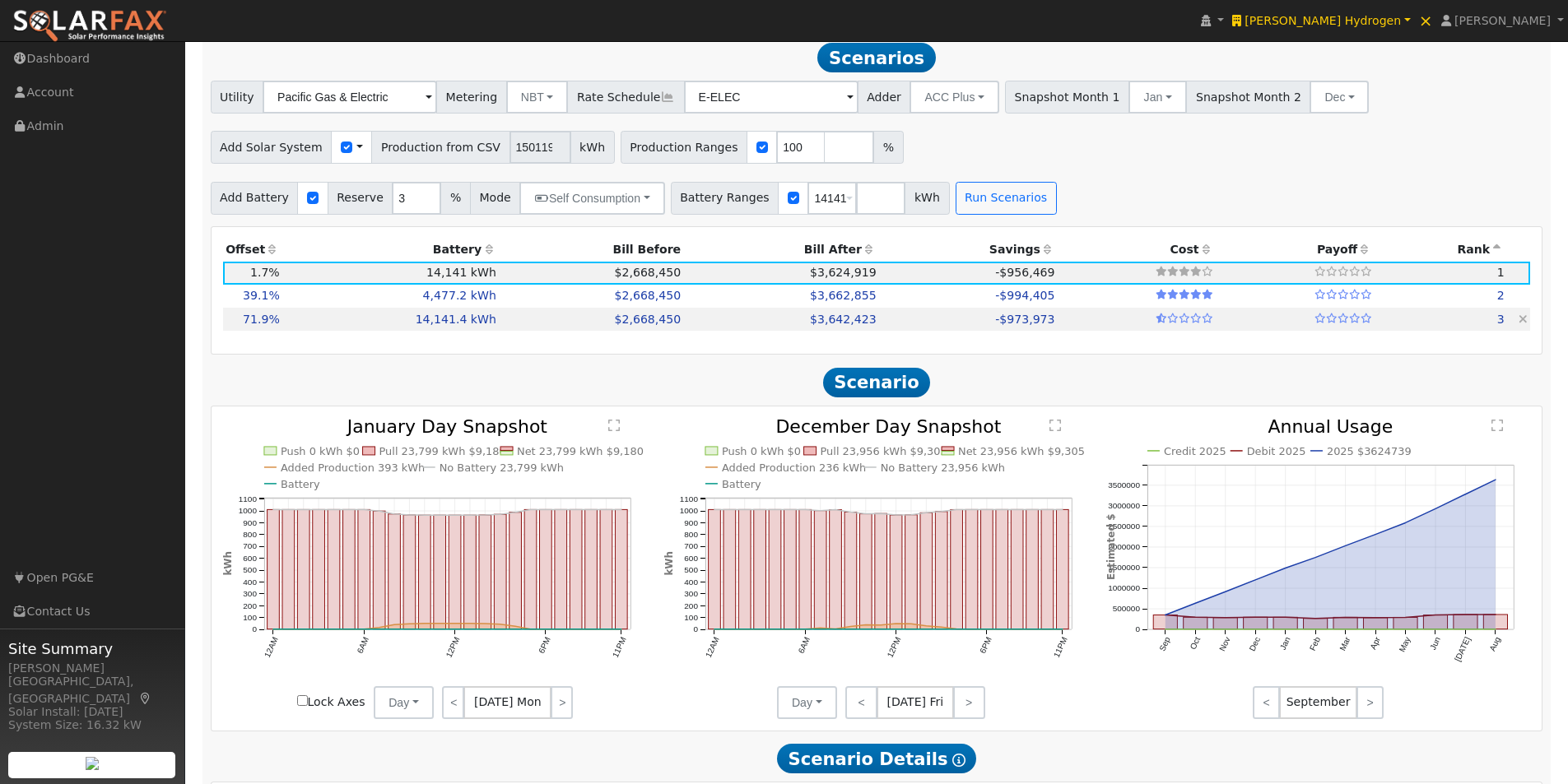
click at [444, 324] on td "14,141.4 kWh" at bounding box center [390, 319] width 217 height 23
type input "4,231.1"
type input "$14,808,780"
type input "$16,969,680"
type input "$9,533,538"
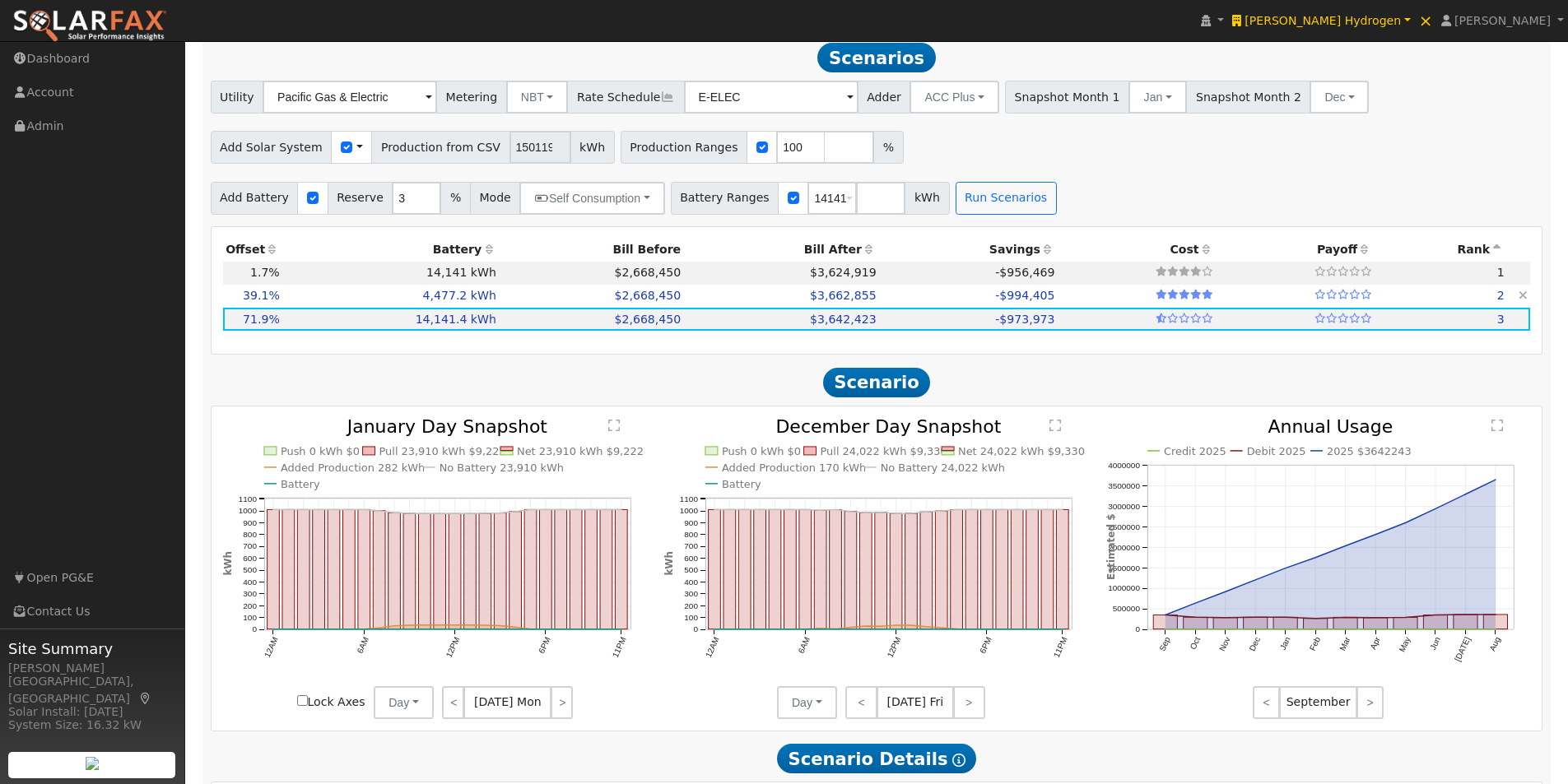
click at [410, 306] on td "4,477.2 kWh" at bounding box center [390, 296] width 217 height 23
type input "2,299.5"
type input "$8,048,250"
type input "$5,372,640"
type input "$4,026,267"
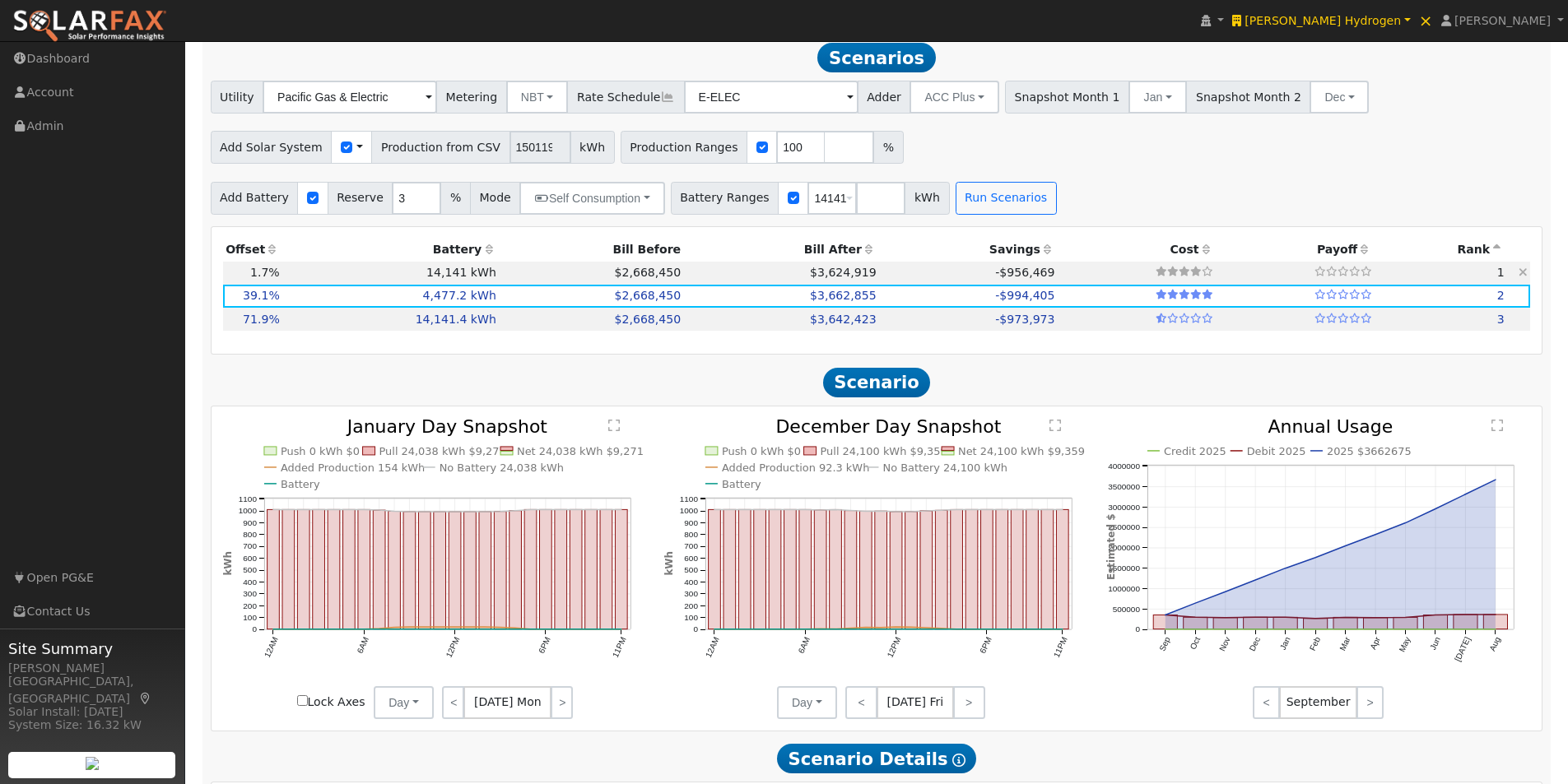
click at [305, 280] on td "14,141 kWh" at bounding box center [390, 273] width 217 height 23
type input "100.1"
type input "$350,278"
type input "$16,969,200"
type input "$5,195,843"
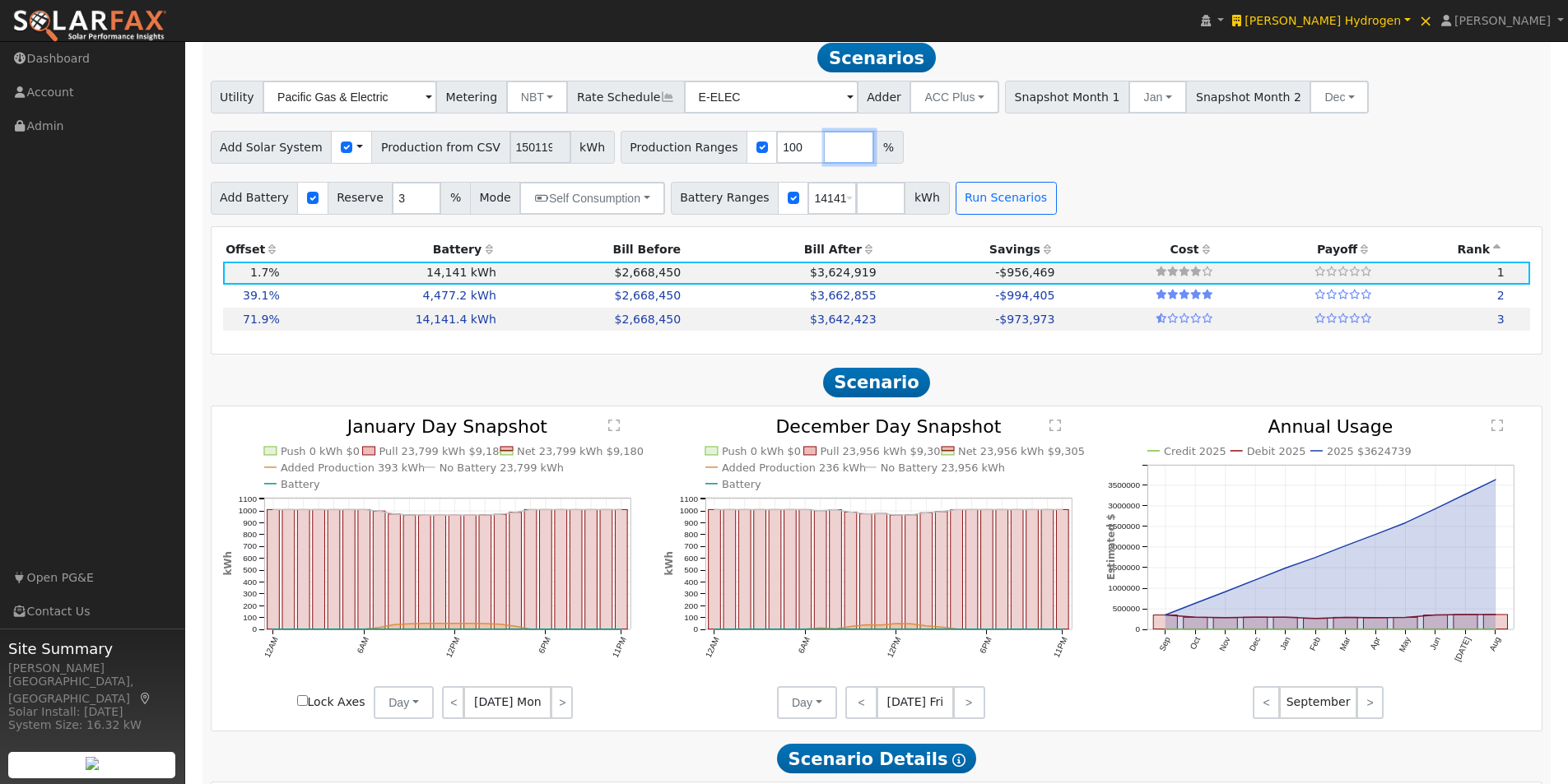
click at [825, 155] on input "number" at bounding box center [850, 148] width 50 height 33
type input "1000"
drag, startPoint x: 1088, startPoint y: 162, endPoint x: 1001, endPoint y: 203, distance: 96.2
click at [1082, 163] on div "Add Solar System Use CSV Data Production from CSV 150119 kWh Production Ranges …" at bounding box center [877, 144] width 1339 height 39
click at [964, 200] on button "Run Scenarios" at bounding box center [1007, 198] width 101 height 33
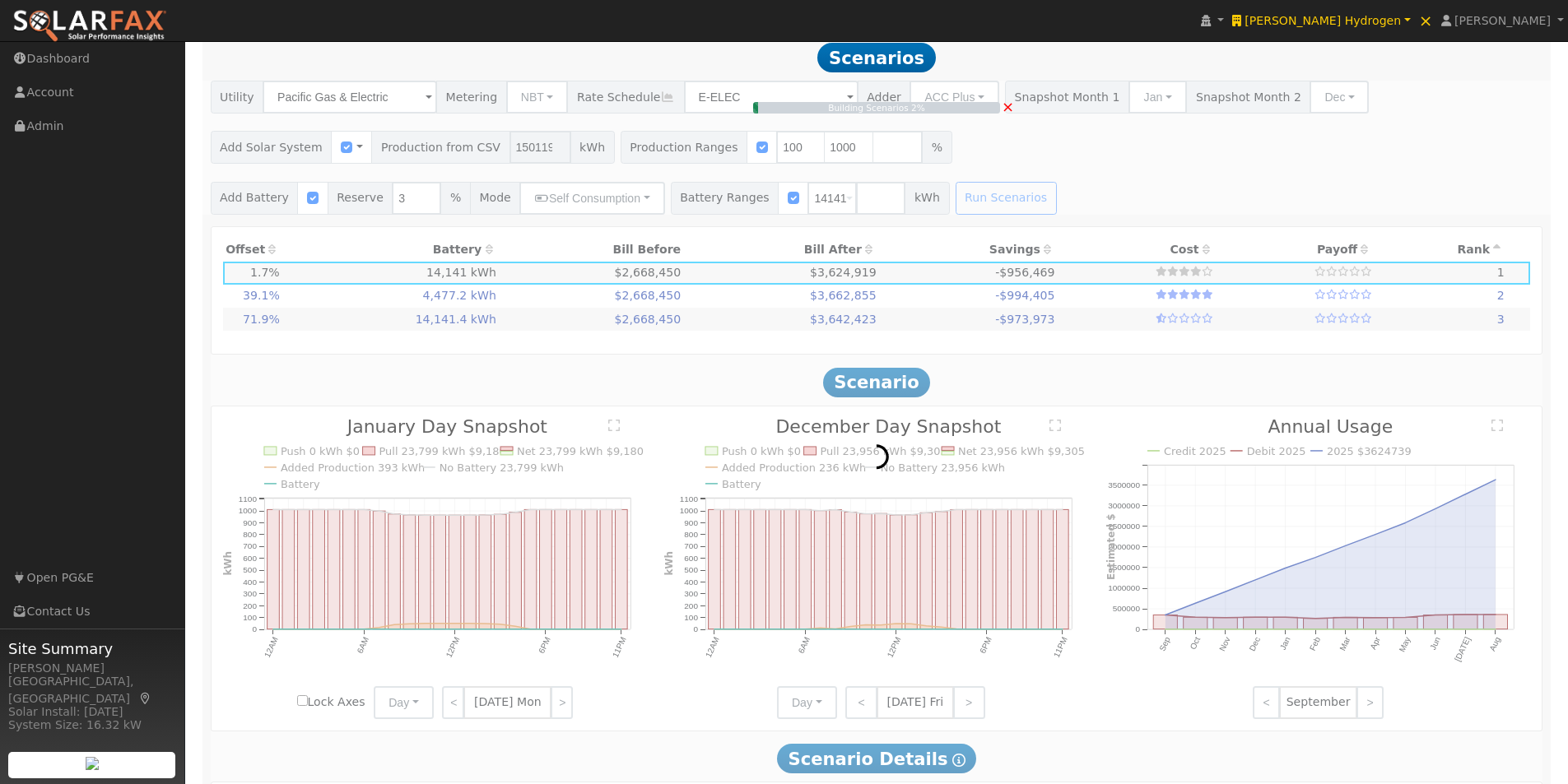
type input "1,000.8"
type input "$3,502,777"
type input "$6,141,593"
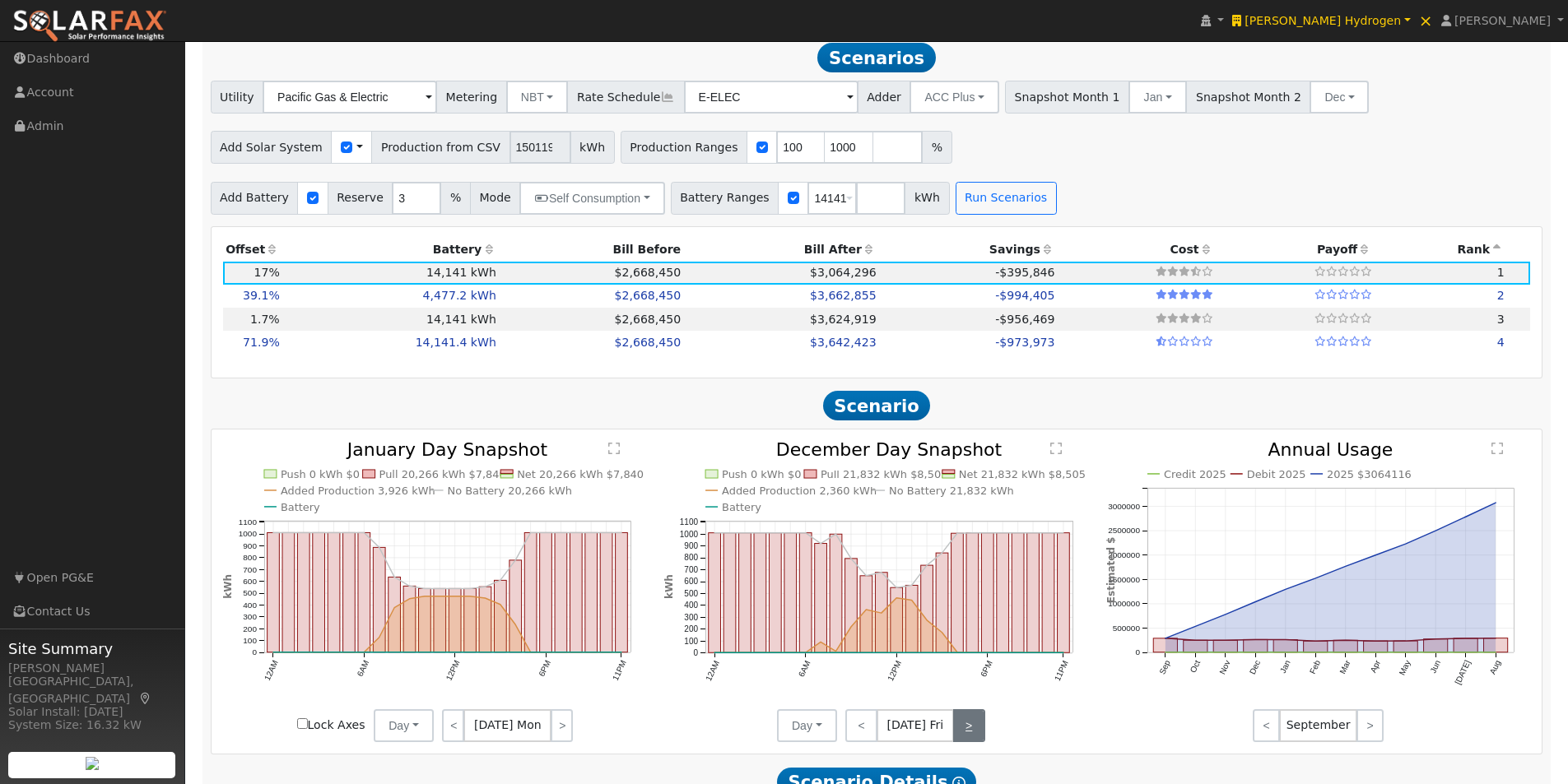
click at [969, 733] on link ">" at bounding box center [970, 726] width 32 height 33
click at [969, 733] on link ">" at bounding box center [971, 726] width 30 height 33
click at [969, 733] on link ">" at bounding box center [972, 726] width 28 height 33
click at [969, 733] on link ">" at bounding box center [972, 726] width 27 height 33
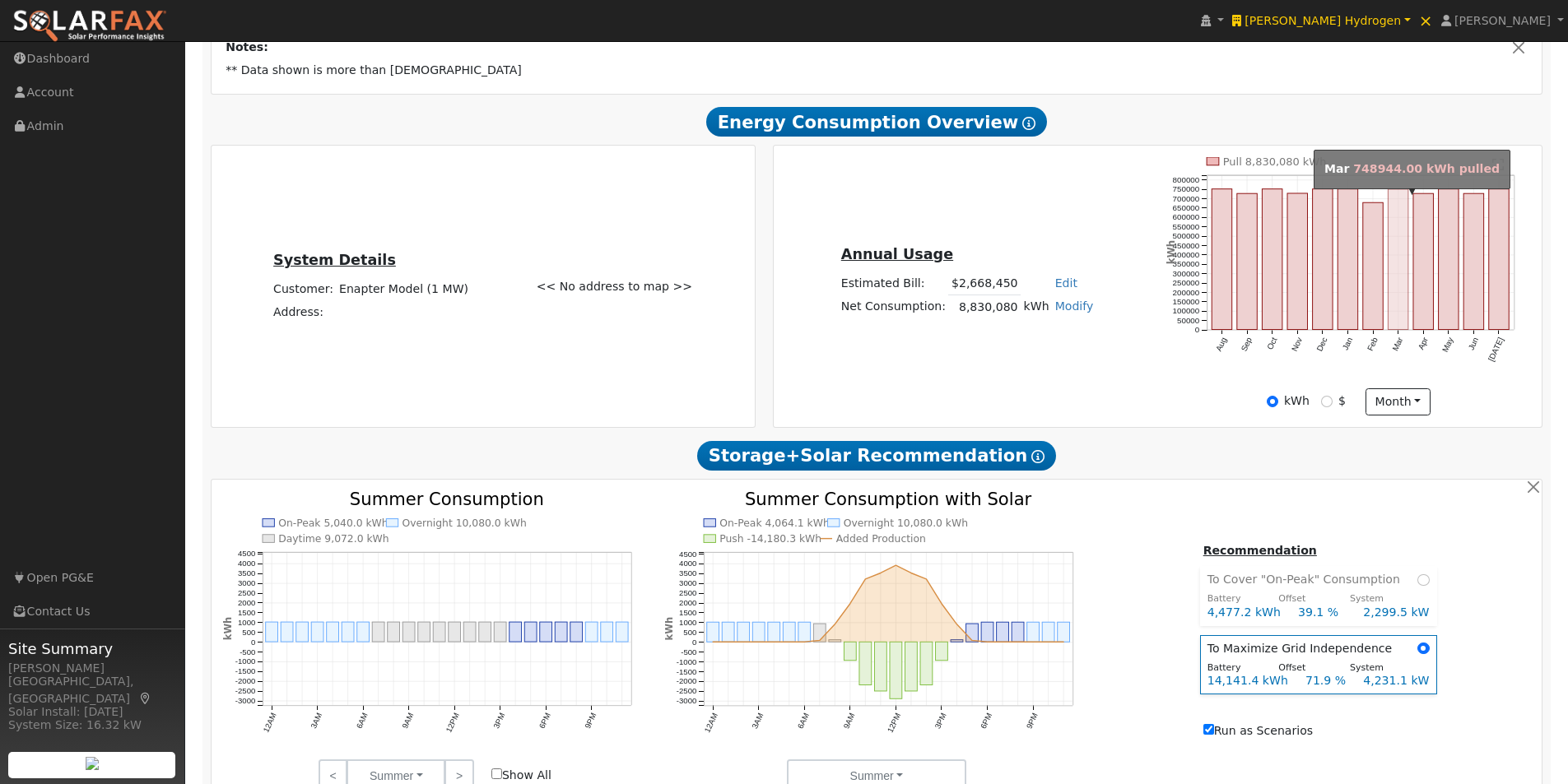
scroll to position [329, 0]
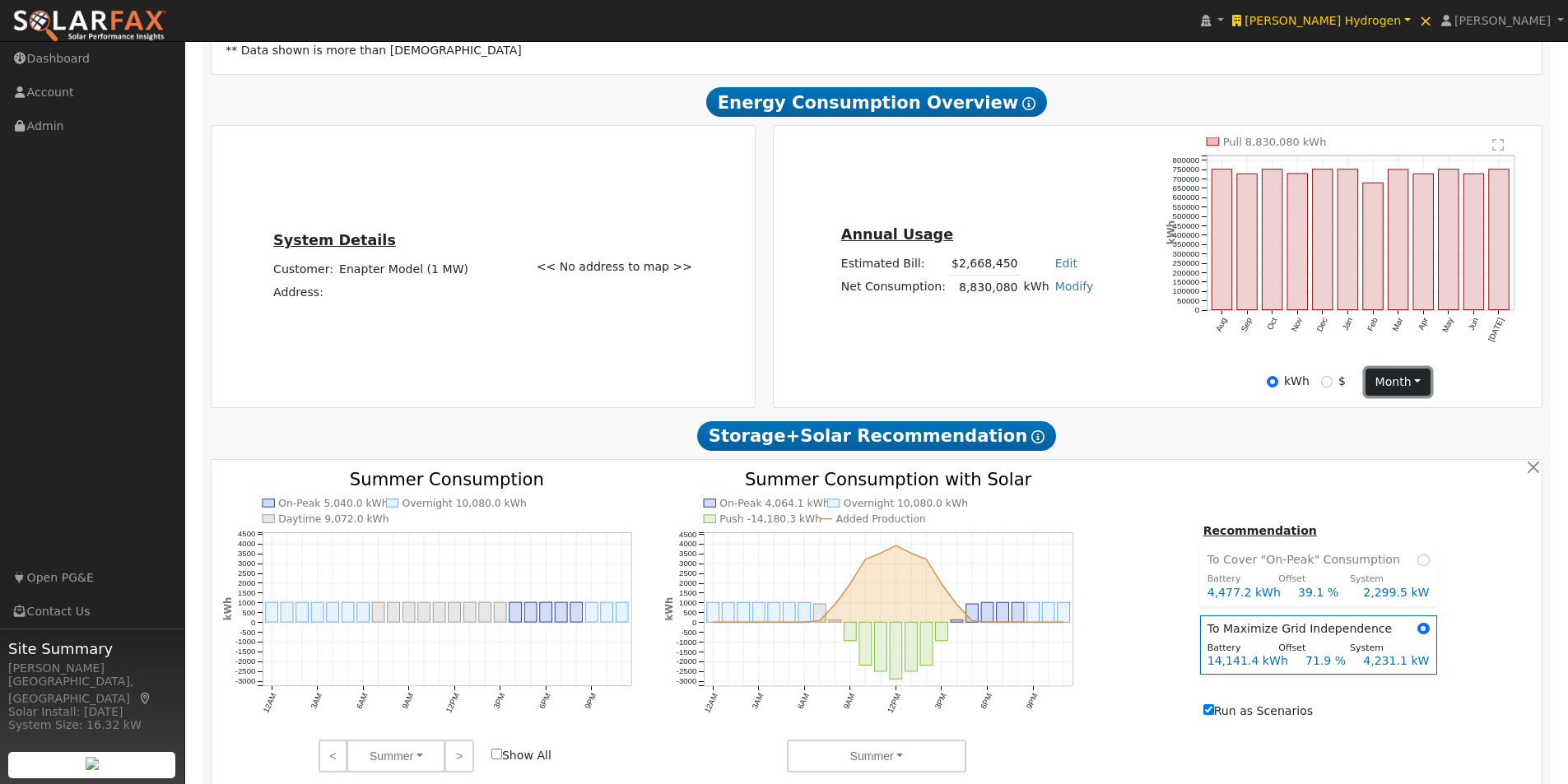
click at [1402, 384] on button "month" at bounding box center [1398, 382] width 65 height 28
click at [1382, 422] on link "Day" at bounding box center [1424, 416] width 115 height 23
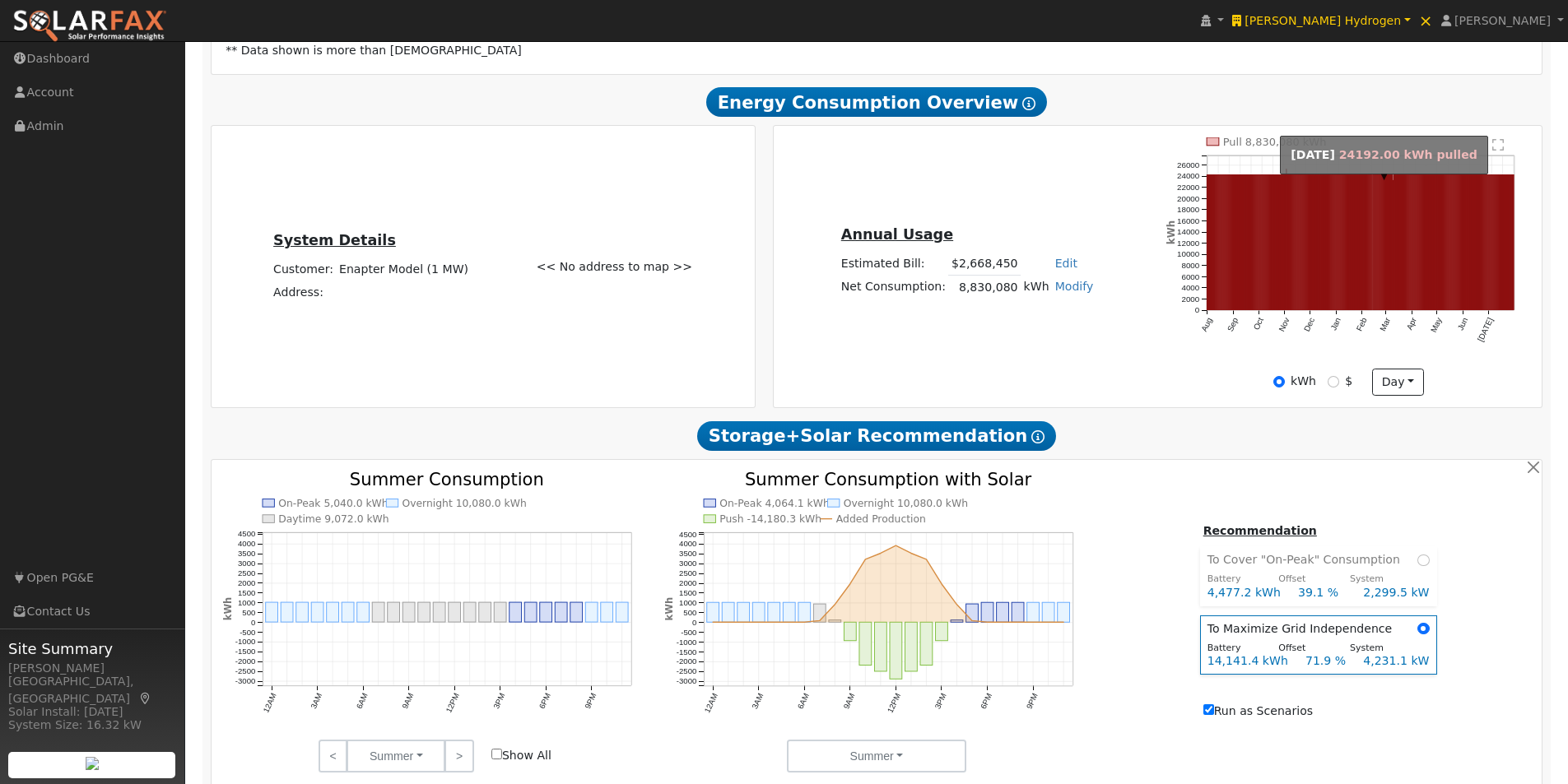
click at [1372, 266] on rect "onclick=""" at bounding box center [1372, 242] width 1 height 135
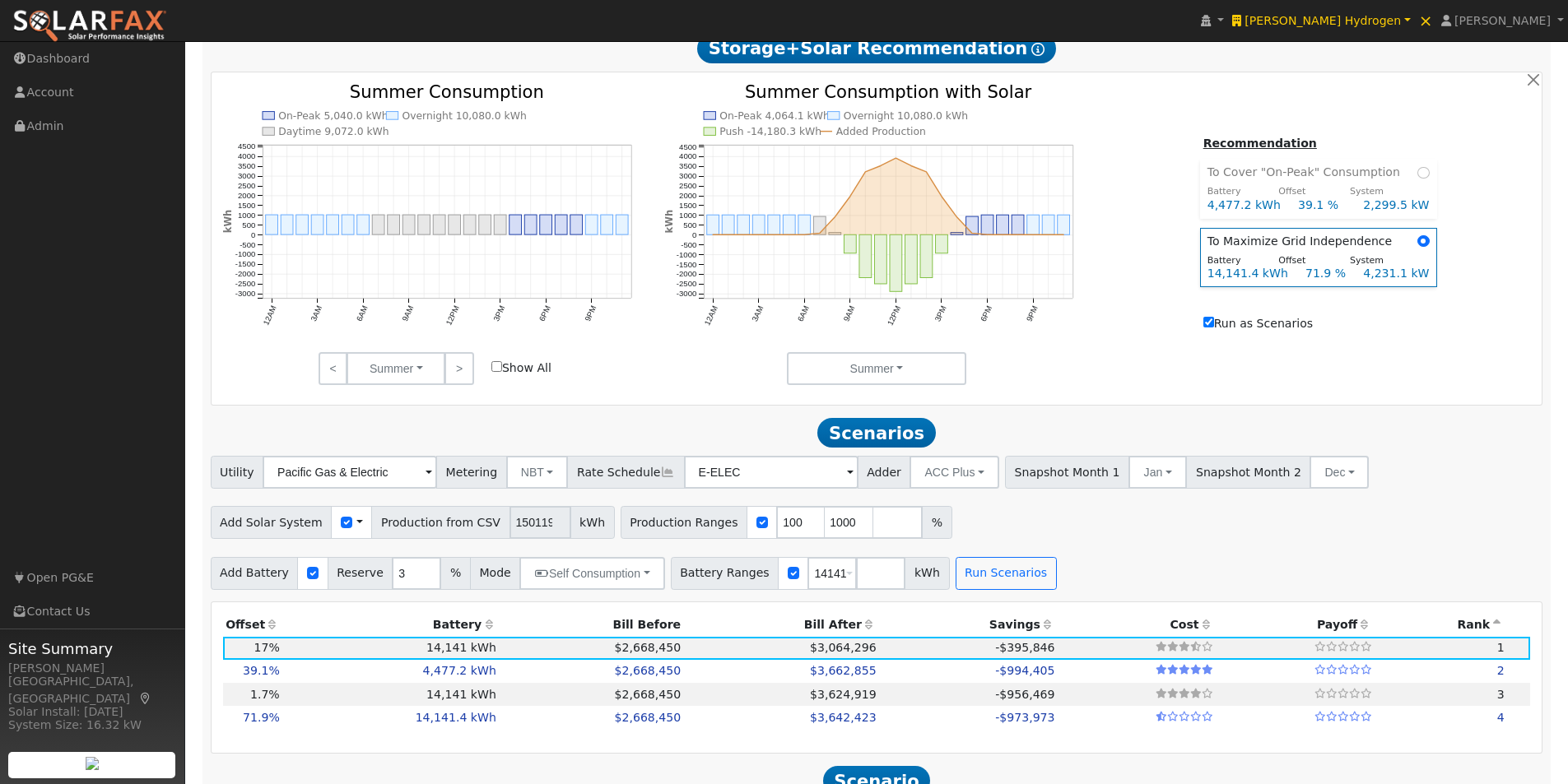
scroll to position [741, 0]
